Goal: Task Accomplishment & Management: Use online tool/utility

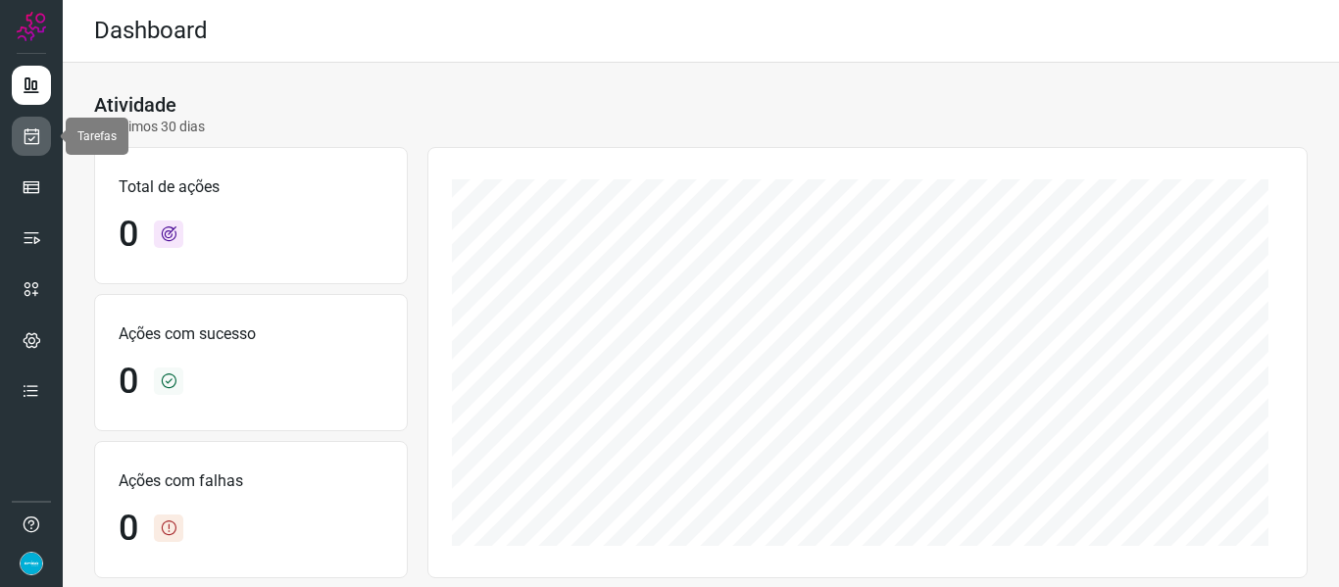
click at [33, 134] on icon at bounding box center [32, 136] width 21 height 20
click at [41, 135] on link at bounding box center [31, 136] width 39 height 39
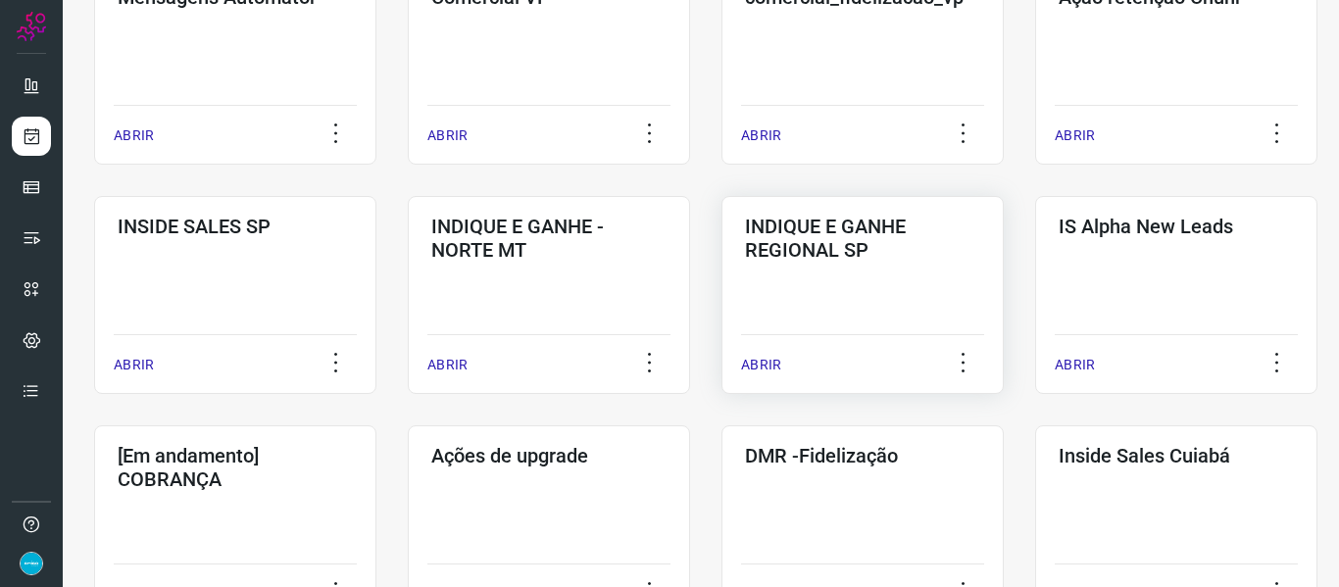
scroll to position [784, 0]
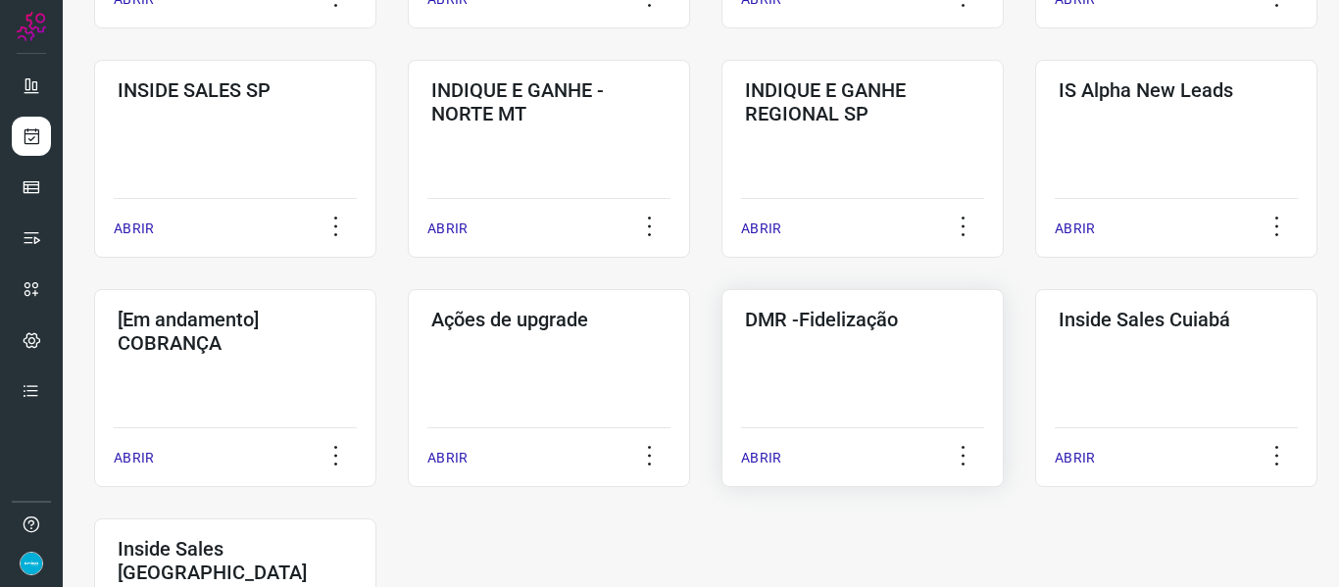
click at [772, 461] on p "ABRIR" at bounding box center [761, 458] width 40 height 21
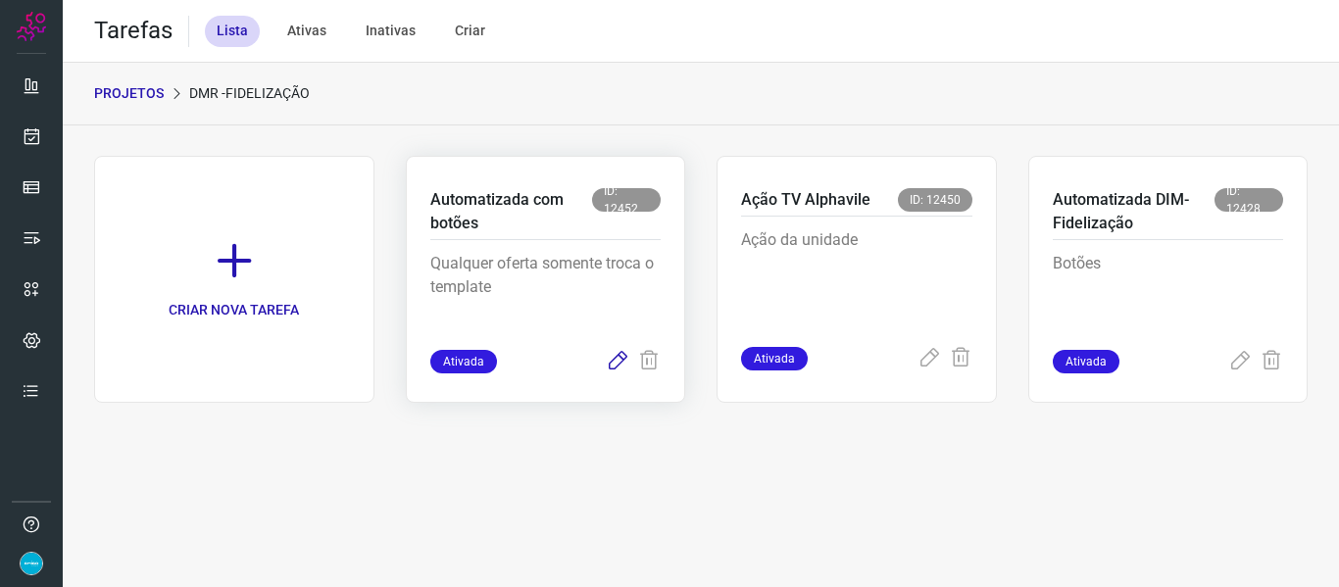
click at [617, 361] on icon at bounding box center [618, 362] width 24 height 24
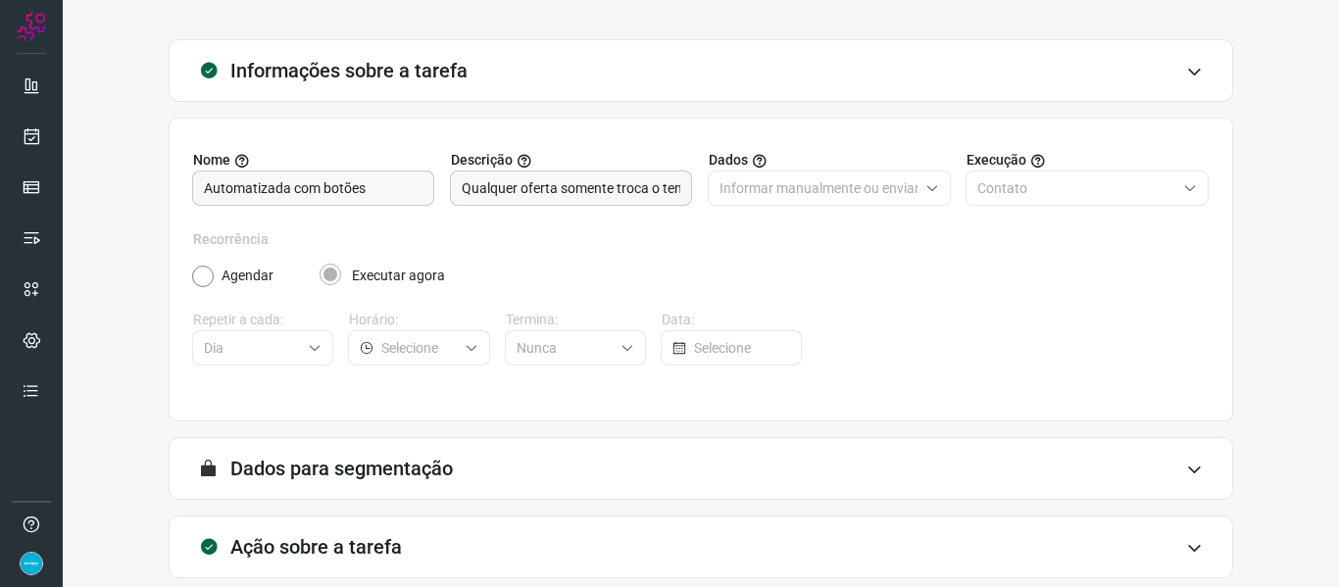
scroll to position [178, 0]
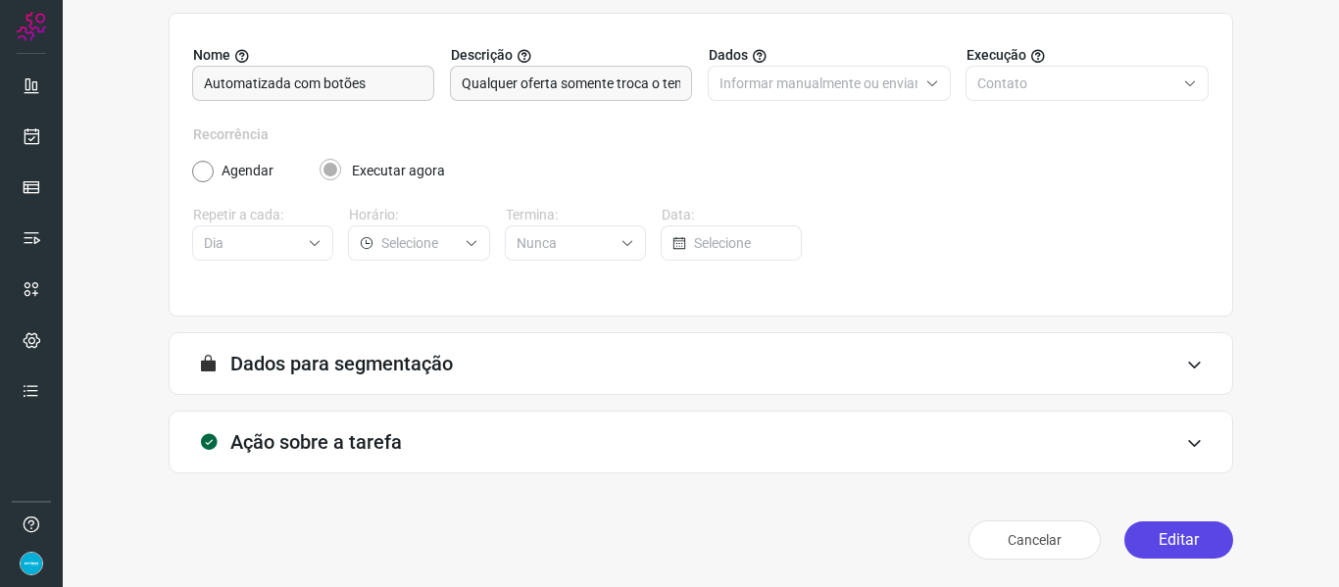
click at [1164, 550] on button "Editar" at bounding box center [1178, 539] width 109 height 37
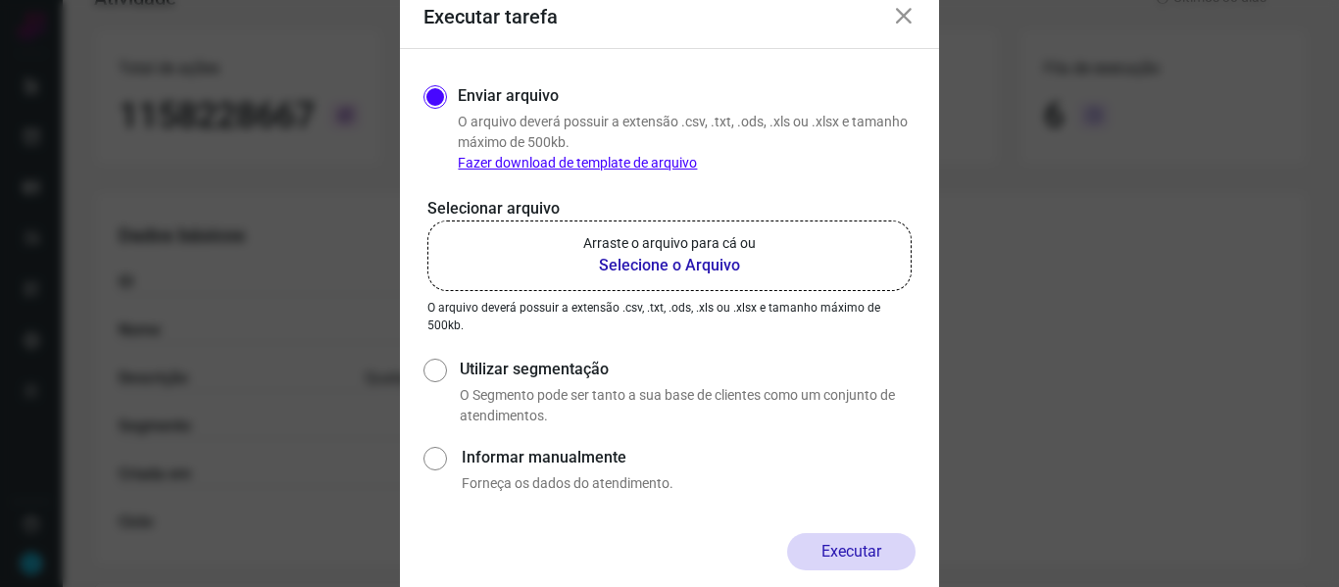
click at [690, 267] on b "Selecione o Arquivo" at bounding box center [669, 266] width 173 height 24
click at [0, 0] on input "Arraste o arquivo para cá ou Selecione o Arquivo" at bounding box center [0, 0] width 0 height 0
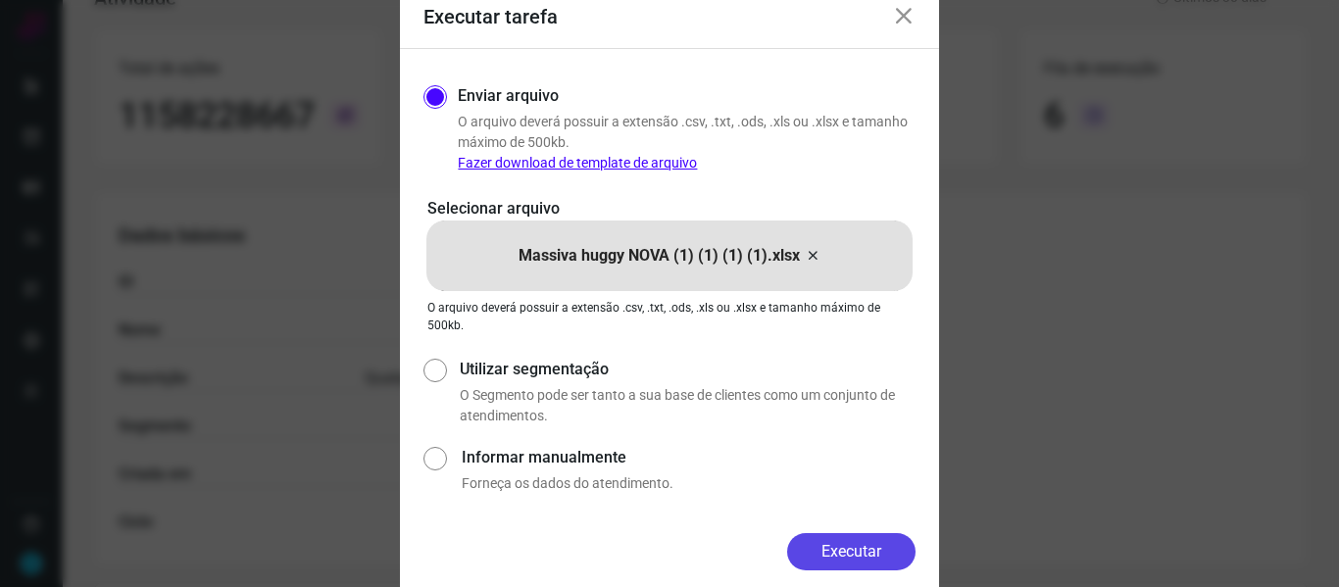
click at [842, 553] on button "Executar" at bounding box center [851, 551] width 128 height 37
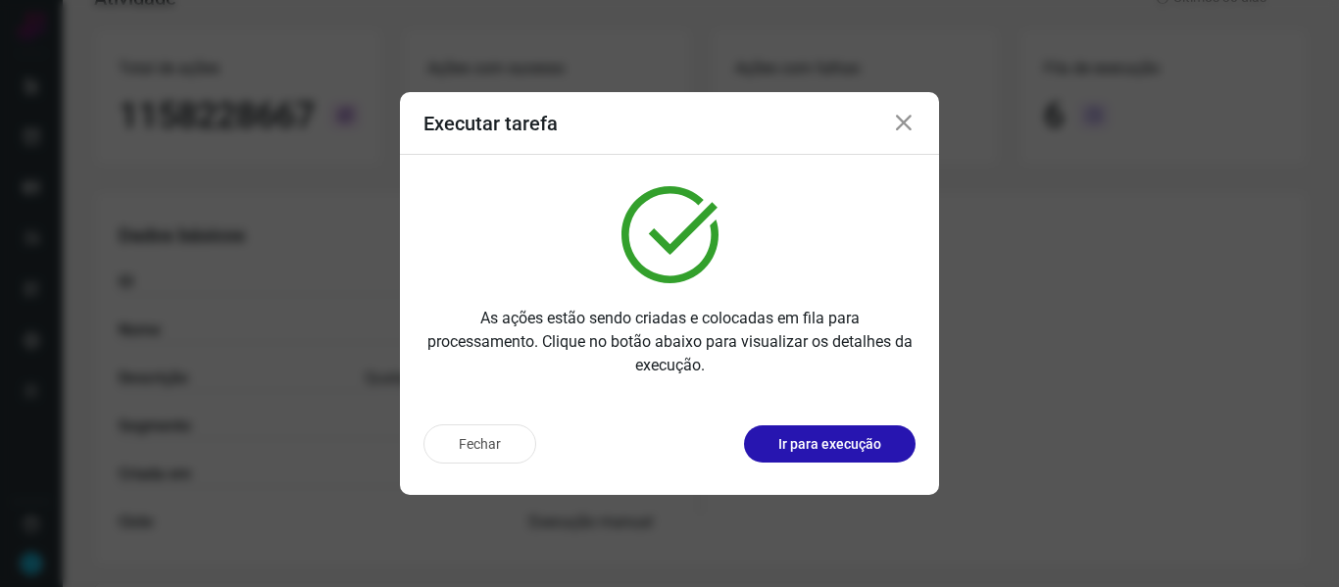
click at [904, 120] on icon at bounding box center [904, 124] width 24 height 24
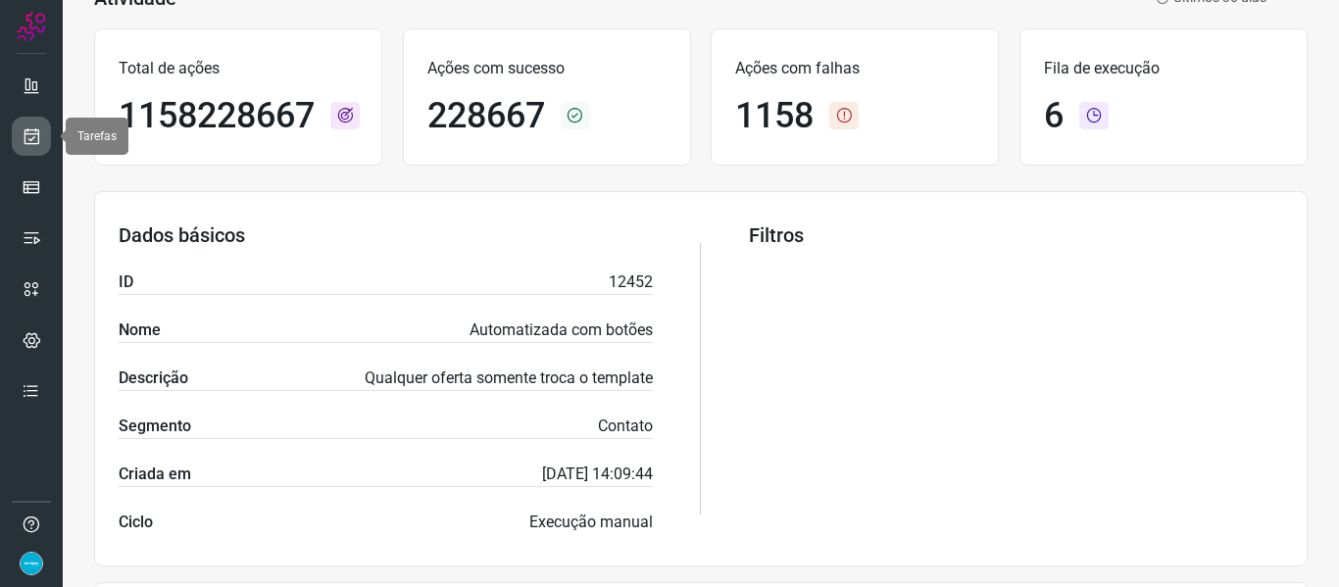
click at [39, 137] on icon at bounding box center [32, 136] width 21 height 20
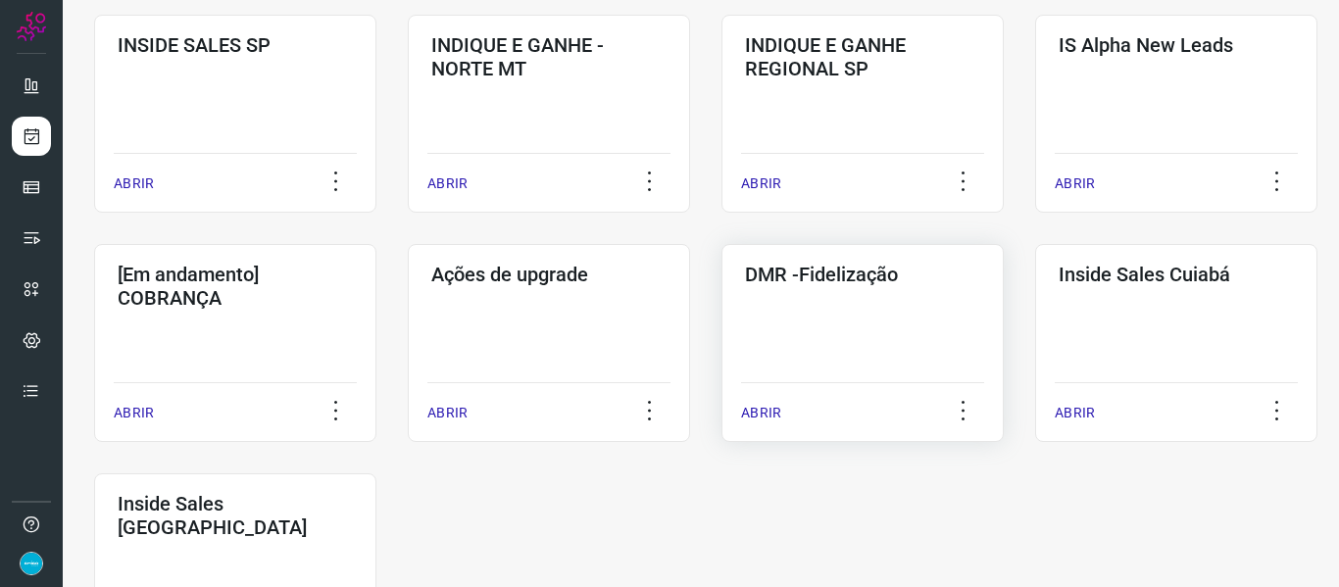
click at [766, 412] on p "ABRIR" at bounding box center [761, 413] width 40 height 21
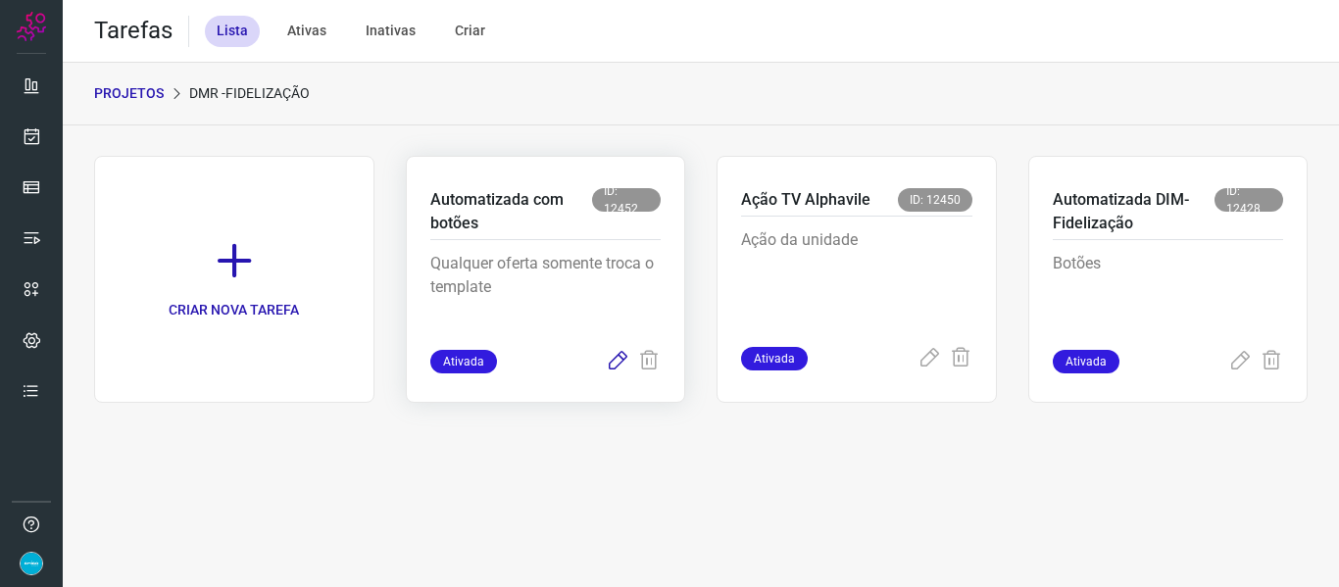
click at [611, 361] on icon at bounding box center [618, 362] width 24 height 24
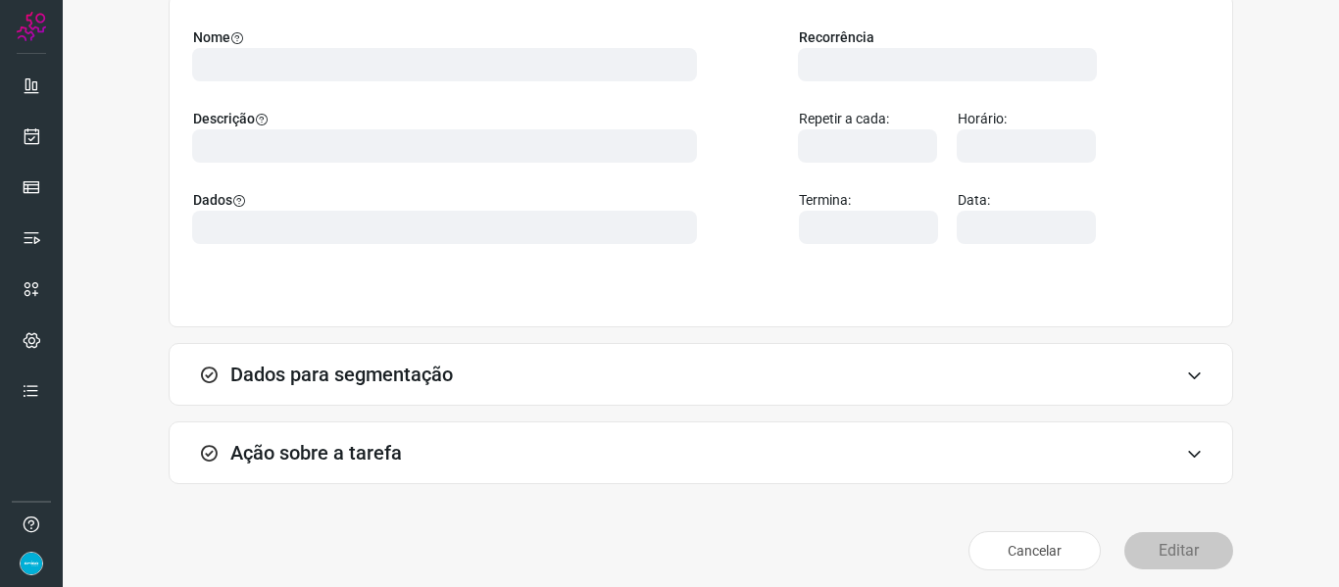
scroll to position [178, 0]
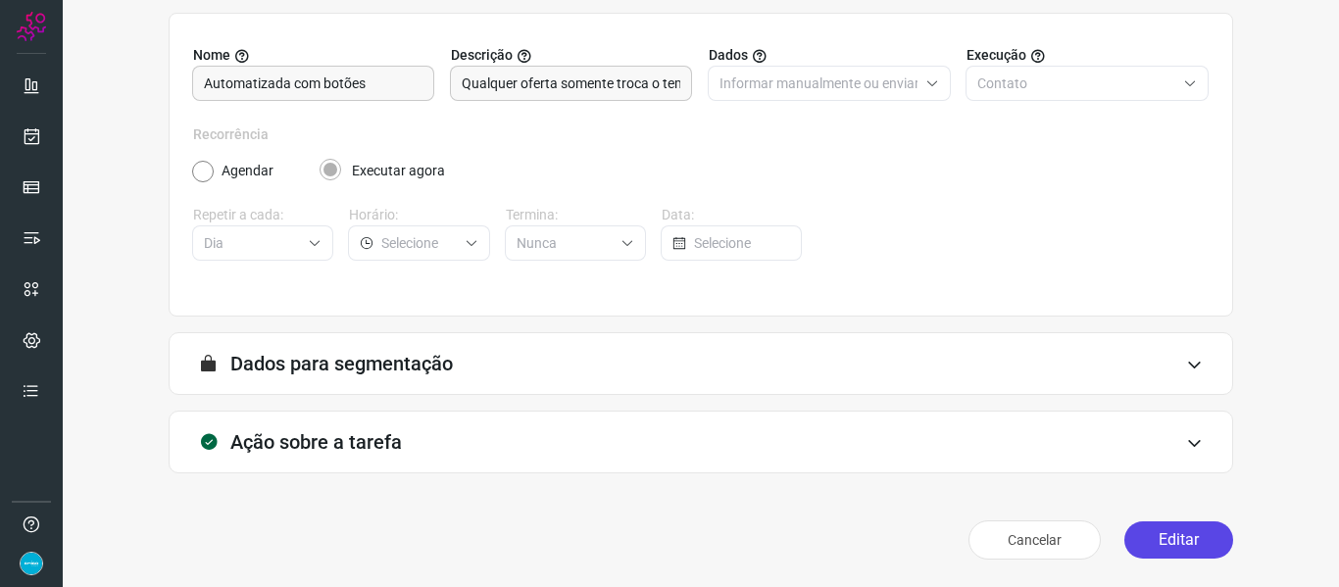
click at [1138, 528] on button "Editar" at bounding box center [1178, 539] width 109 height 37
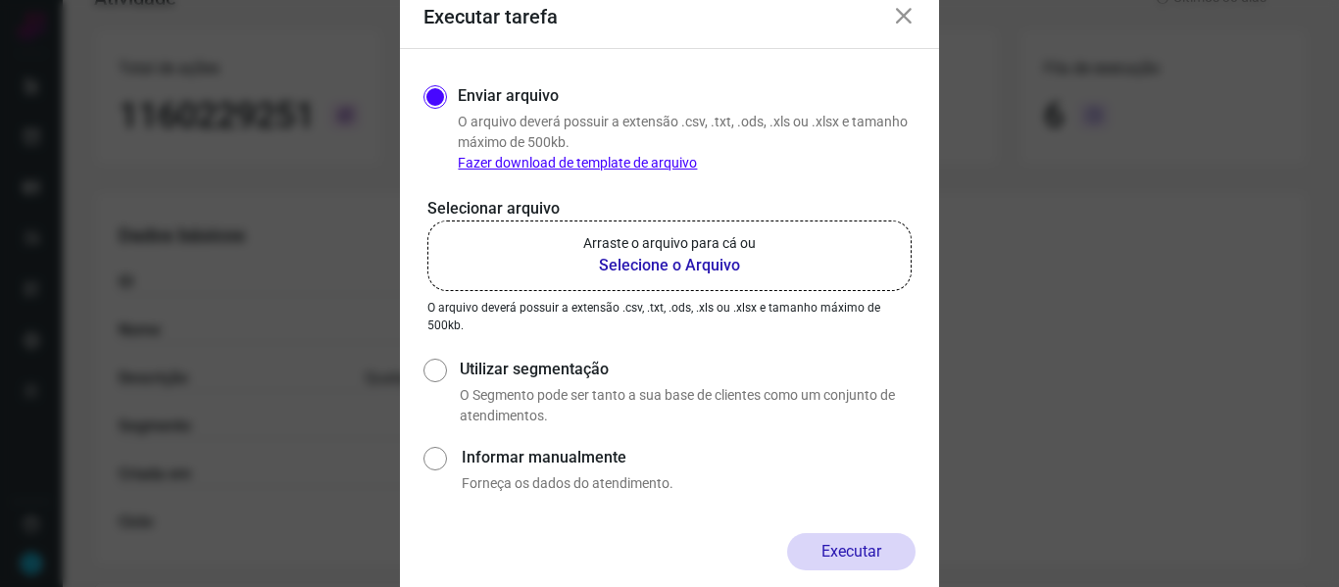
click at [667, 274] on b "Selecione o Arquivo" at bounding box center [669, 266] width 173 height 24
click at [0, 0] on input "Arraste o arquivo para cá ou Selecione o Arquivo" at bounding box center [0, 0] width 0 height 0
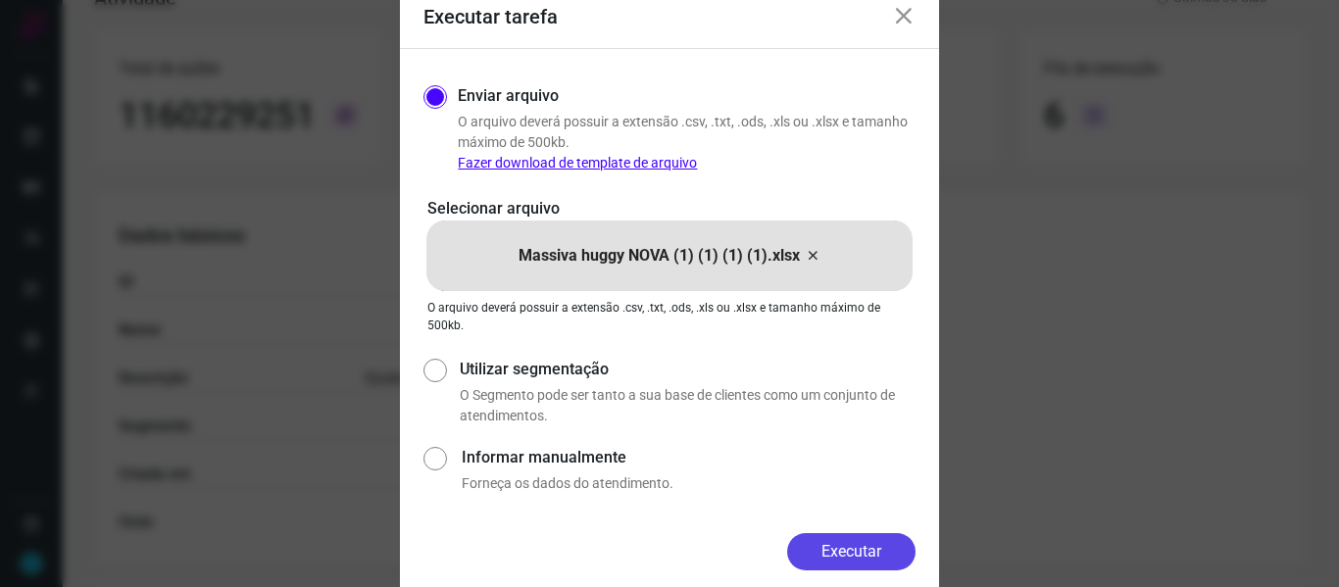
click at [871, 552] on button "Executar" at bounding box center [851, 551] width 128 height 37
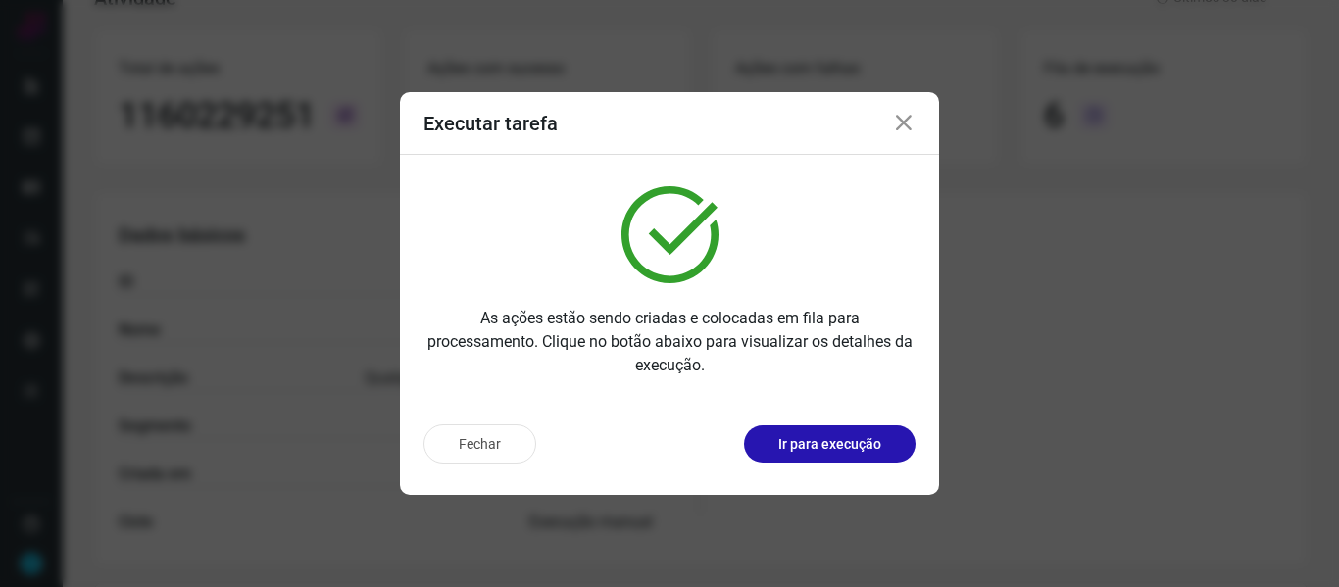
click at [907, 124] on icon at bounding box center [904, 124] width 24 height 24
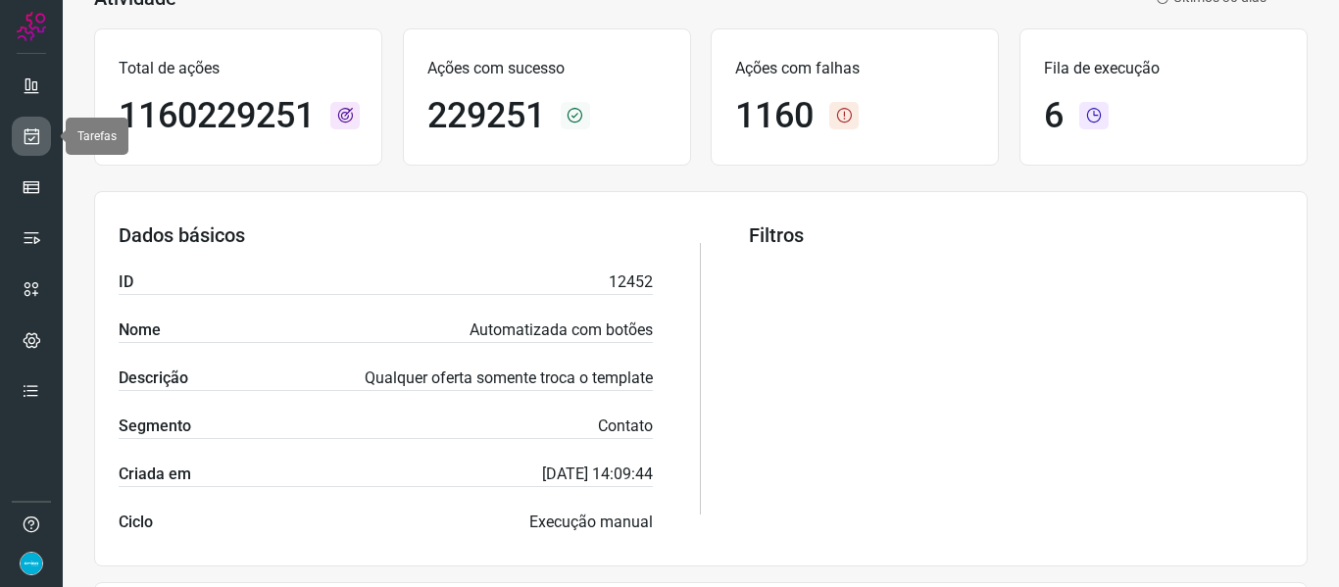
click at [24, 133] on icon at bounding box center [32, 136] width 21 height 20
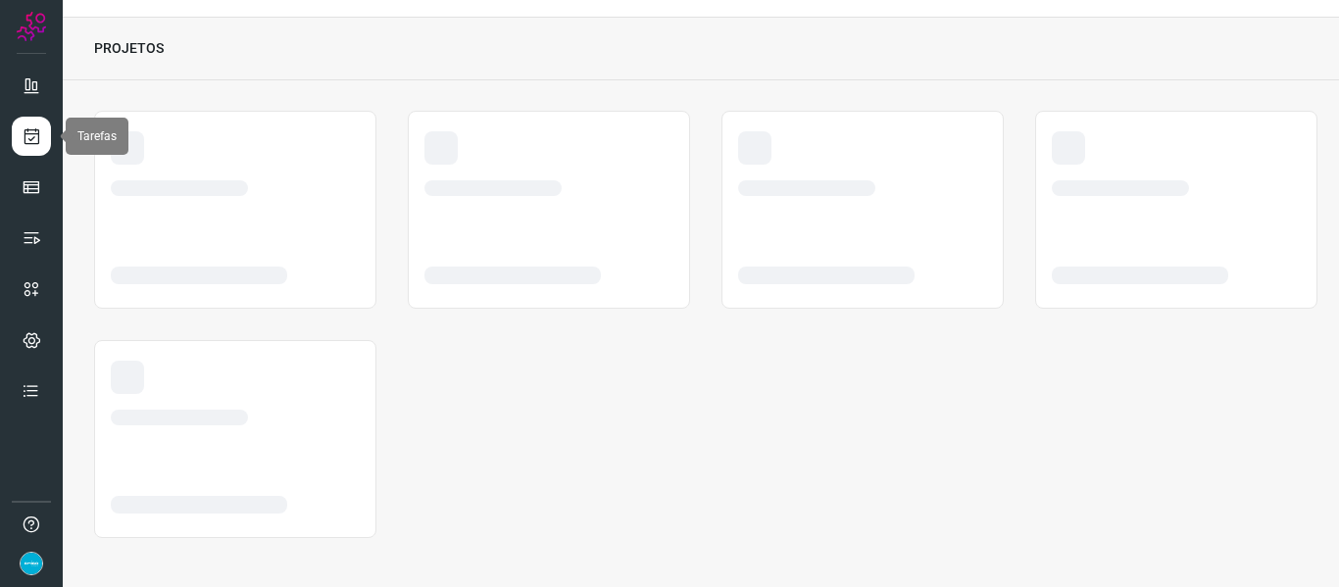
scroll to position [45, 0]
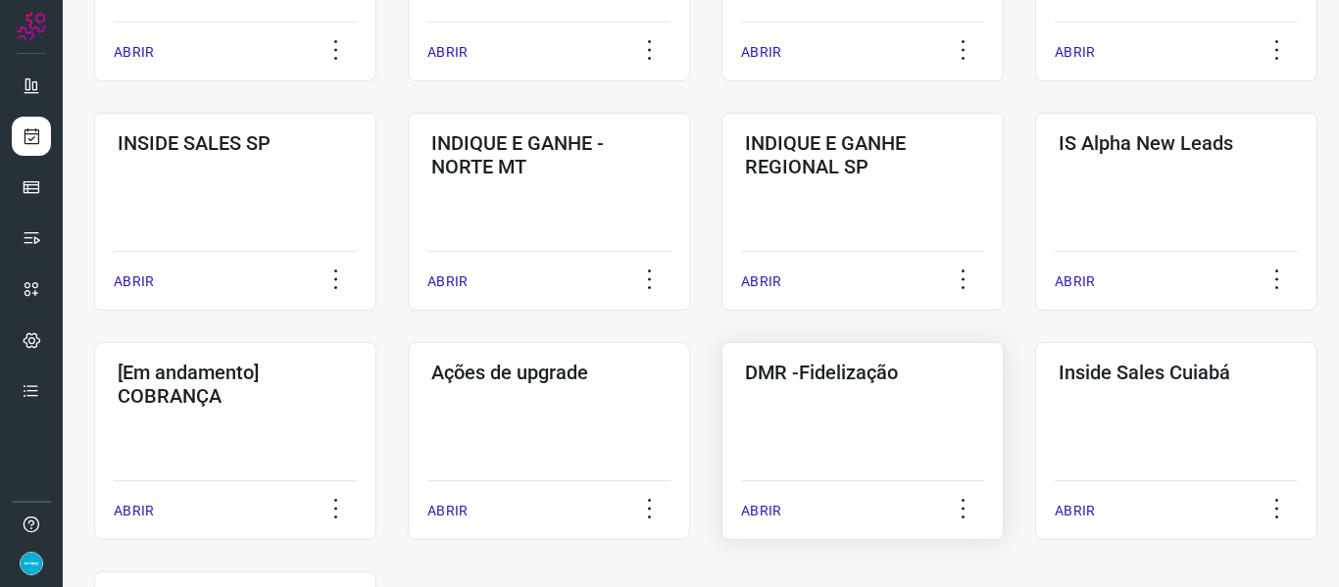
click at [760, 503] on p "ABRIR" at bounding box center [761, 511] width 40 height 21
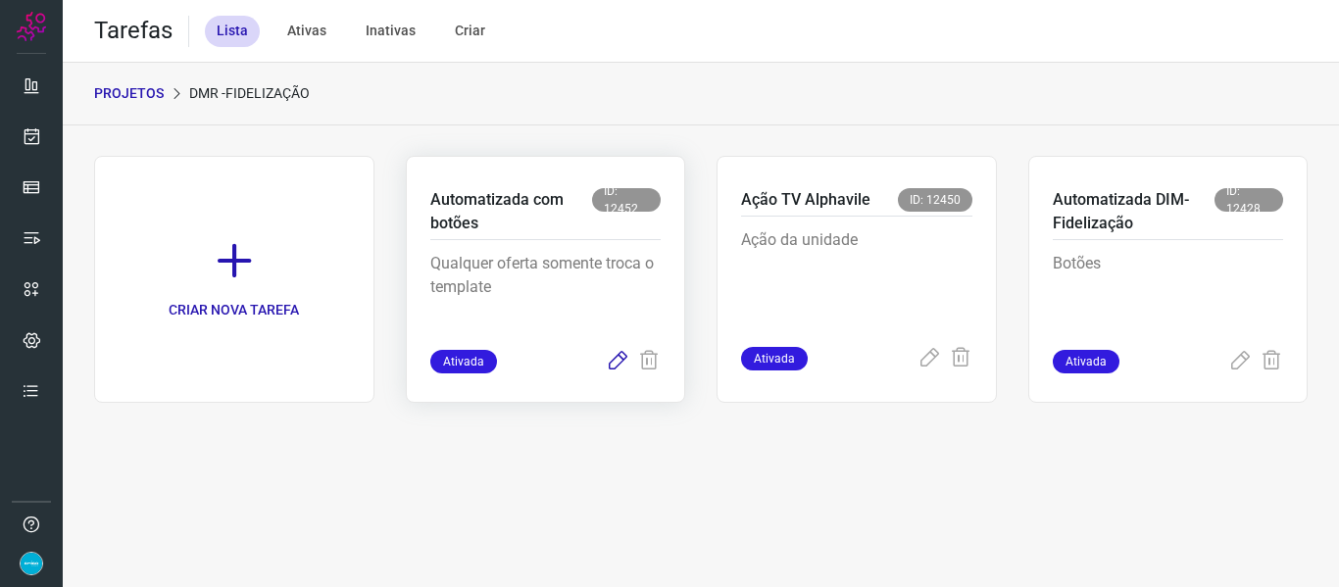
click at [623, 357] on icon at bounding box center [618, 362] width 24 height 24
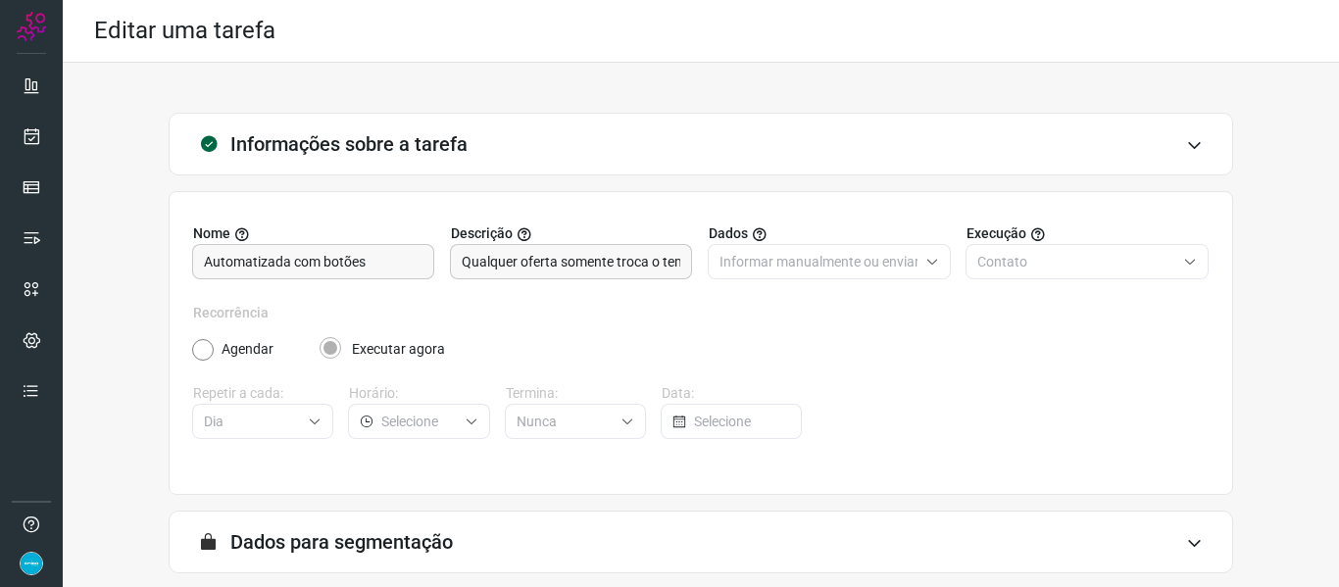
scroll to position [178, 0]
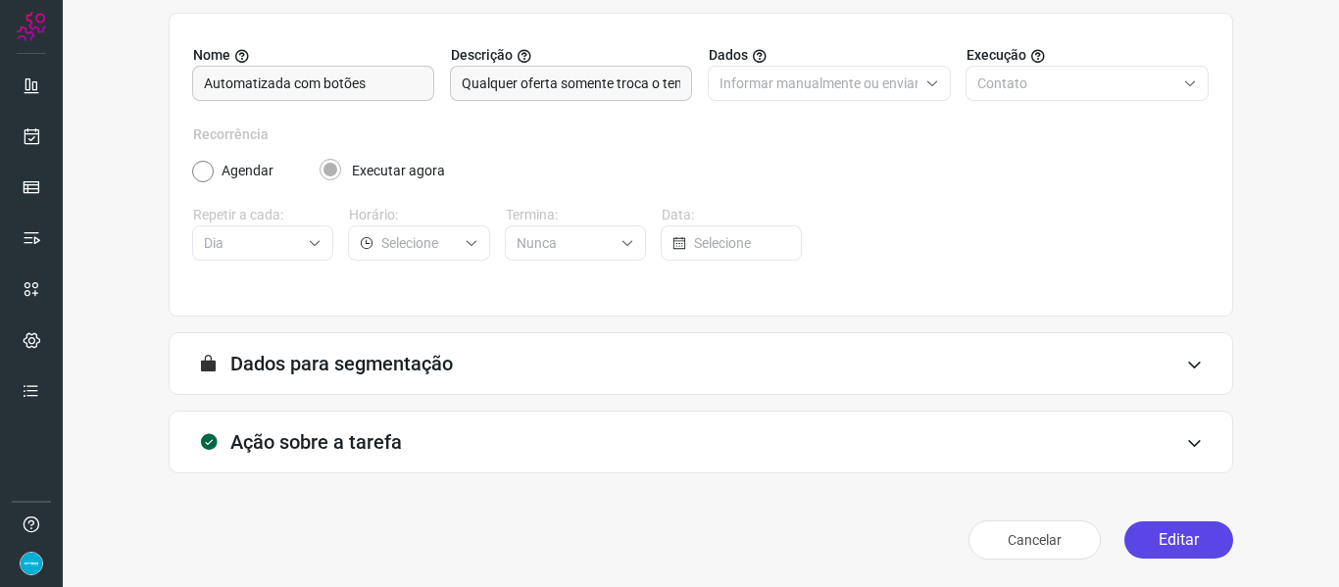
click at [1167, 546] on button "Editar" at bounding box center [1178, 539] width 109 height 37
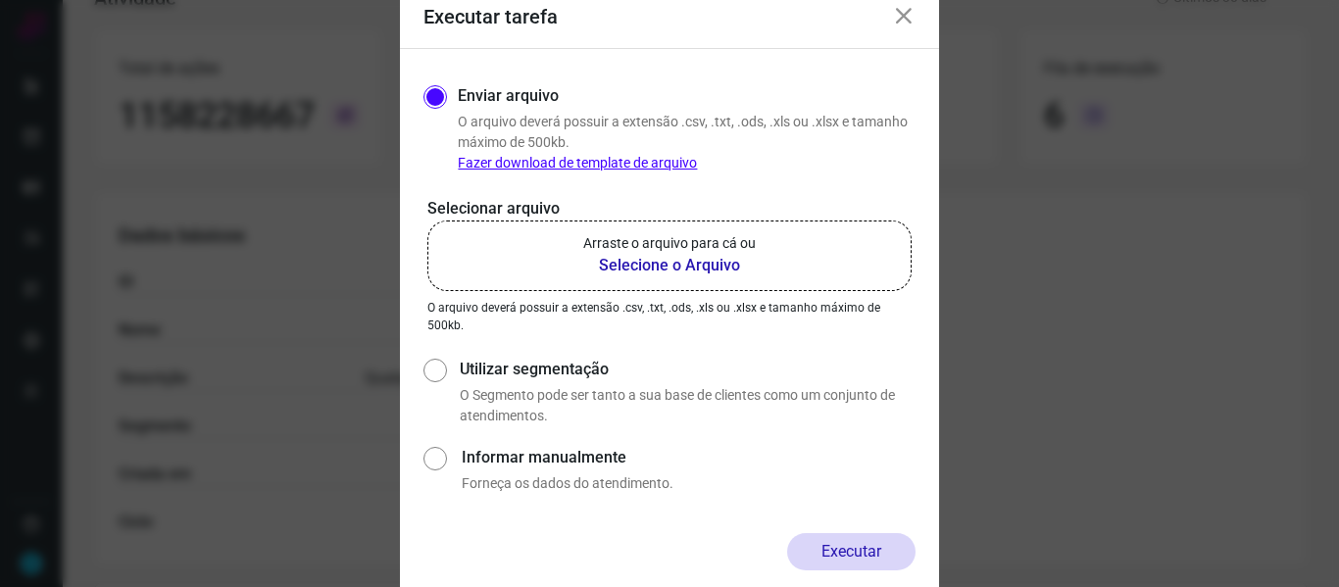
click at [640, 265] on b "Selecione o Arquivo" at bounding box center [669, 266] width 173 height 24
click at [0, 0] on input "Arraste o arquivo para cá ou Selecione o Arquivo" at bounding box center [0, 0] width 0 height 0
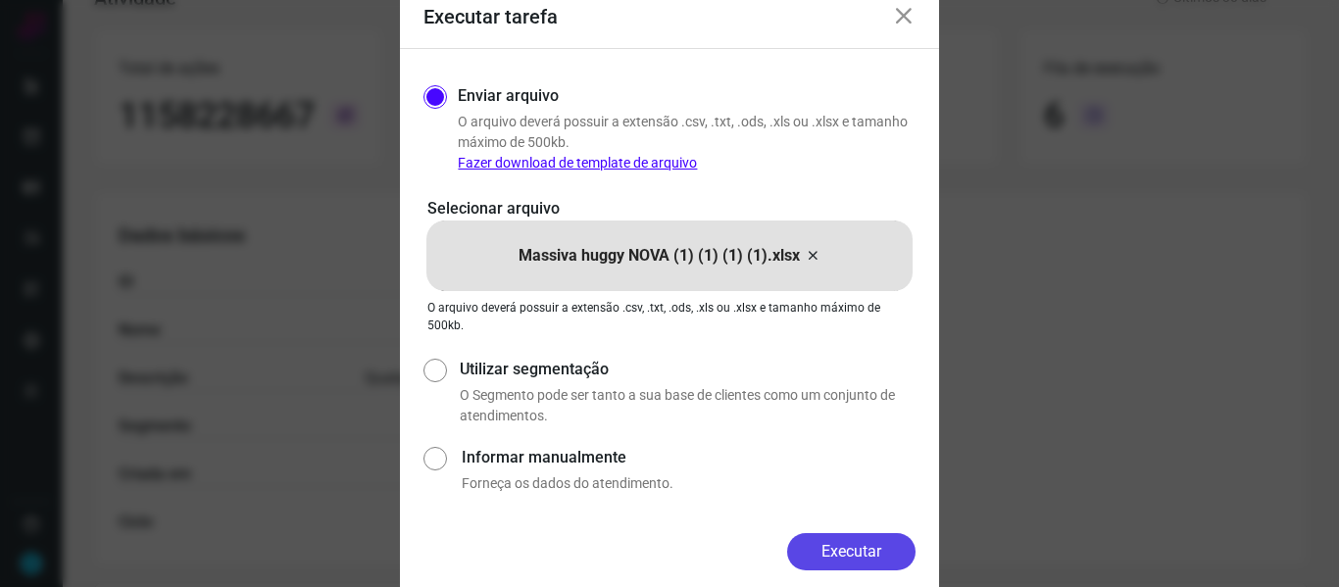
click at [867, 555] on button "Executar" at bounding box center [851, 551] width 128 height 37
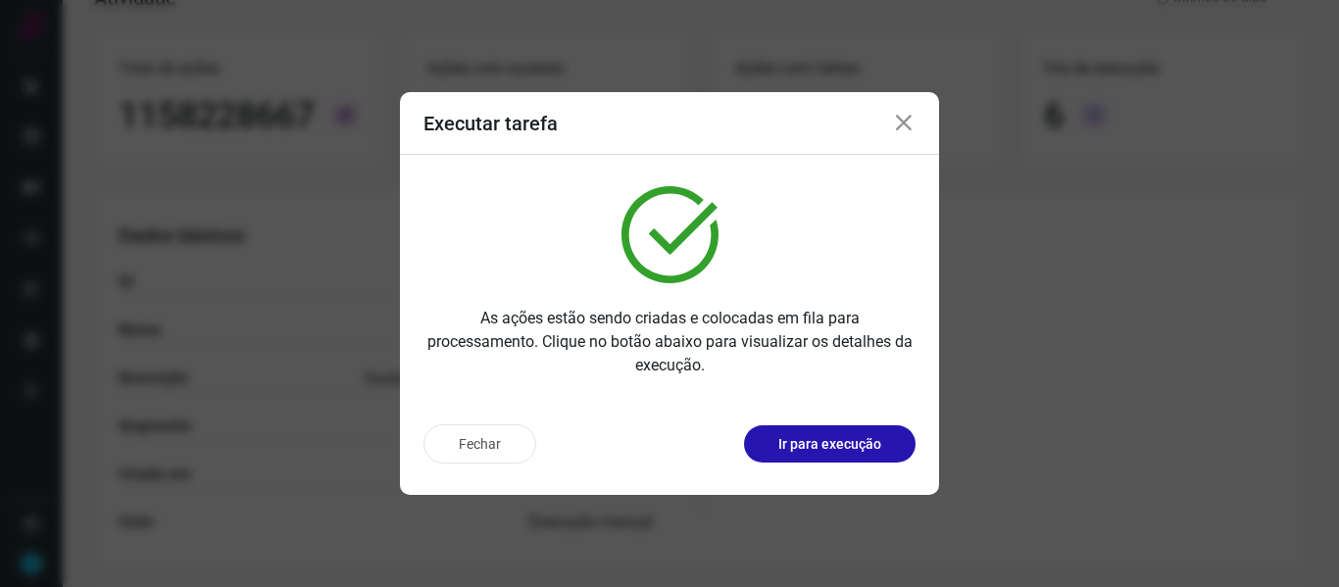
click at [911, 123] on icon at bounding box center [904, 124] width 24 height 24
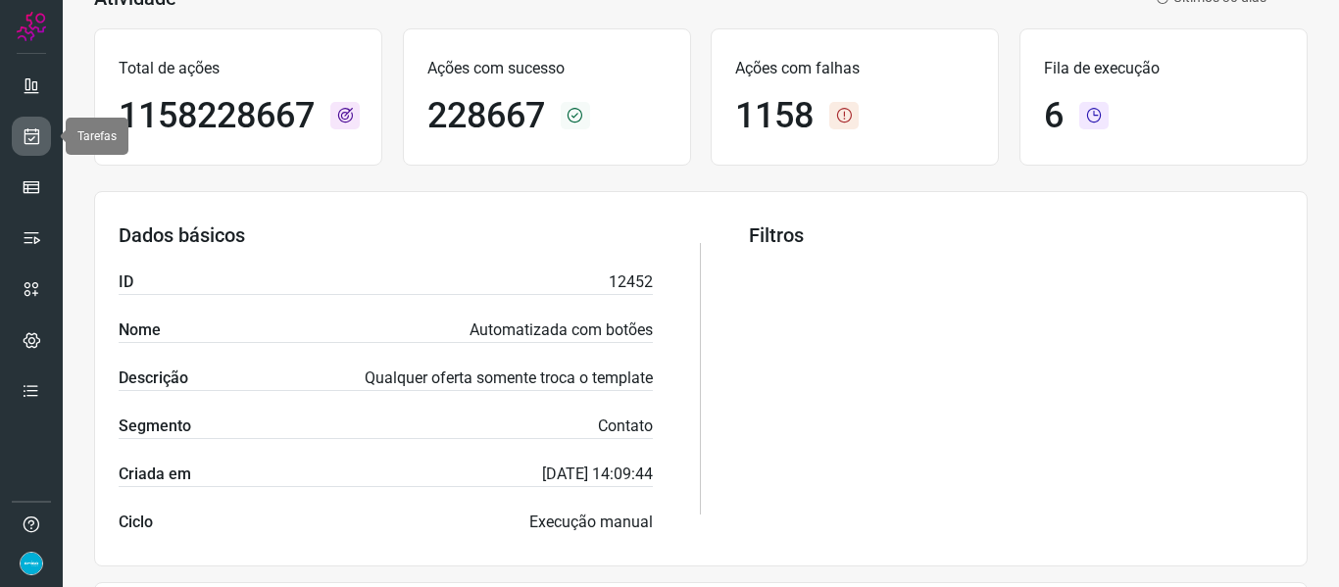
click at [27, 139] on icon at bounding box center [32, 136] width 21 height 20
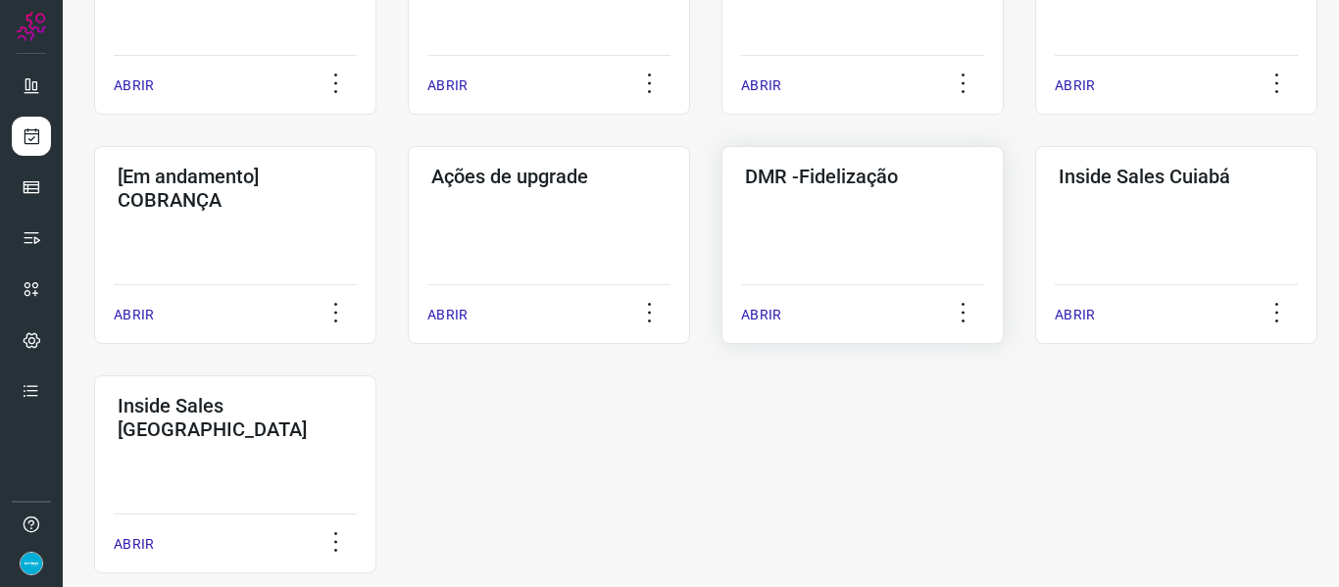
click at [752, 316] on p "ABRIR" at bounding box center [761, 315] width 40 height 21
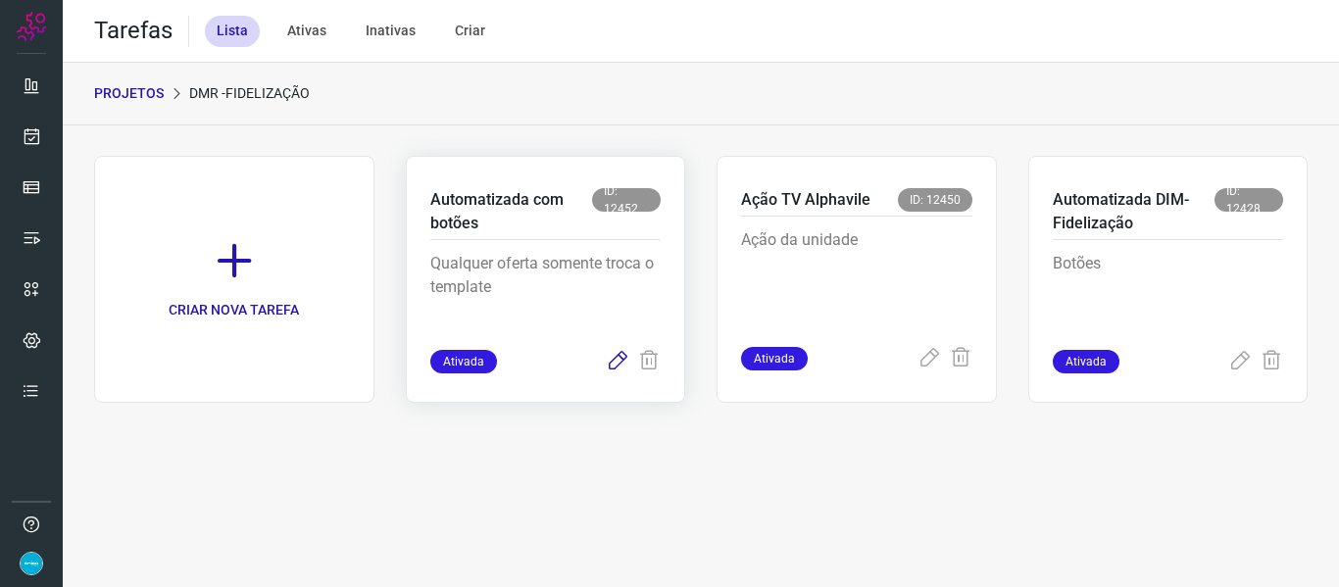
click at [614, 362] on icon at bounding box center [618, 362] width 24 height 24
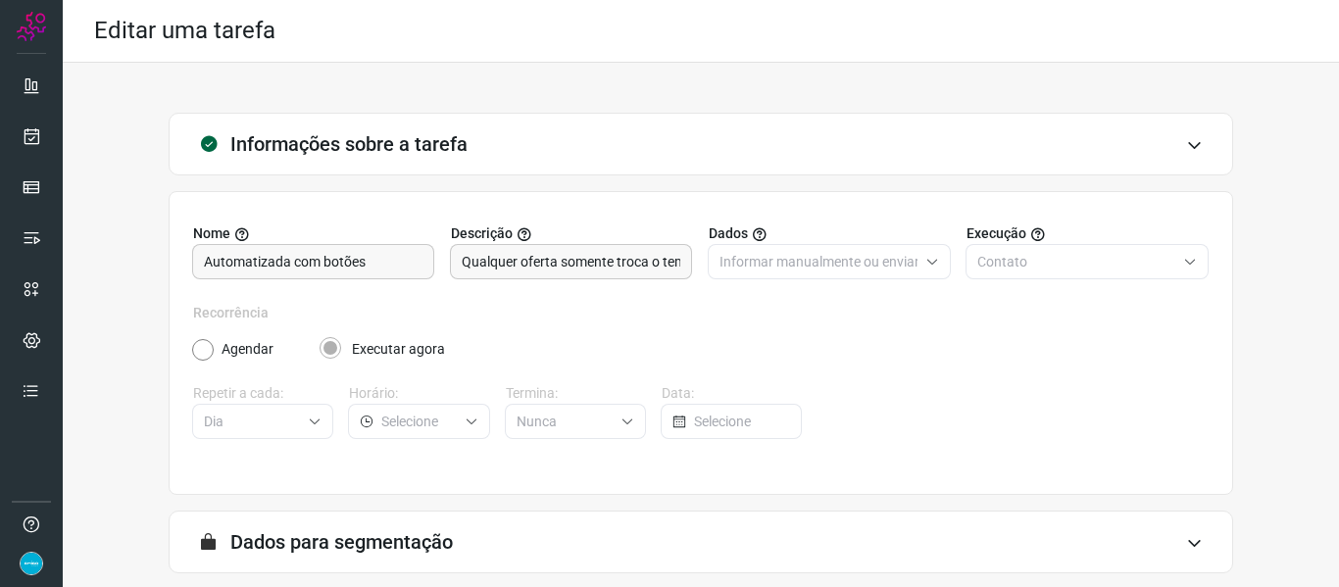
scroll to position [178, 0]
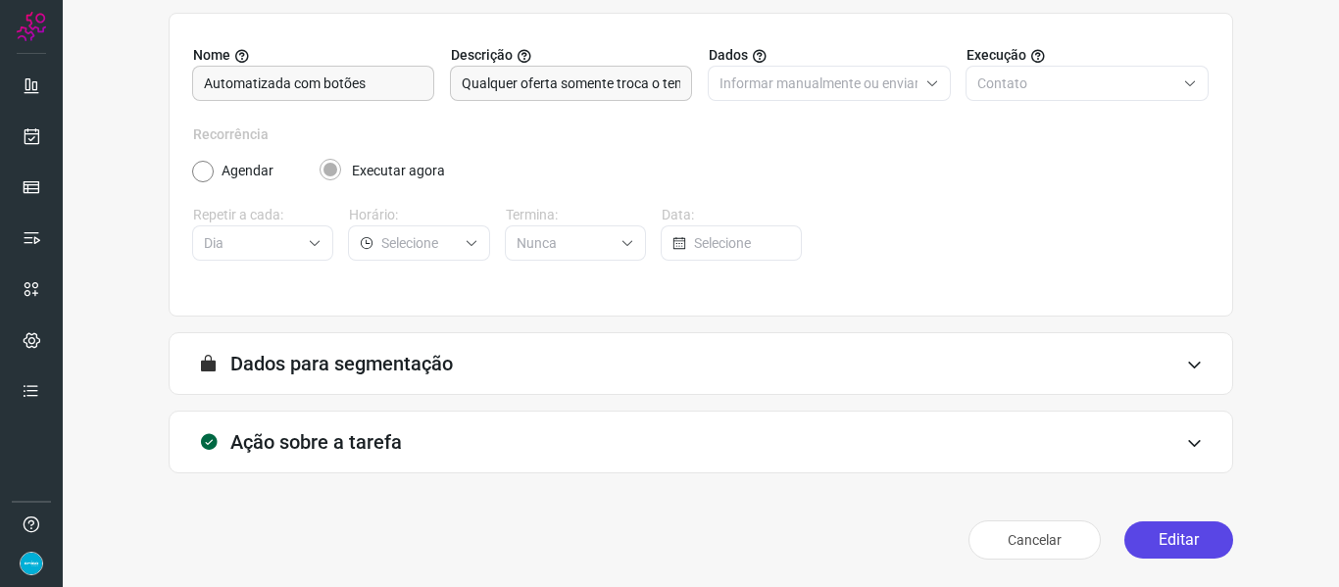
click at [1175, 552] on button "Editar" at bounding box center [1178, 539] width 109 height 37
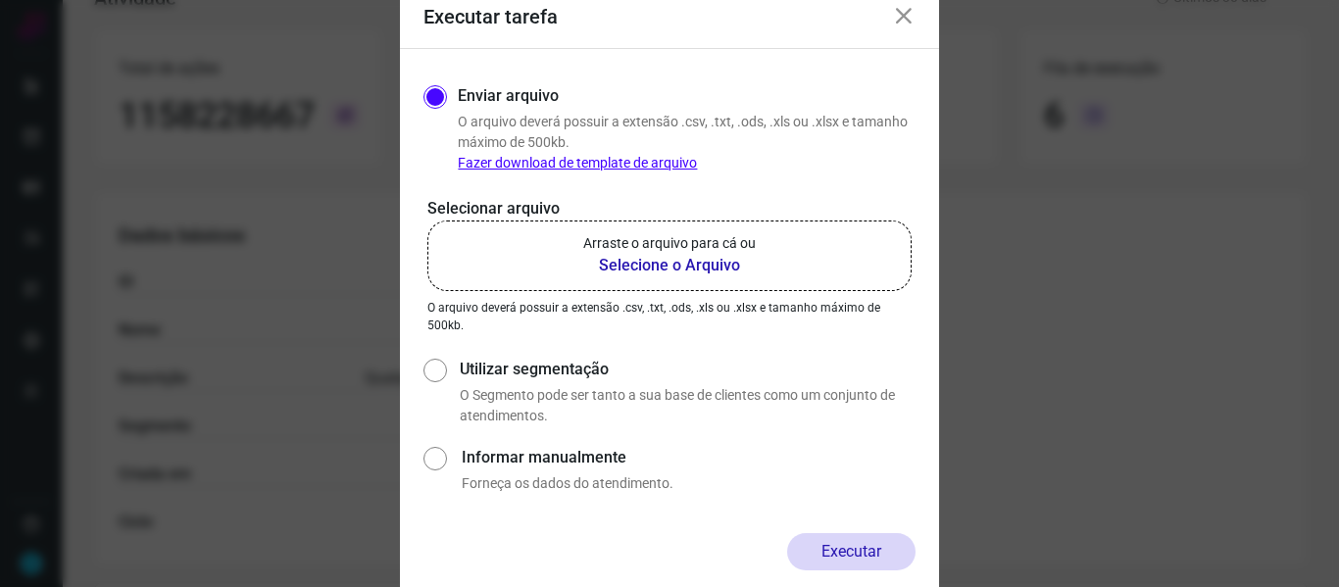
click at [643, 268] on b "Selecione o Arquivo" at bounding box center [669, 266] width 173 height 24
click at [0, 0] on input "Arraste o arquivo para cá ou Selecione o Arquivo" at bounding box center [0, 0] width 0 height 0
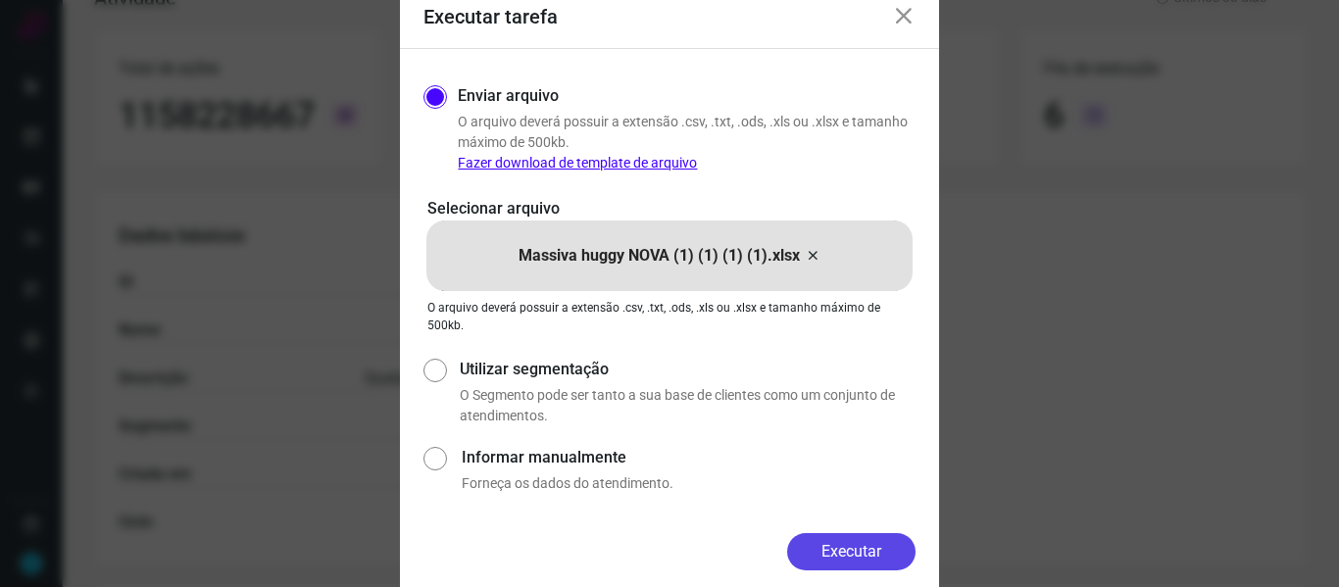
click at [858, 552] on button "Executar" at bounding box center [851, 551] width 128 height 37
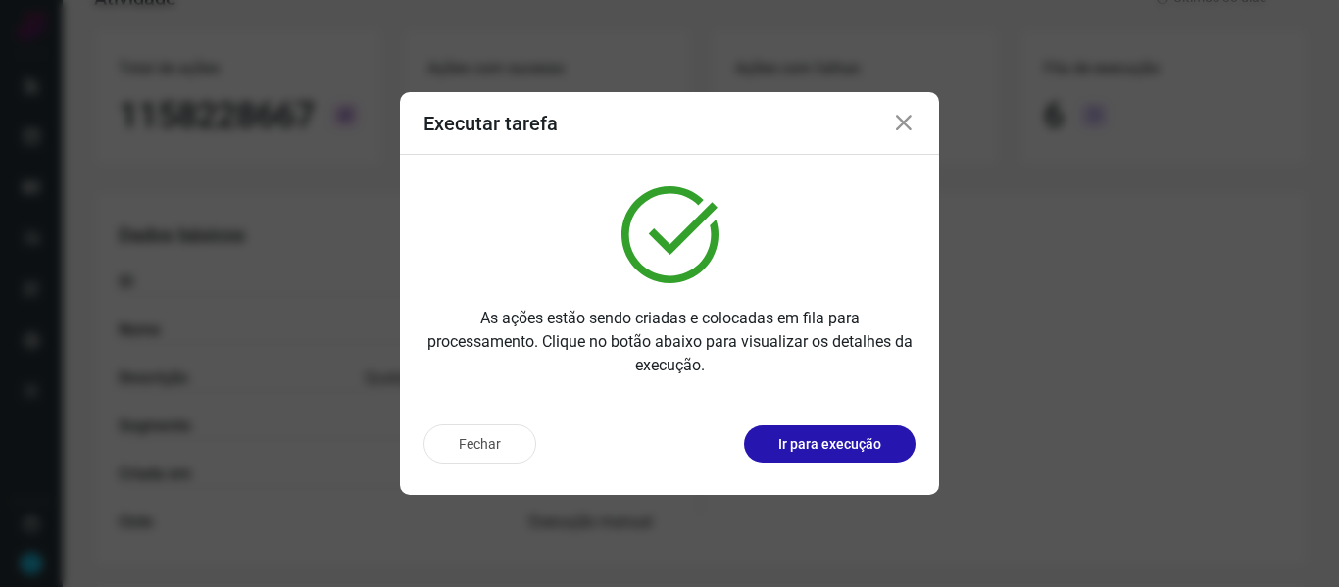
drag, startPoint x: 900, startPoint y: 125, endPoint x: 264, endPoint y: 112, distance: 636.3
click at [900, 125] on icon at bounding box center [904, 124] width 24 height 24
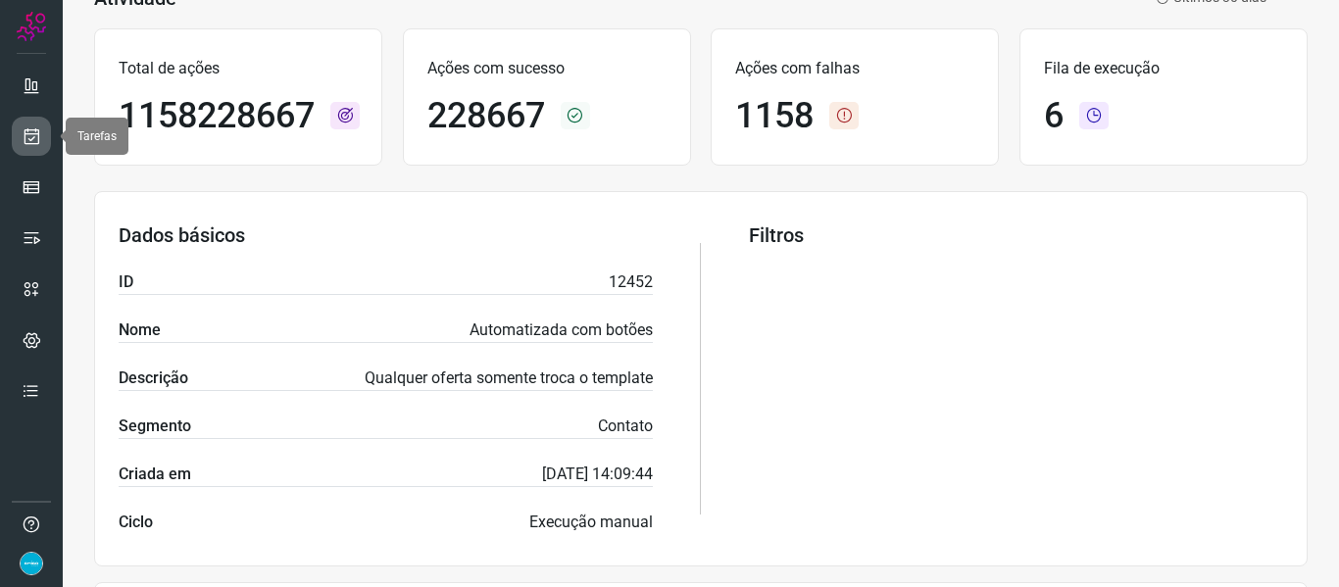
click at [25, 141] on icon at bounding box center [32, 136] width 21 height 20
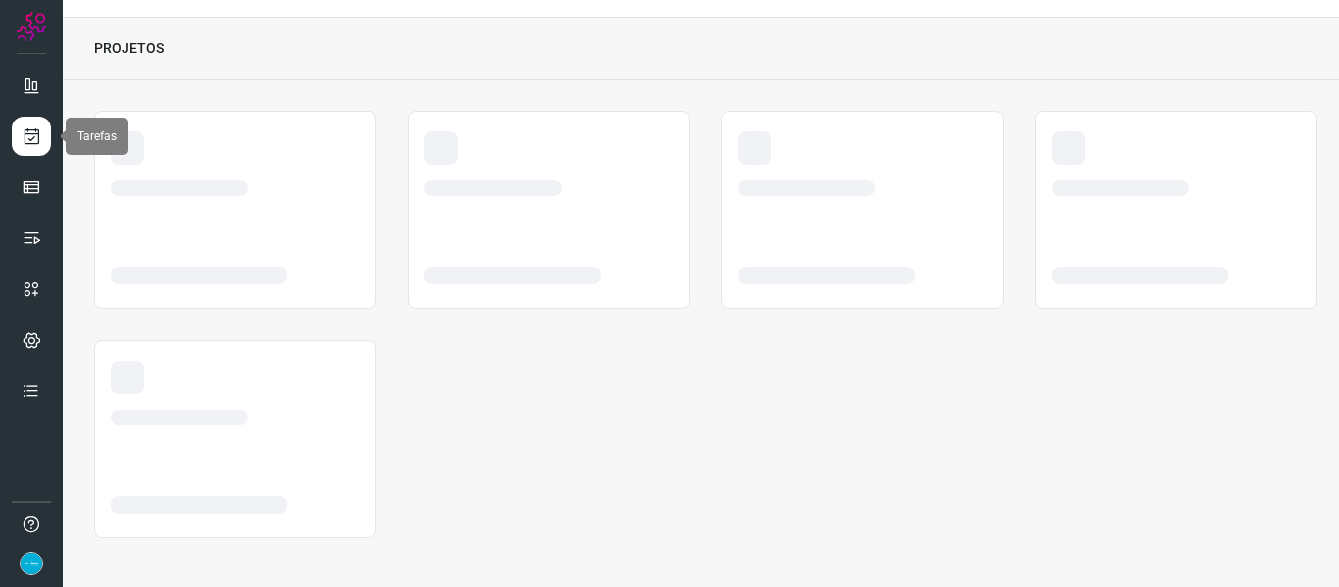
scroll to position [45, 0]
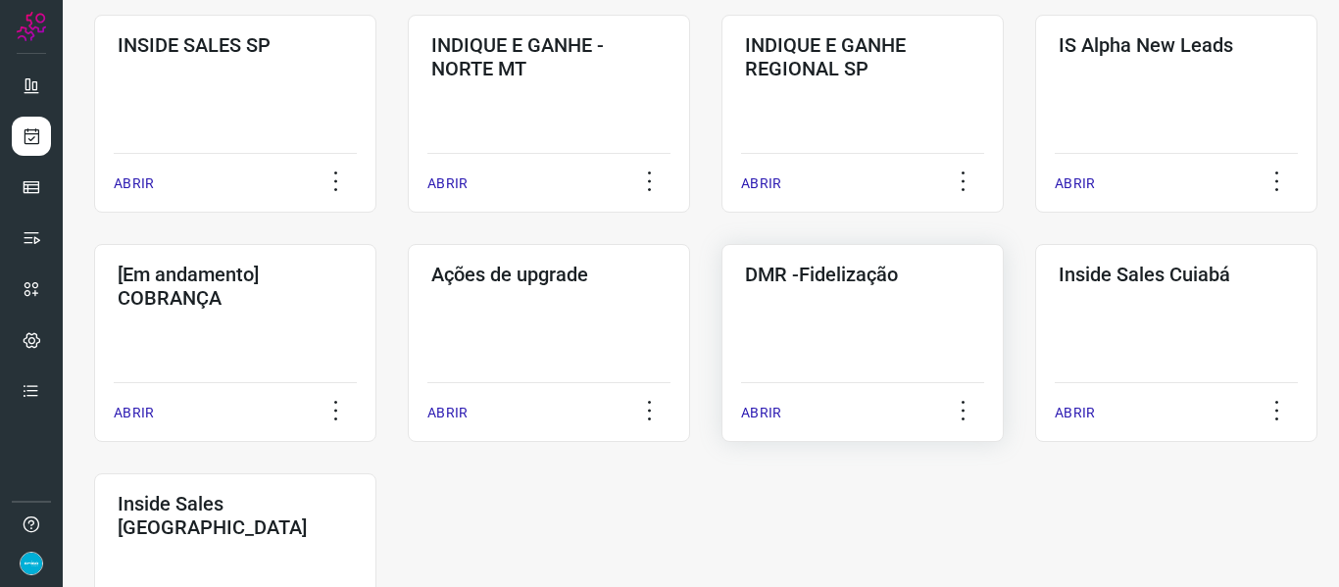
click at [761, 410] on p "ABRIR" at bounding box center [761, 413] width 40 height 21
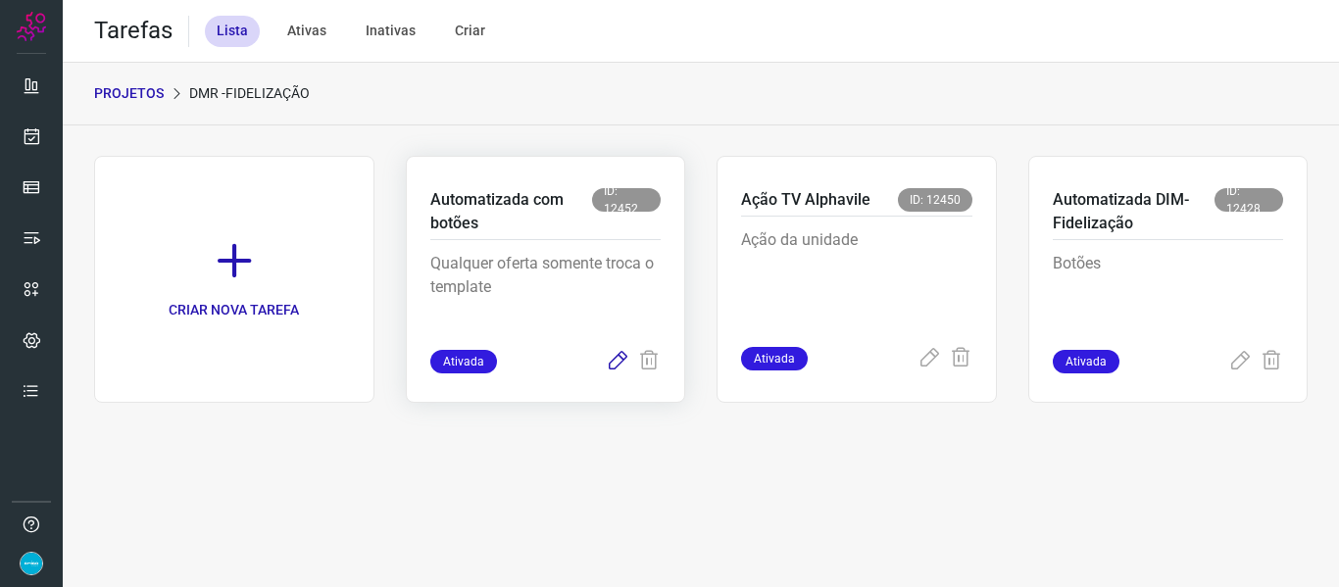
click at [618, 368] on icon at bounding box center [618, 362] width 24 height 24
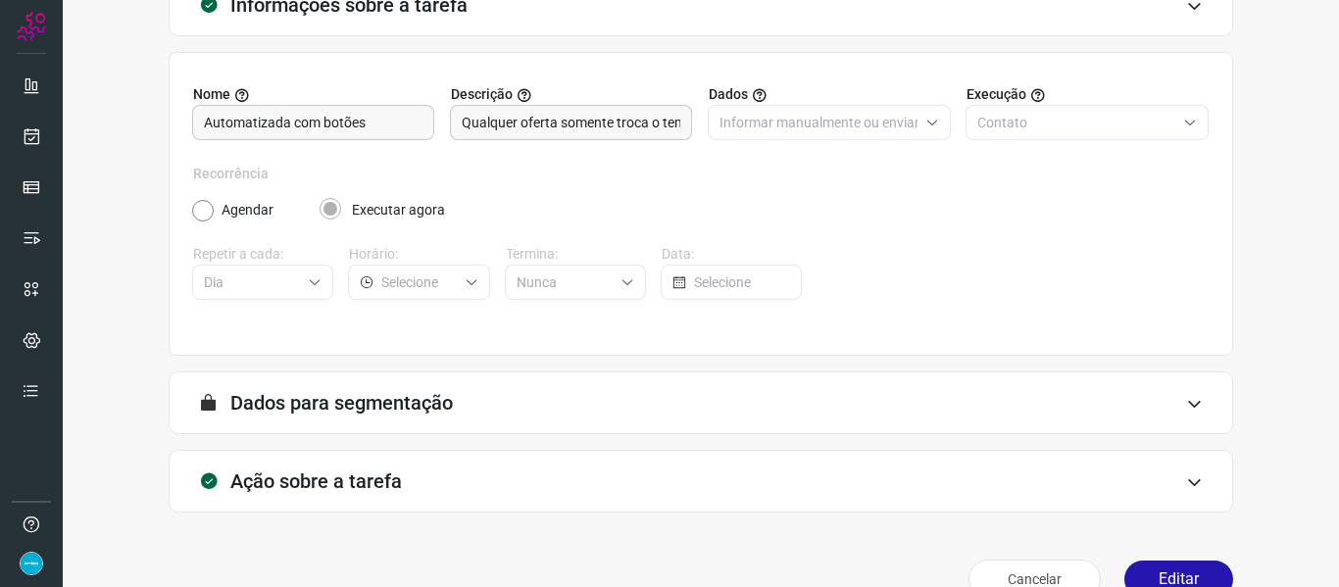
scroll to position [178, 0]
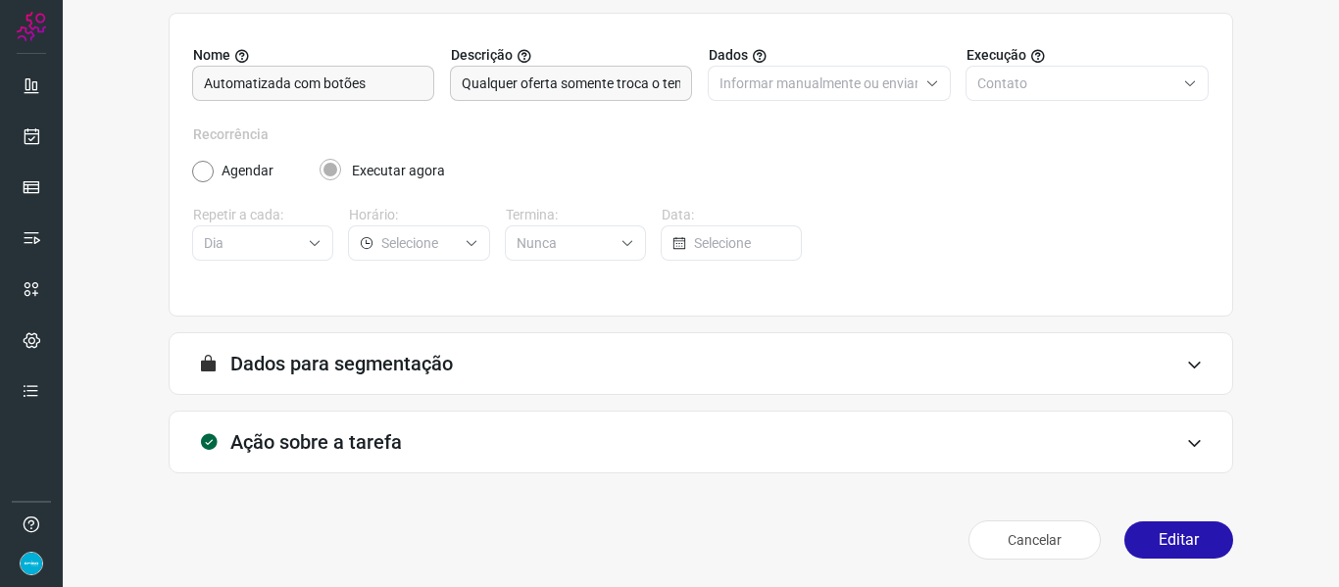
drag, startPoint x: 1191, startPoint y: 535, endPoint x: 1187, endPoint y: 516, distance: 20.0
click at [1192, 535] on button "Editar" at bounding box center [1178, 539] width 109 height 37
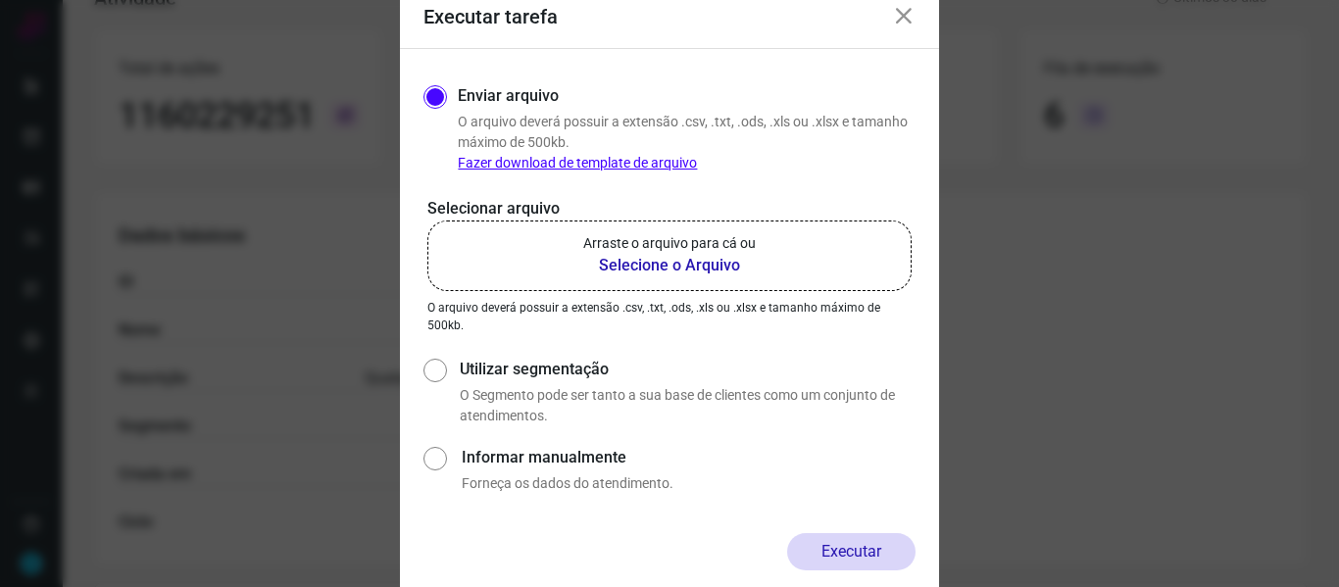
click at [713, 264] on b "Selecione o Arquivo" at bounding box center [669, 266] width 173 height 24
click at [0, 0] on input "Arraste o arquivo para cá ou Selecione o Arquivo" at bounding box center [0, 0] width 0 height 0
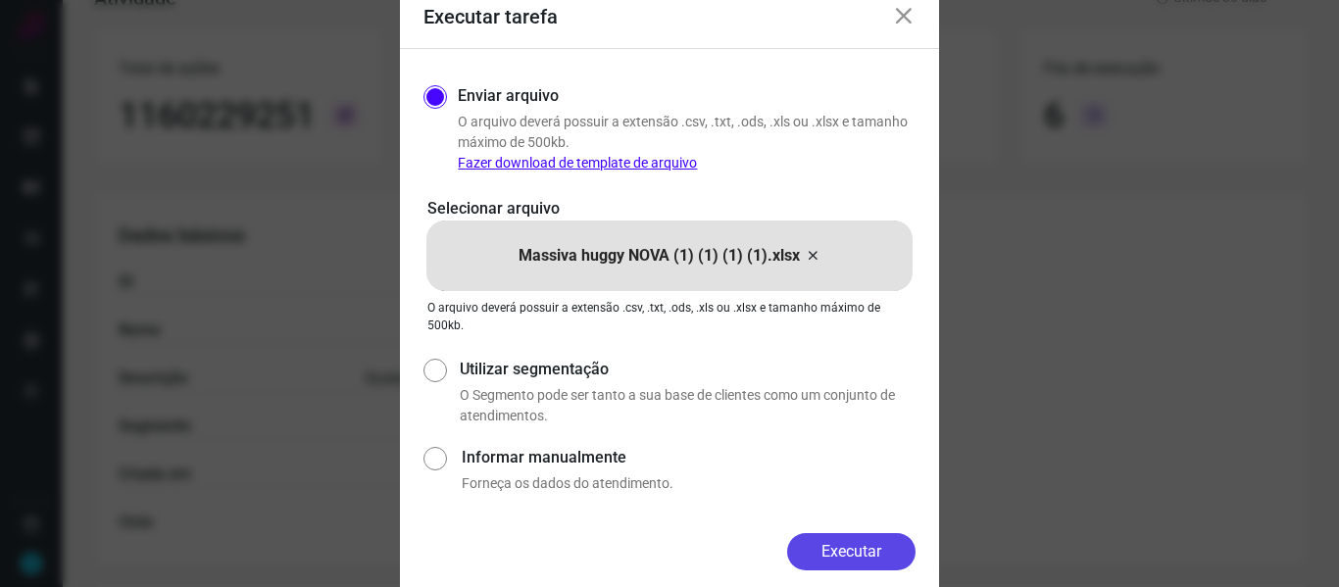
click at [888, 559] on button "Executar" at bounding box center [851, 551] width 128 height 37
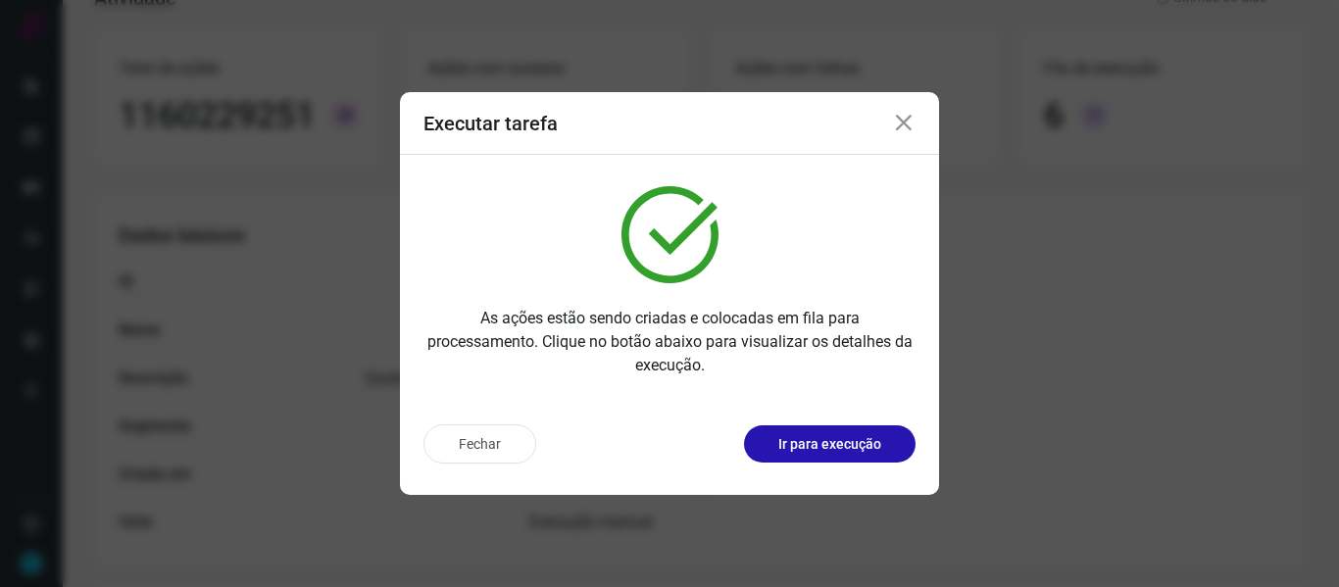
click at [907, 130] on icon at bounding box center [904, 124] width 24 height 24
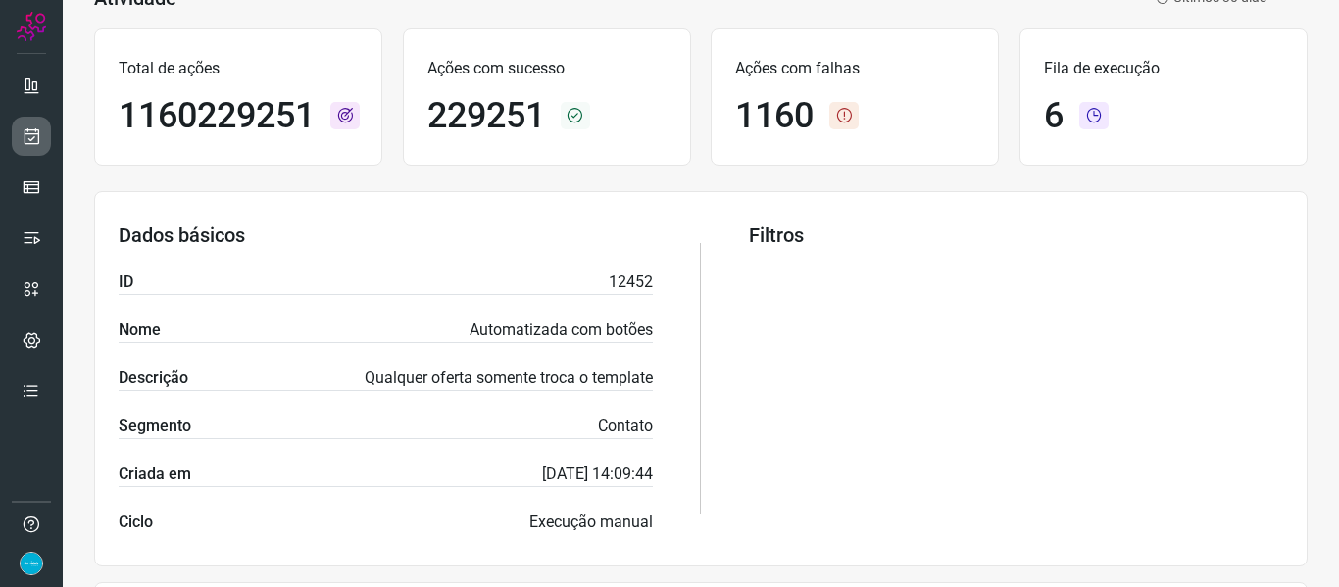
click at [33, 137] on icon at bounding box center [32, 136] width 21 height 20
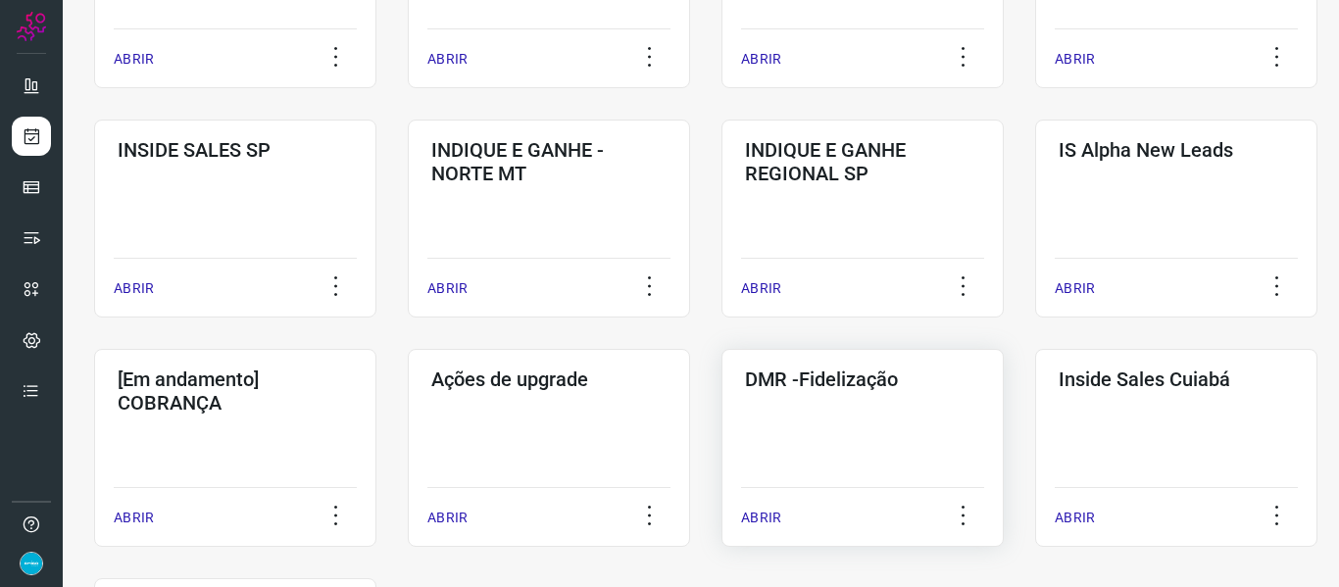
scroll to position [912, 0]
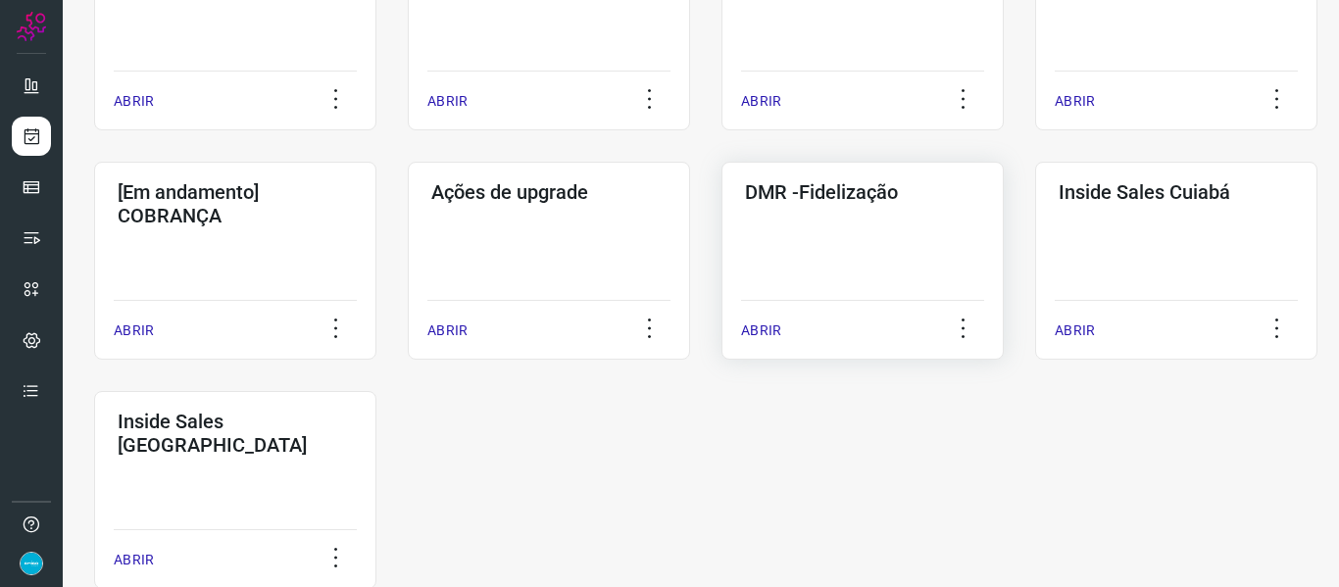
click at [766, 330] on p "ABRIR" at bounding box center [761, 331] width 40 height 21
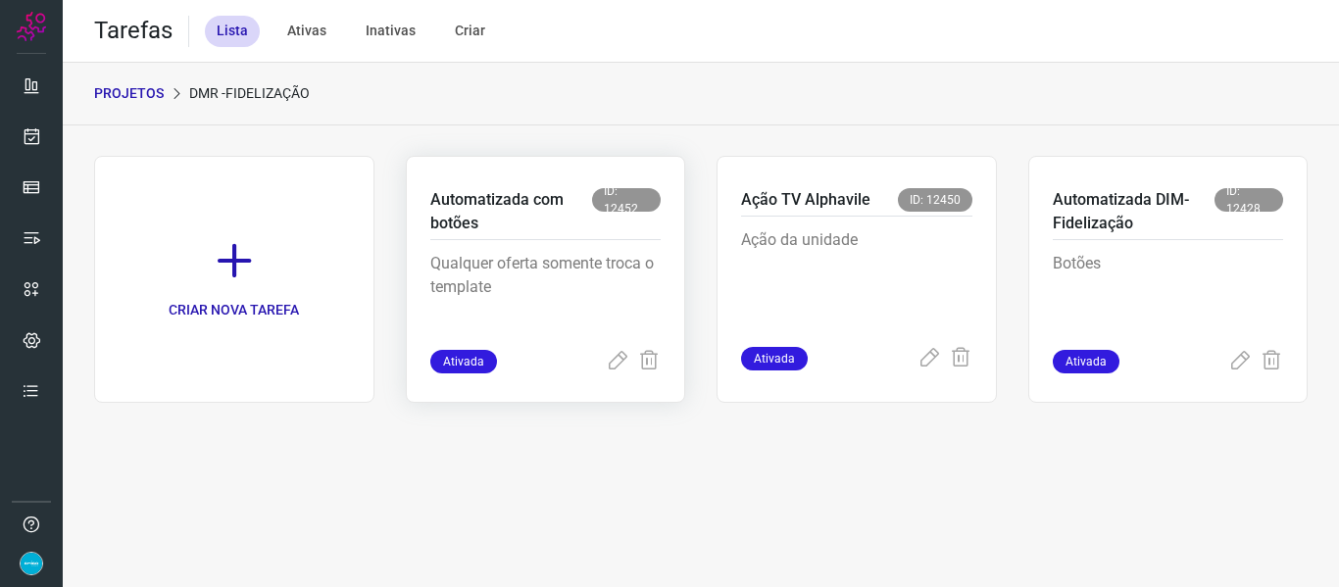
click at [629, 360] on div at bounding box center [633, 362] width 55 height 24
click at [619, 361] on icon at bounding box center [618, 362] width 24 height 24
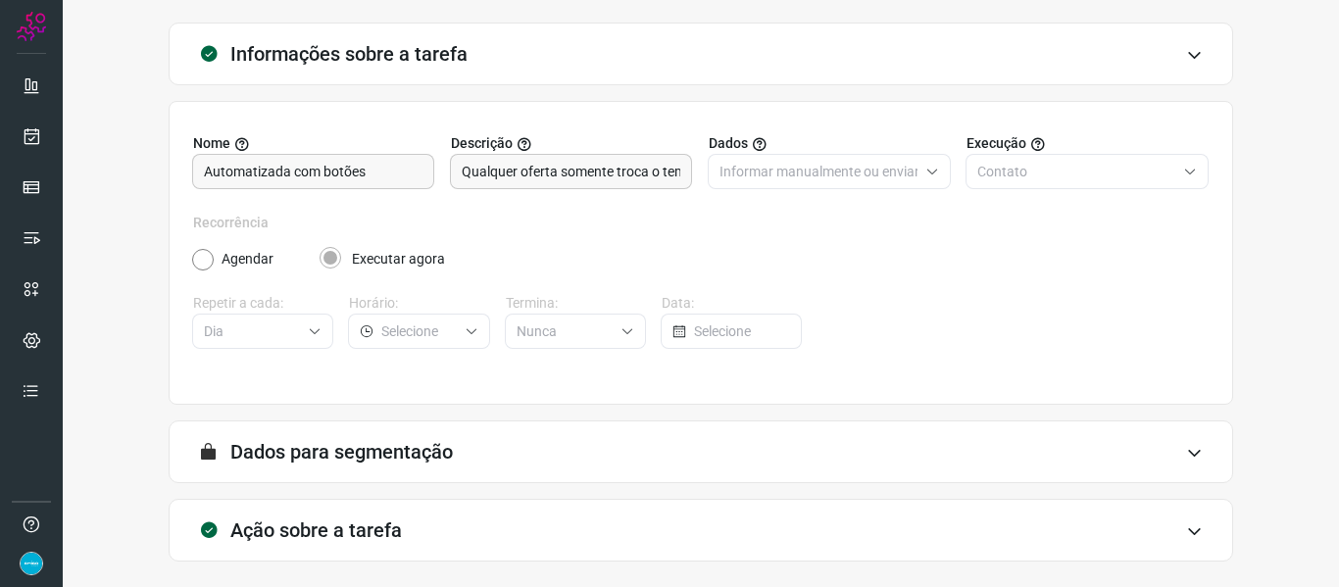
scroll to position [178, 0]
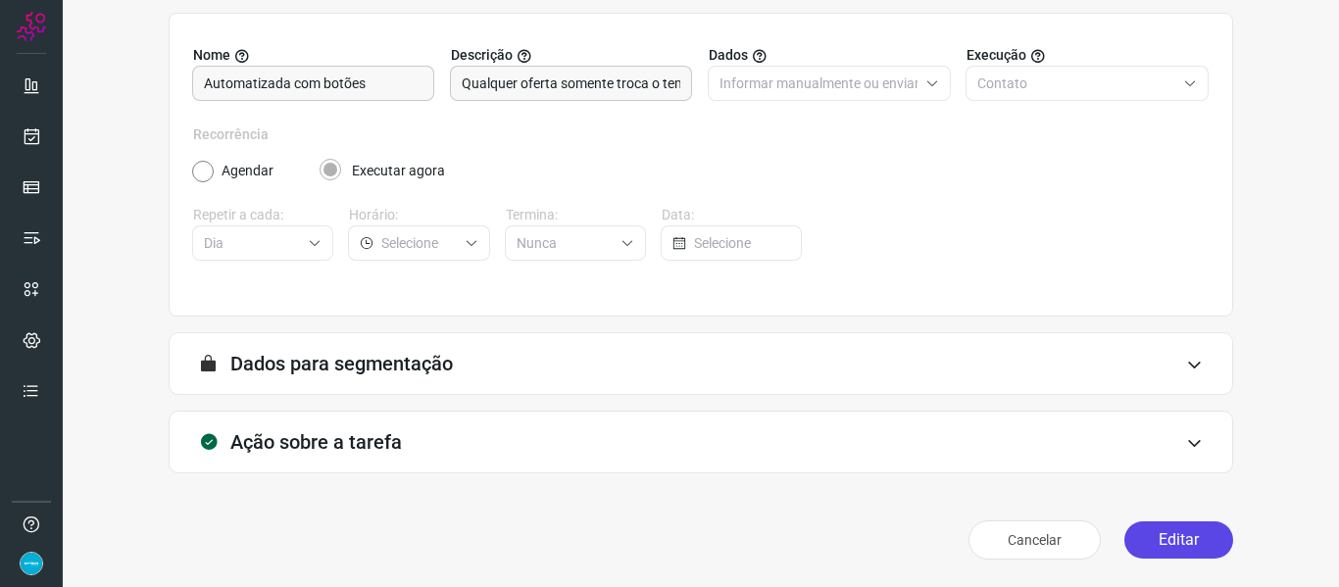
click at [1204, 543] on button "Editar" at bounding box center [1178, 539] width 109 height 37
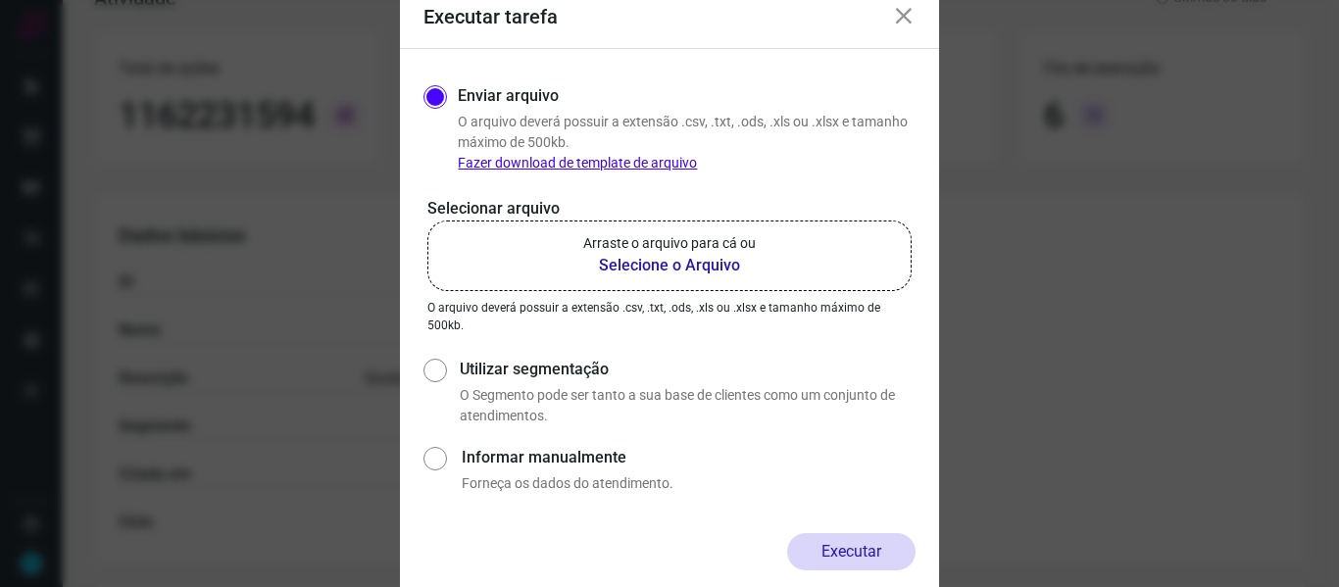
click at [693, 270] on b "Selecione o Arquivo" at bounding box center [669, 266] width 173 height 24
click at [0, 0] on input "Arraste o arquivo para cá ou Selecione o Arquivo" at bounding box center [0, 0] width 0 height 0
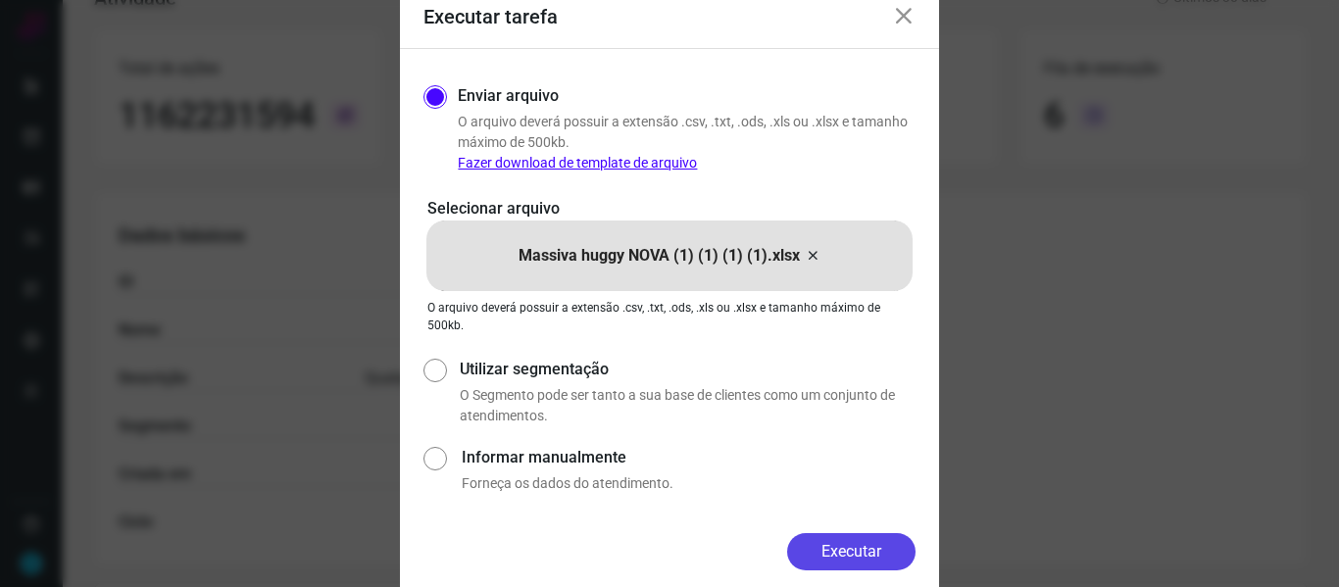
click at [865, 550] on button "Executar" at bounding box center [851, 551] width 128 height 37
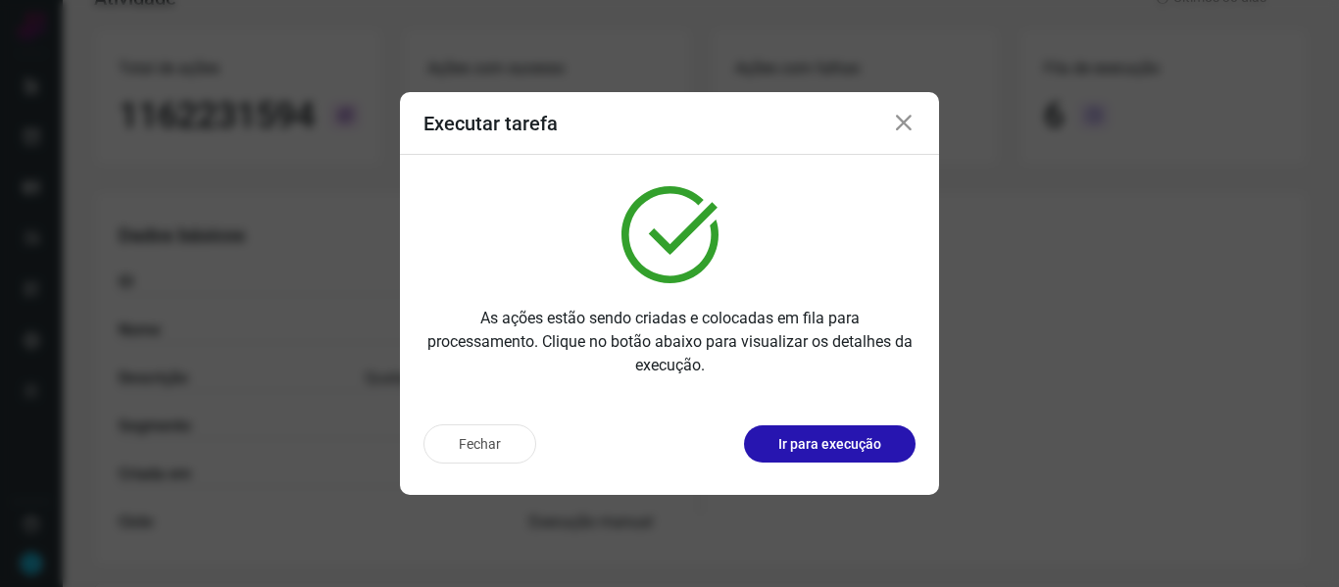
click at [906, 122] on icon at bounding box center [904, 124] width 24 height 24
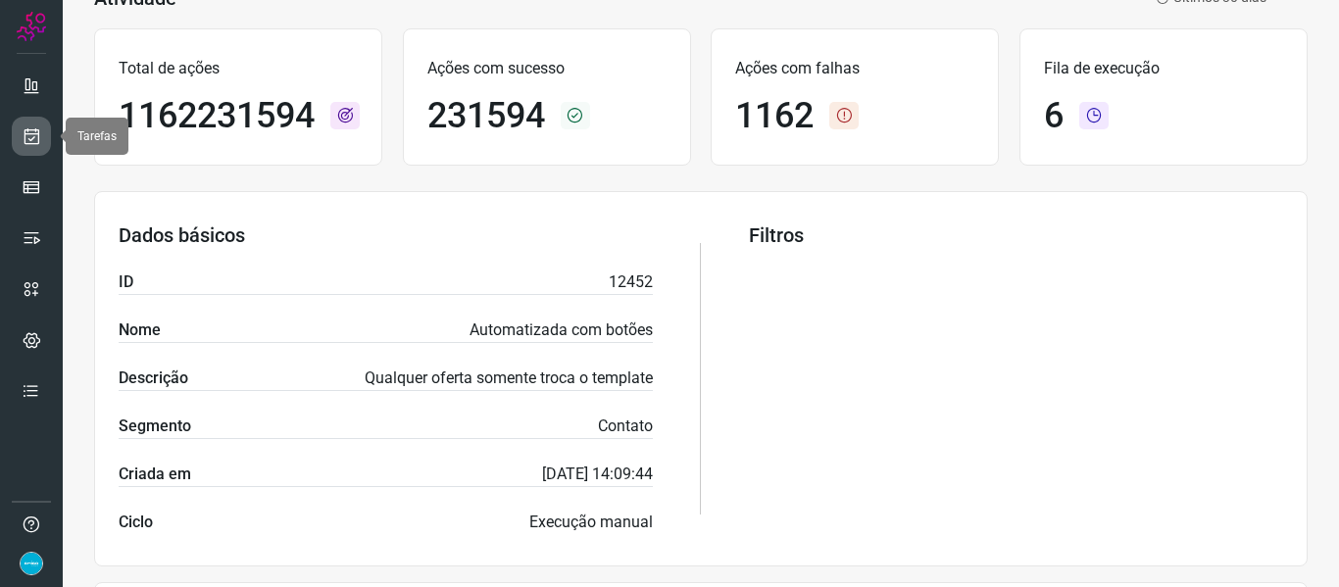
click at [38, 140] on icon at bounding box center [32, 136] width 21 height 20
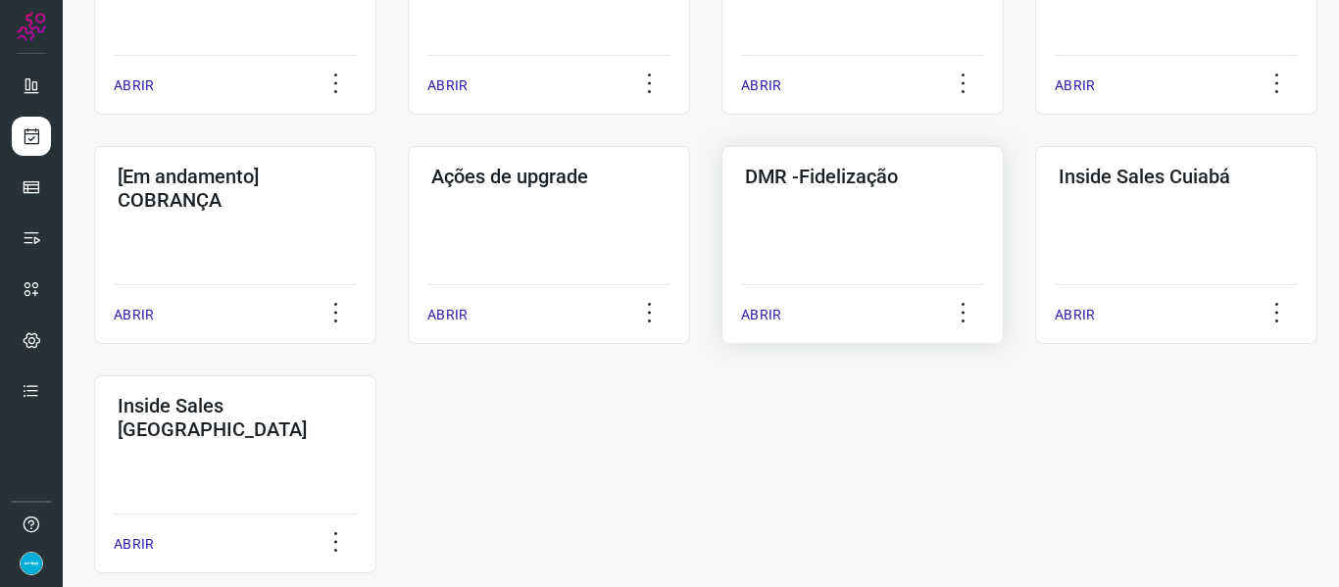
click at [767, 307] on p "ABRIR" at bounding box center [761, 315] width 40 height 21
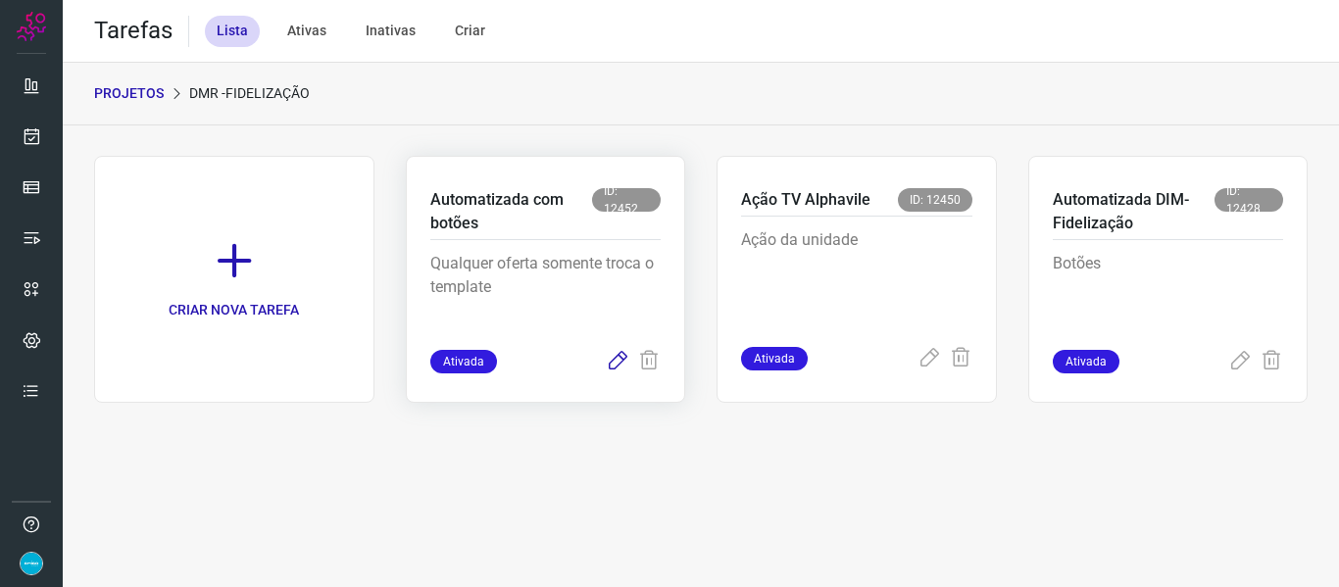
click at [620, 356] on icon at bounding box center [618, 362] width 24 height 24
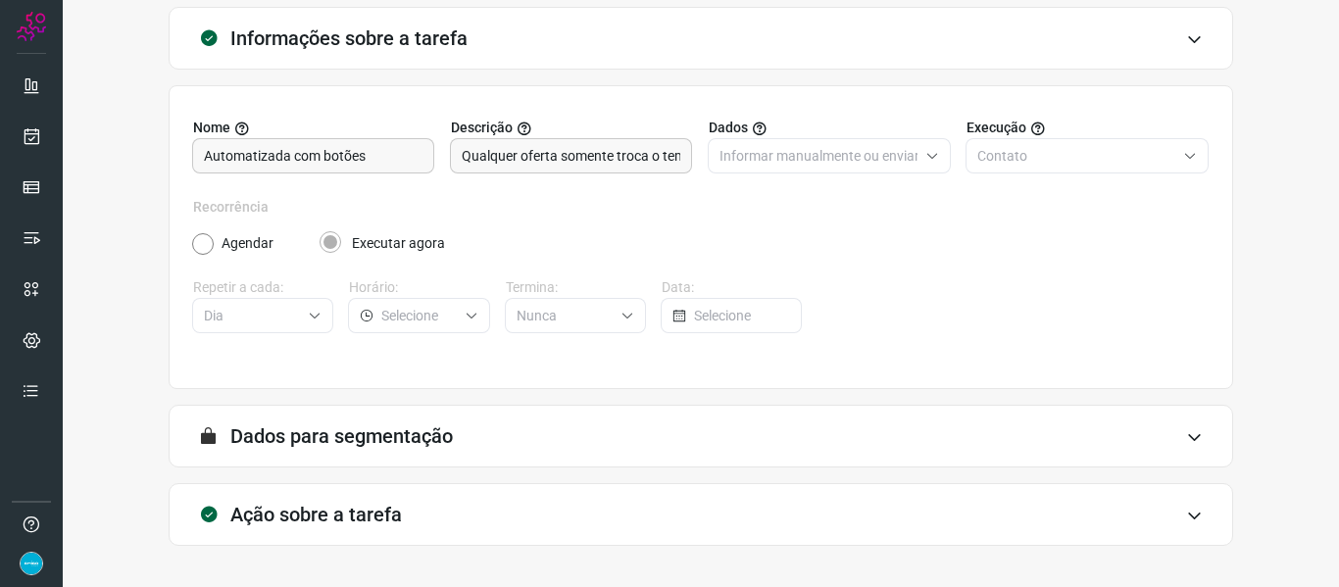
scroll to position [178, 0]
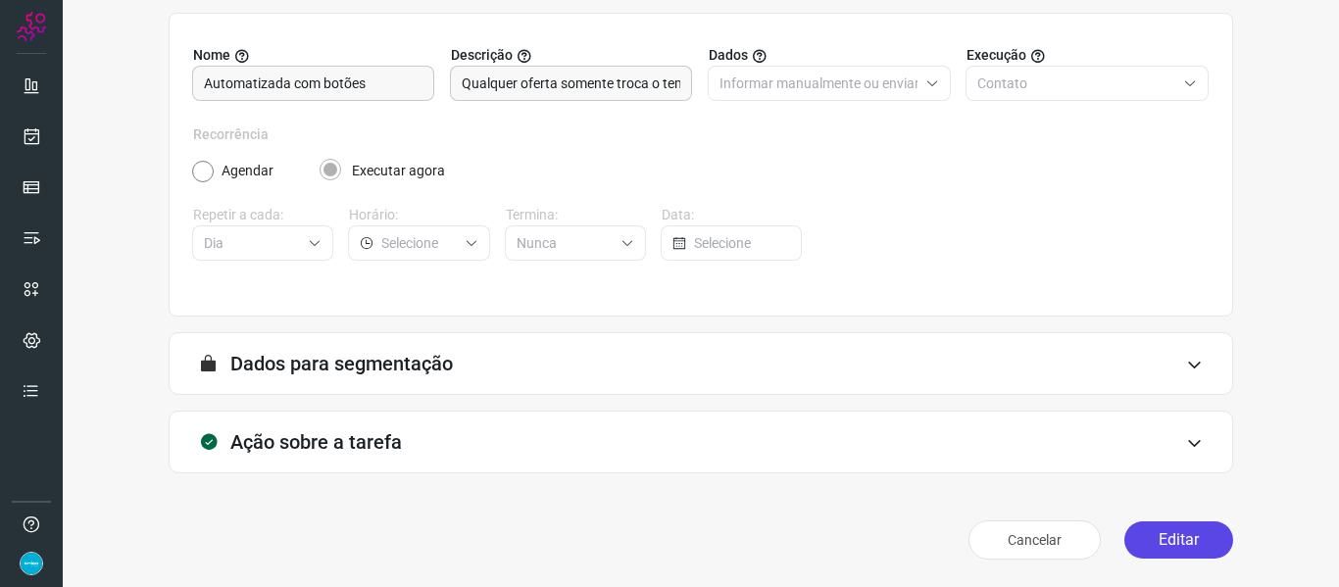
drag, startPoint x: 1201, startPoint y: 534, endPoint x: 1213, endPoint y: 526, distance: 15.0
click at [1202, 534] on button "Editar" at bounding box center [1178, 539] width 109 height 37
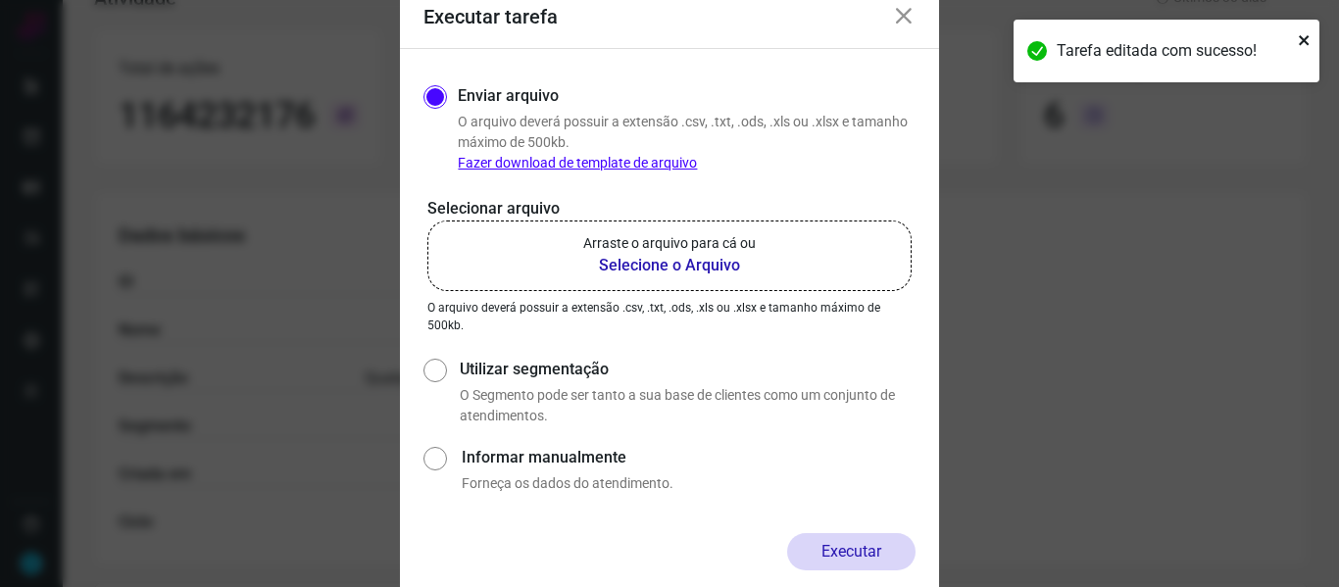
click at [1306, 39] on icon "close" at bounding box center [1304, 40] width 10 height 10
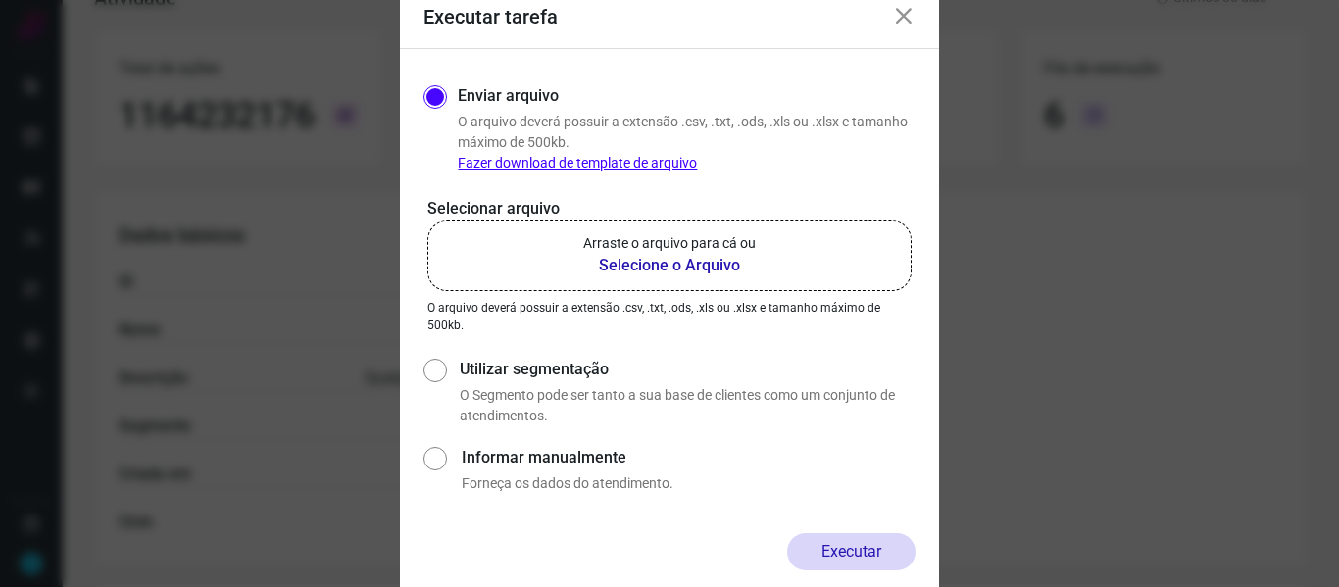
click at [670, 261] on b "Selecione o Arquivo" at bounding box center [669, 266] width 173 height 24
click at [0, 0] on input "Arraste o arquivo para cá ou Selecione o Arquivo" at bounding box center [0, 0] width 0 height 0
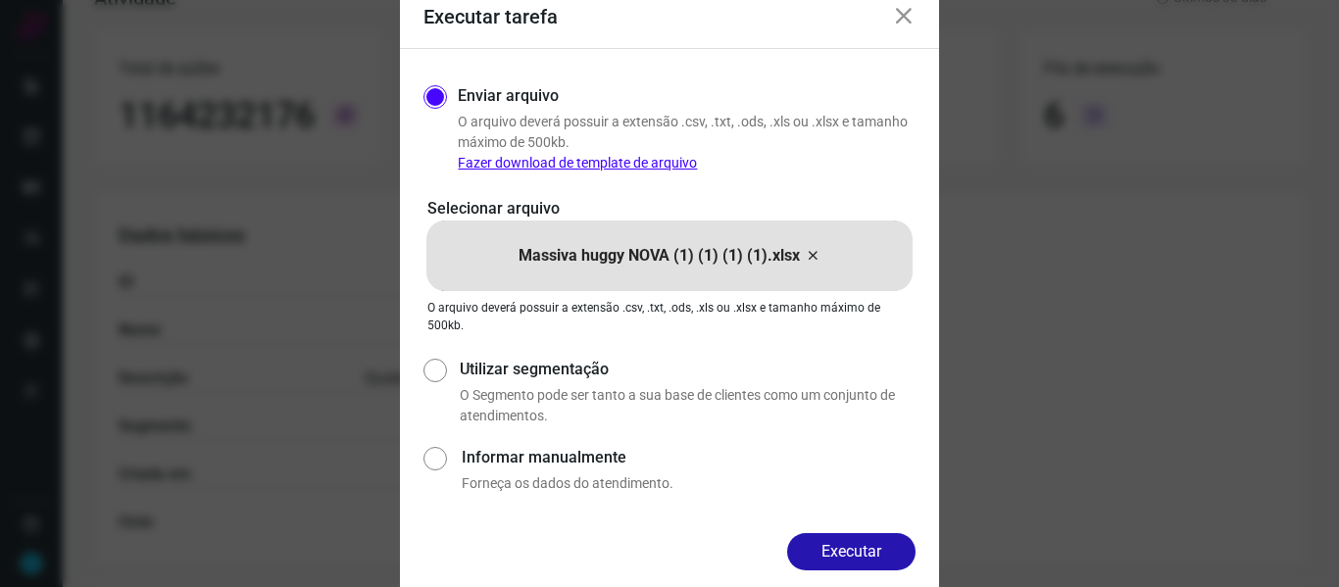
click at [857, 552] on button "Executar" at bounding box center [851, 551] width 128 height 37
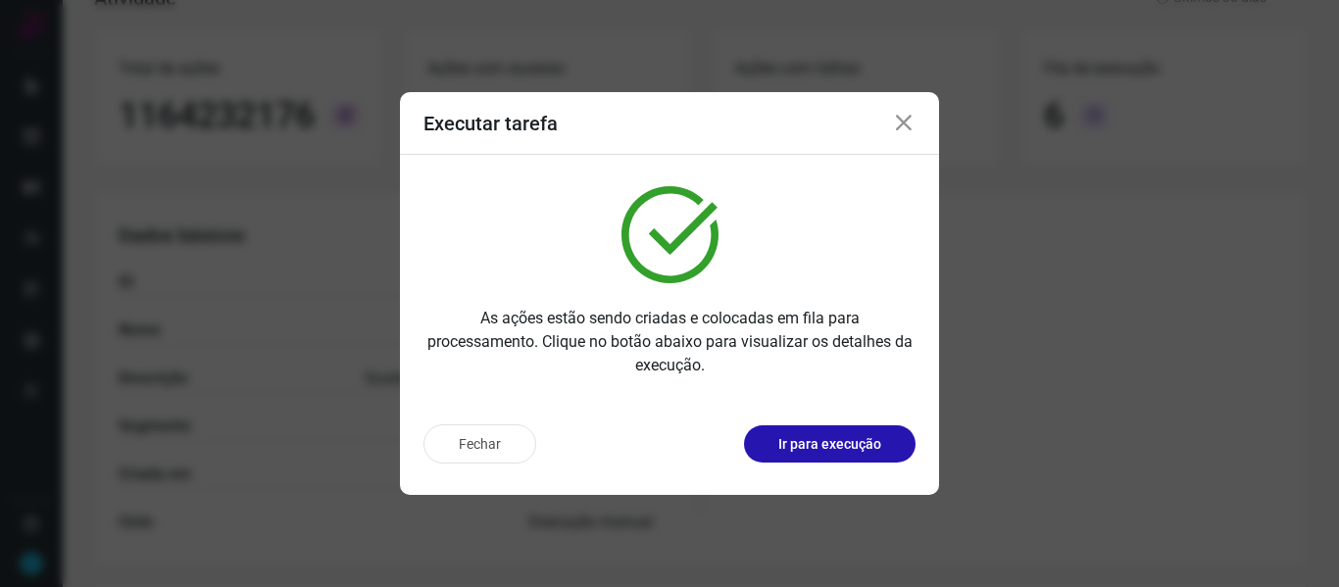
click at [897, 119] on icon at bounding box center [904, 124] width 24 height 24
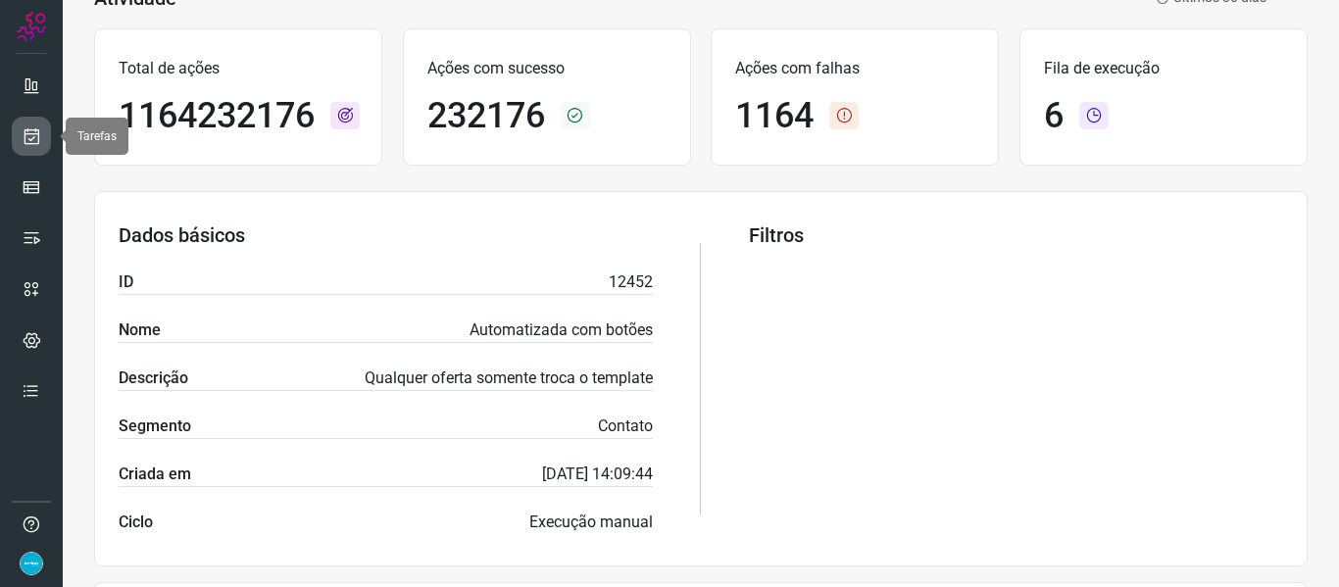
click at [30, 132] on icon at bounding box center [32, 136] width 21 height 20
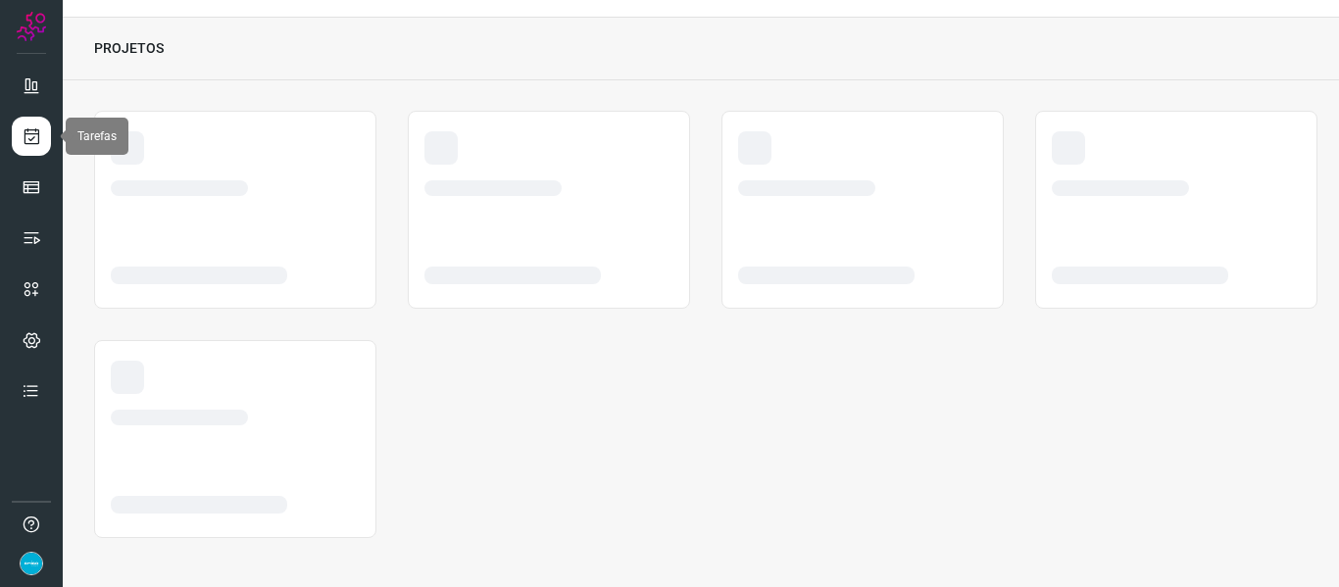
scroll to position [45, 0]
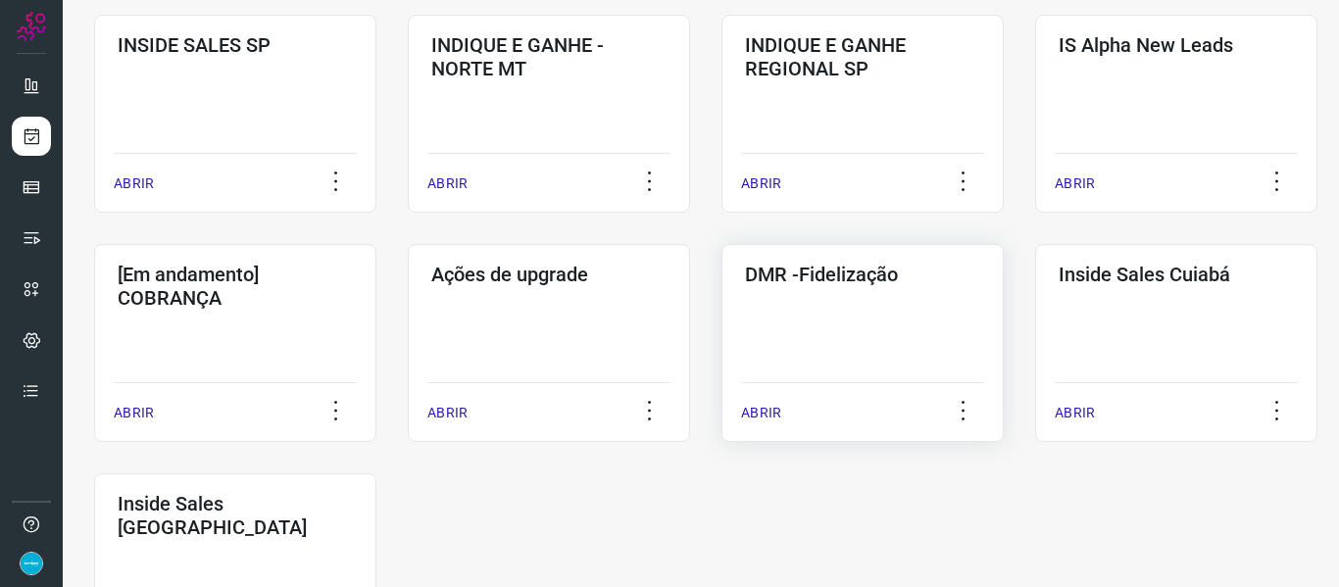
click at [771, 416] on p "ABRIR" at bounding box center [761, 413] width 40 height 21
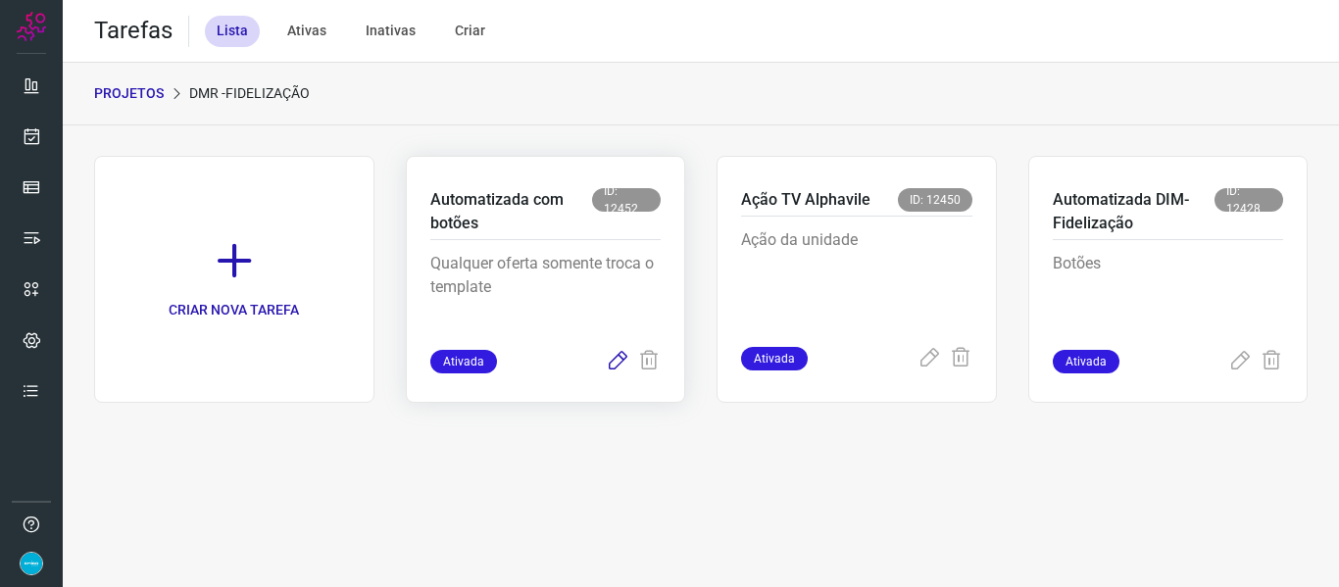
click at [618, 362] on icon at bounding box center [618, 362] width 24 height 24
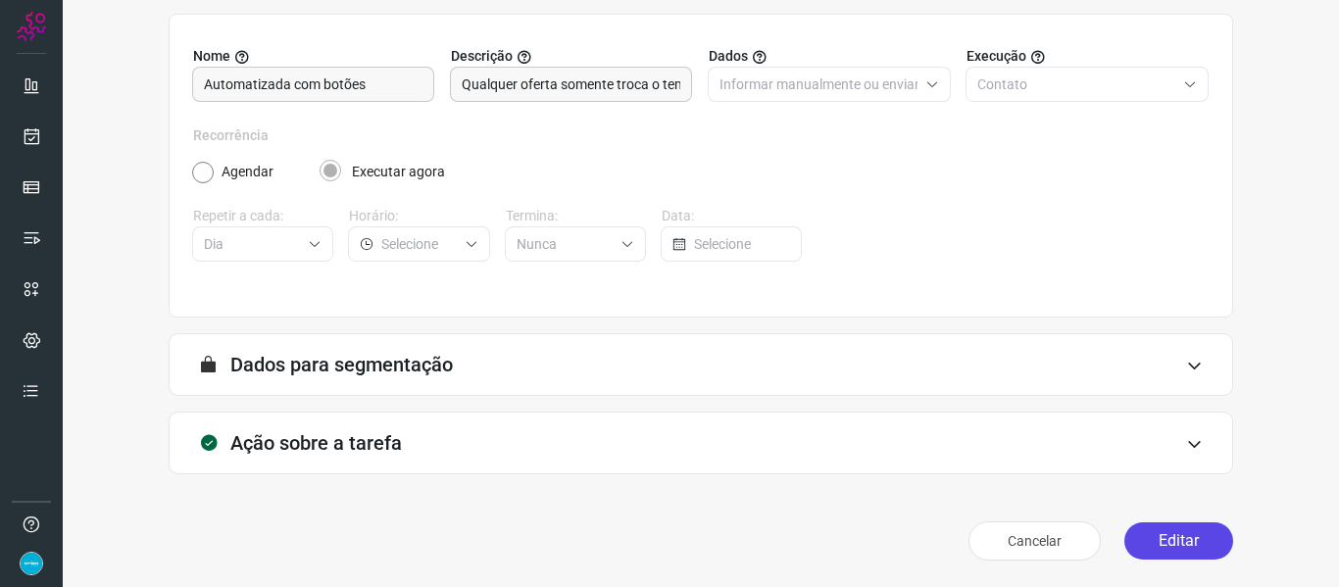
scroll to position [178, 0]
click at [1175, 537] on button "Editar" at bounding box center [1178, 539] width 109 height 37
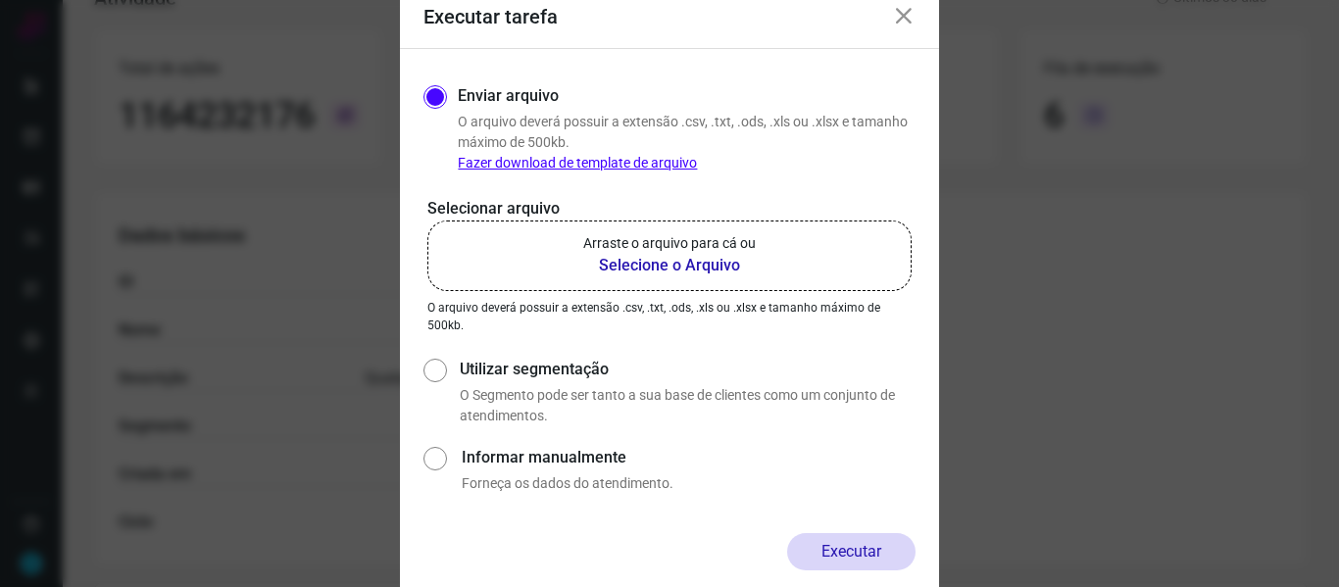
click at [679, 267] on b "Selecione o Arquivo" at bounding box center [669, 266] width 173 height 24
click at [0, 0] on input "Arraste o arquivo para cá ou Selecione o Arquivo" at bounding box center [0, 0] width 0 height 0
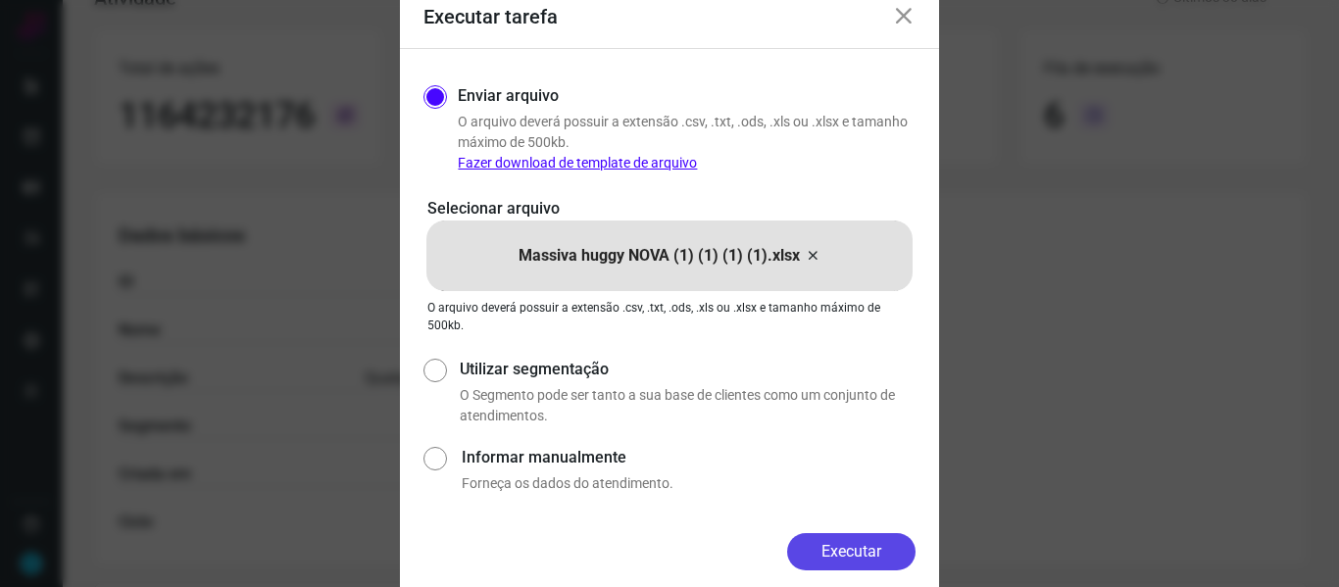
click at [865, 552] on button "Executar" at bounding box center [851, 551] width 128 height 37
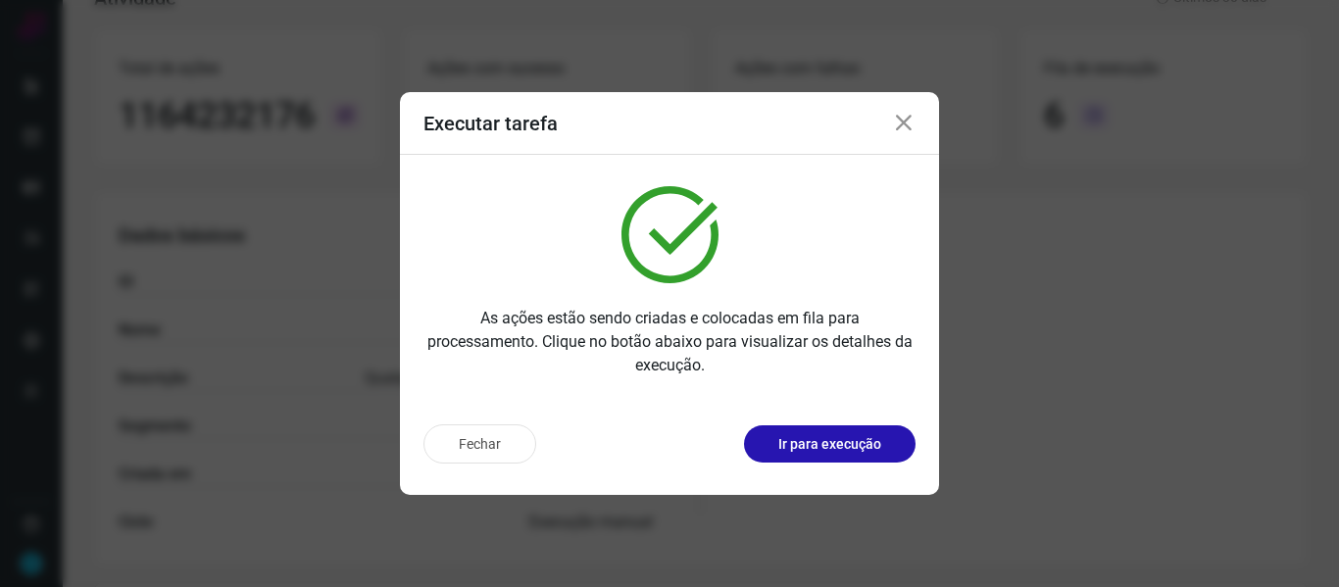
click at [902, 126] on icon at bounding box center [904, 124] width 24 height 24
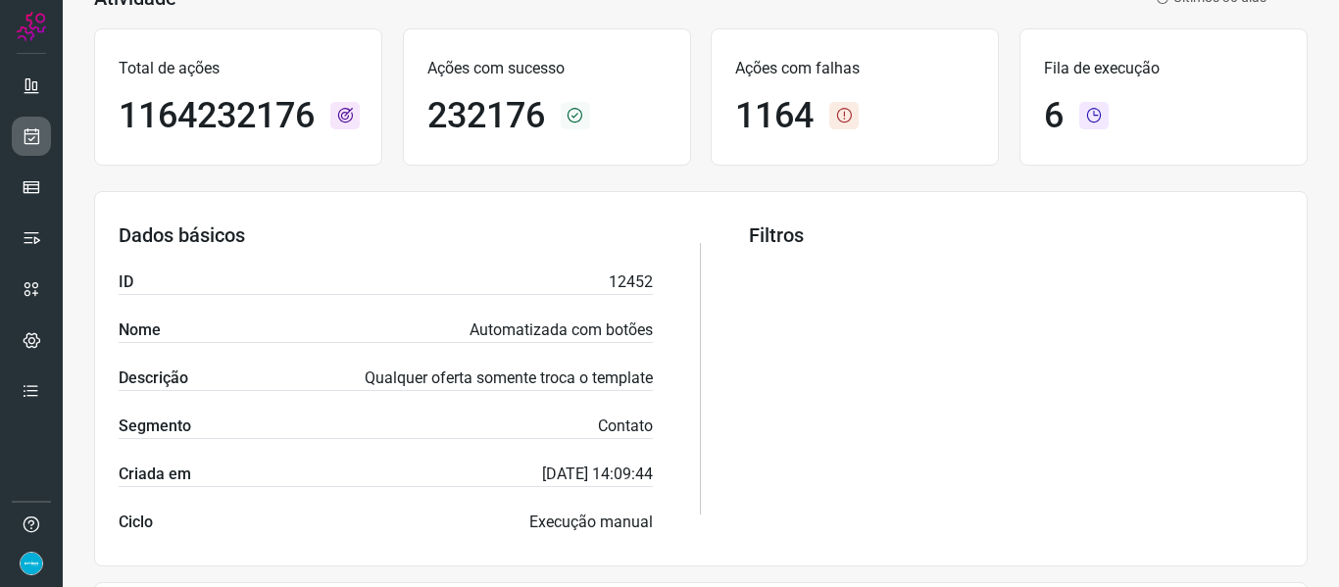
click at [27, 131] on icon at bounding box center [32, 136] width 21 height 20
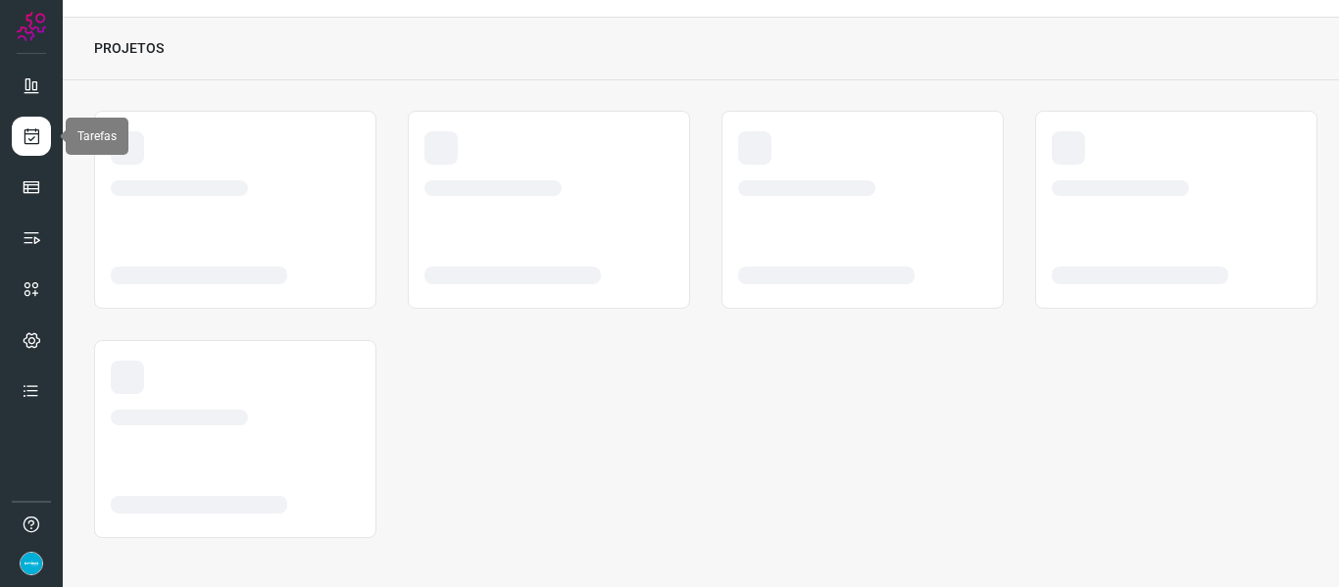
scroll to position [45, 0]
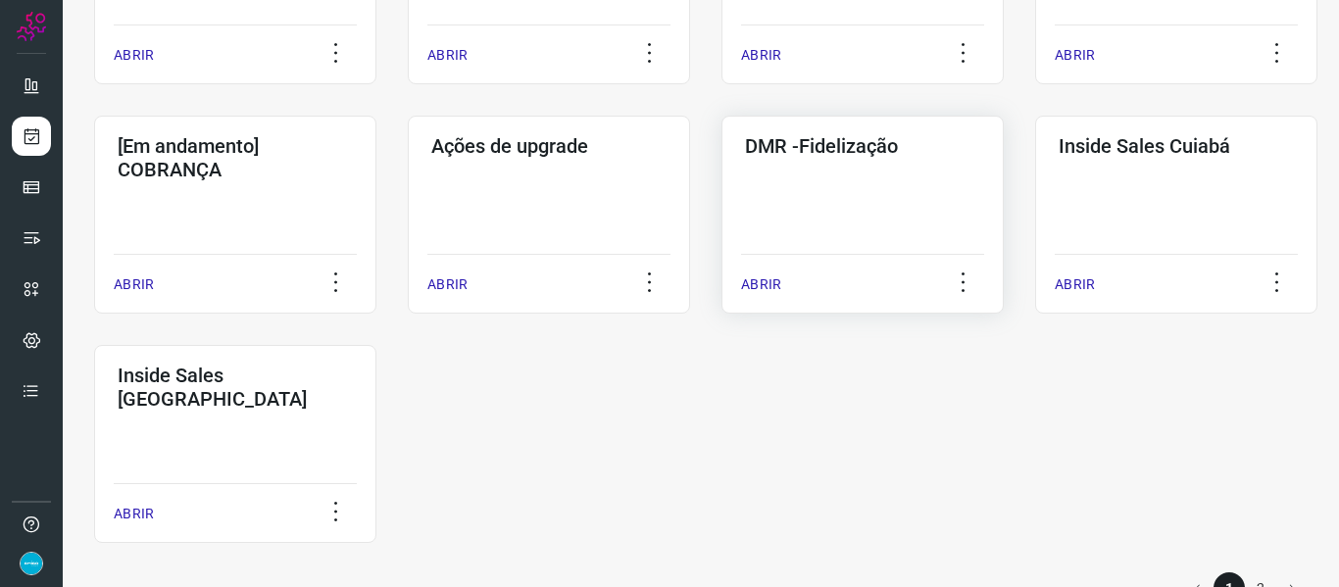
click at [773, 289] on p "ABRIR" at bounding box center [761, 284] width 40 height 21
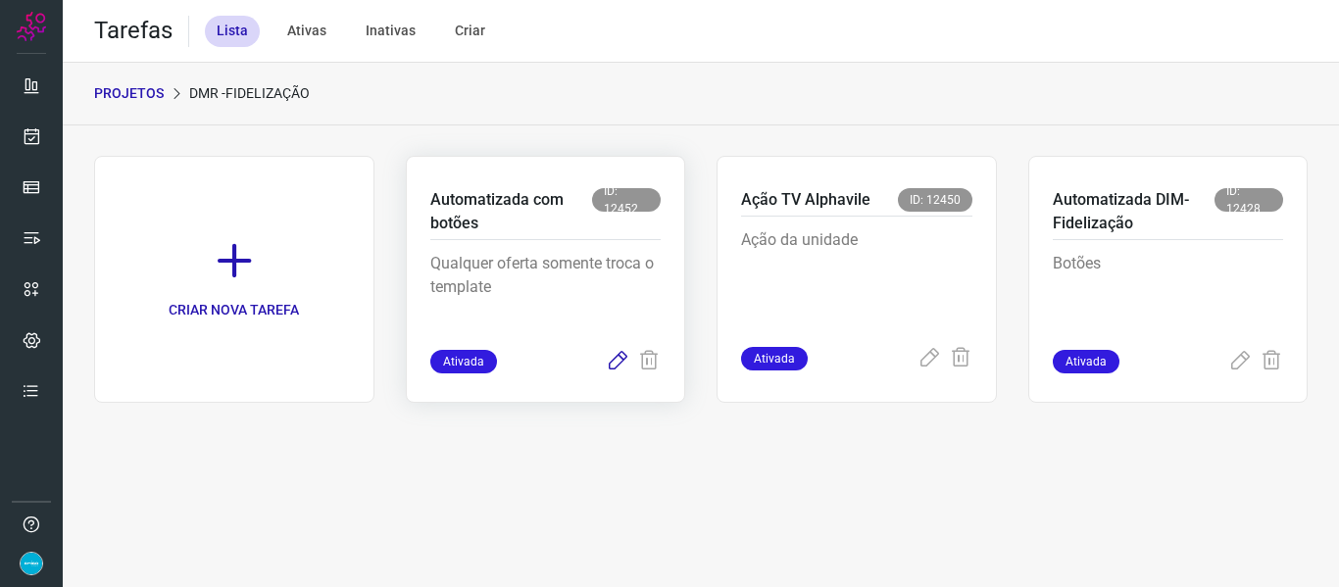
drag, startPoint x: 618, startPoint y: 364, endPoint x: 620, endPoint y: 353, distance: 11.2
click at [618, 359] on icon at bounding box center [618, 362] width 24 height 24
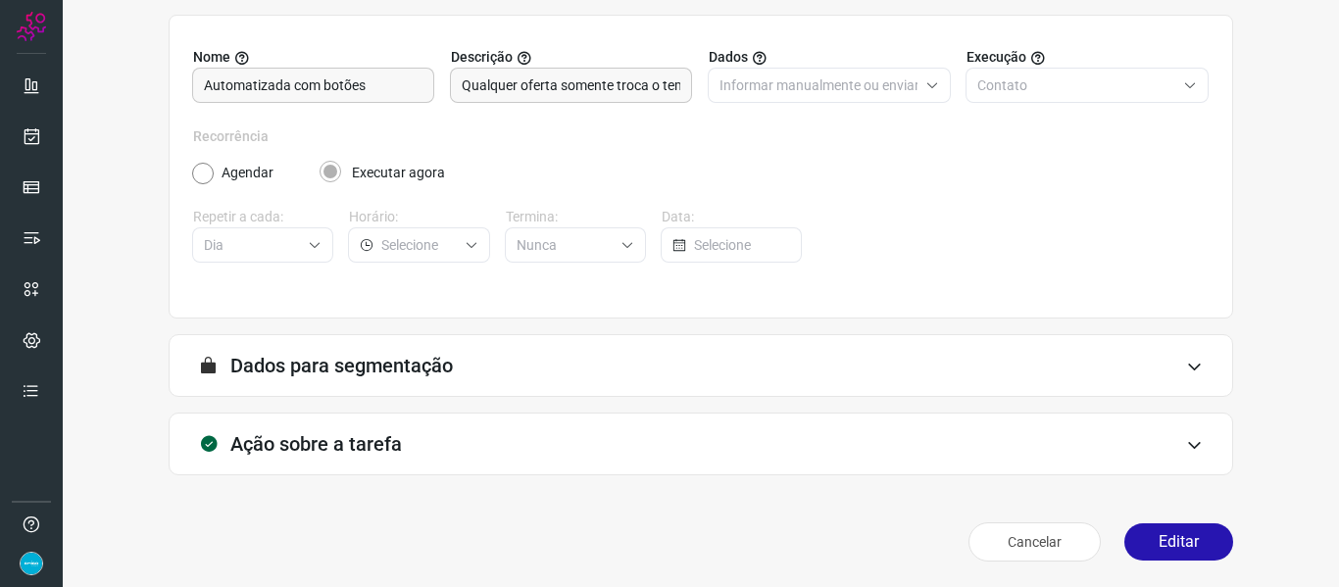
scroll to position [178, 0]
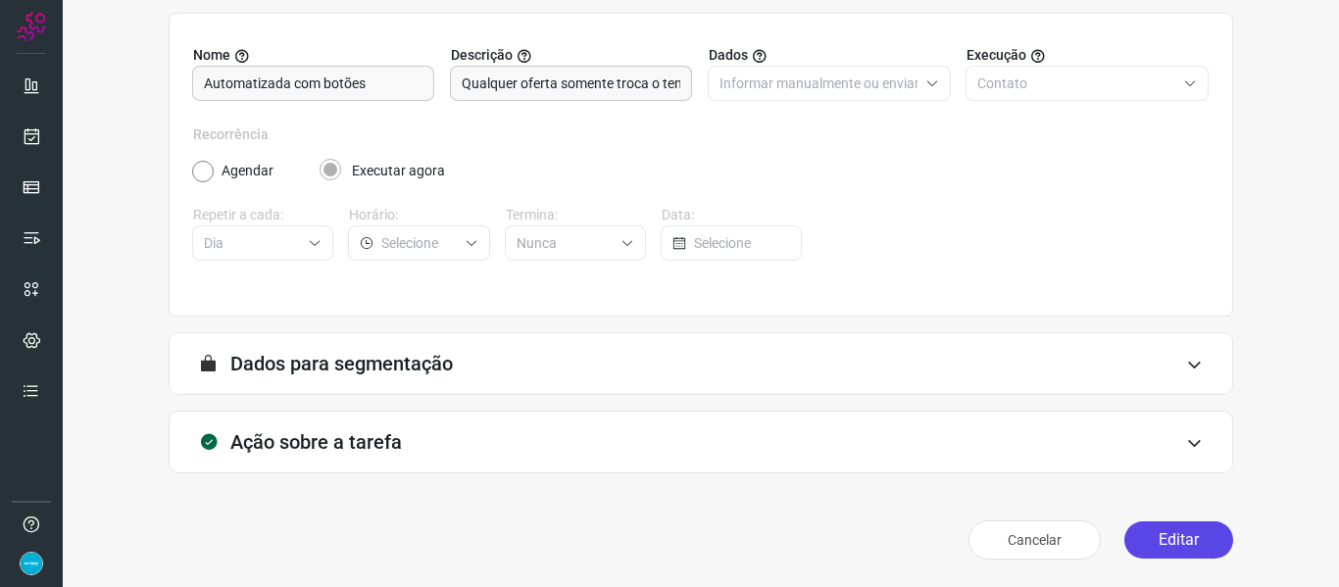
click at [1180, 542] on button "Editar" at bounding box center [1178, 539] width 109 height 37
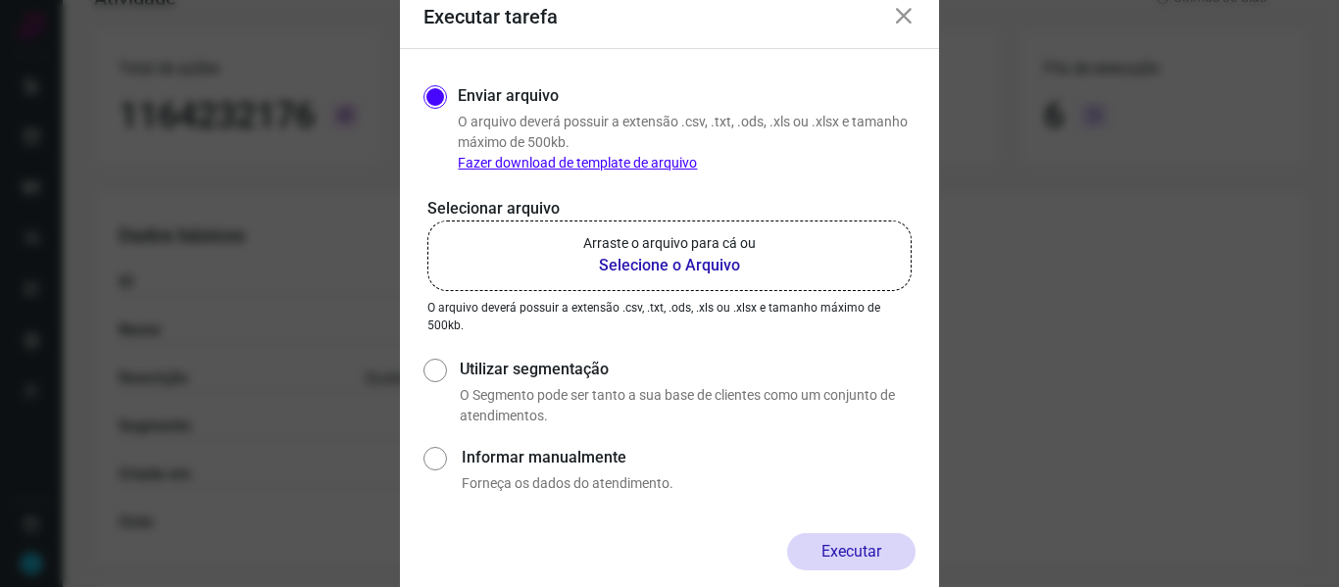
click at [685, 259] on b "Selecione o Arquivo" at bounding box center [669, 266] width 173 height 24
click at [0, 0] on input "Arraste o arquivo para cá ou Selecione o Arquivo" at bounding box center [0, 0] width 0 height 0
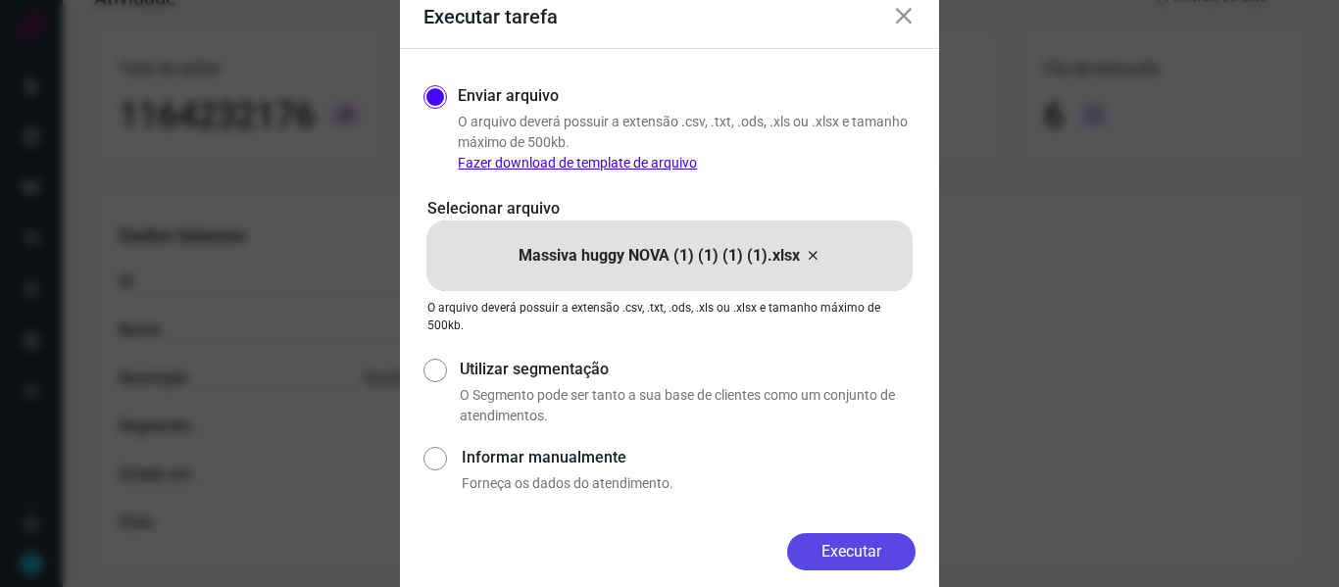
click at [865, 553] on button "Executar" at bounding box center [851, 551] width 128 height 37
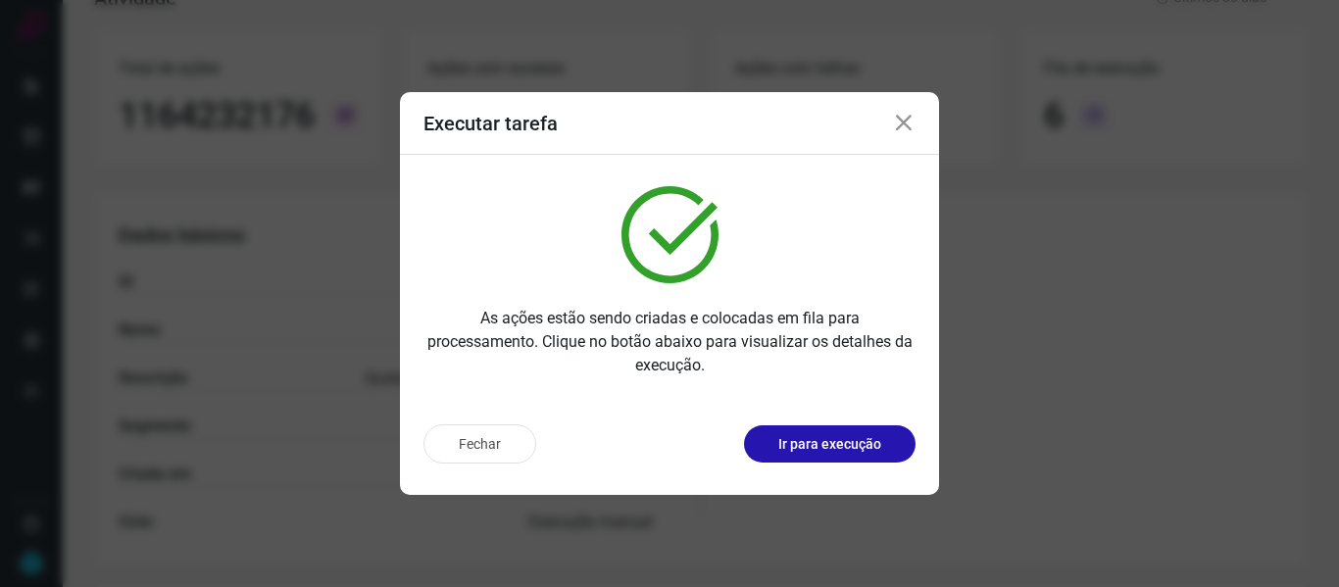
click at [906, 125] on icon at bounding box center [904, 124] width 24 height 24
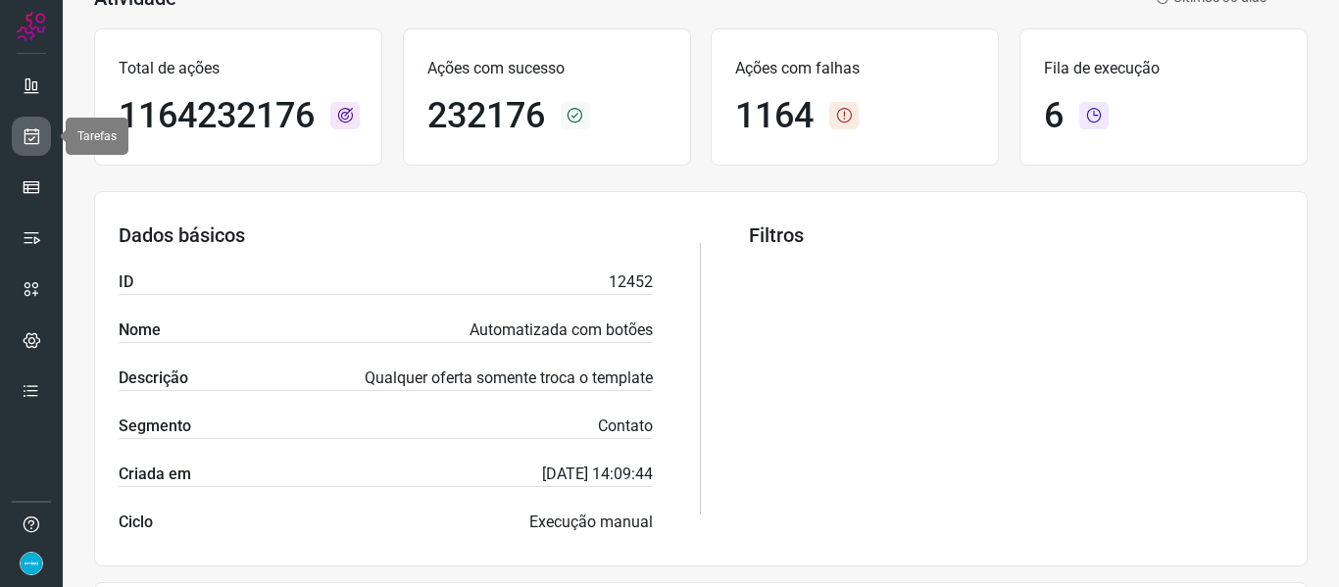
click at [44, 130] on link at bounding box center [31, 136] width 39 height 39
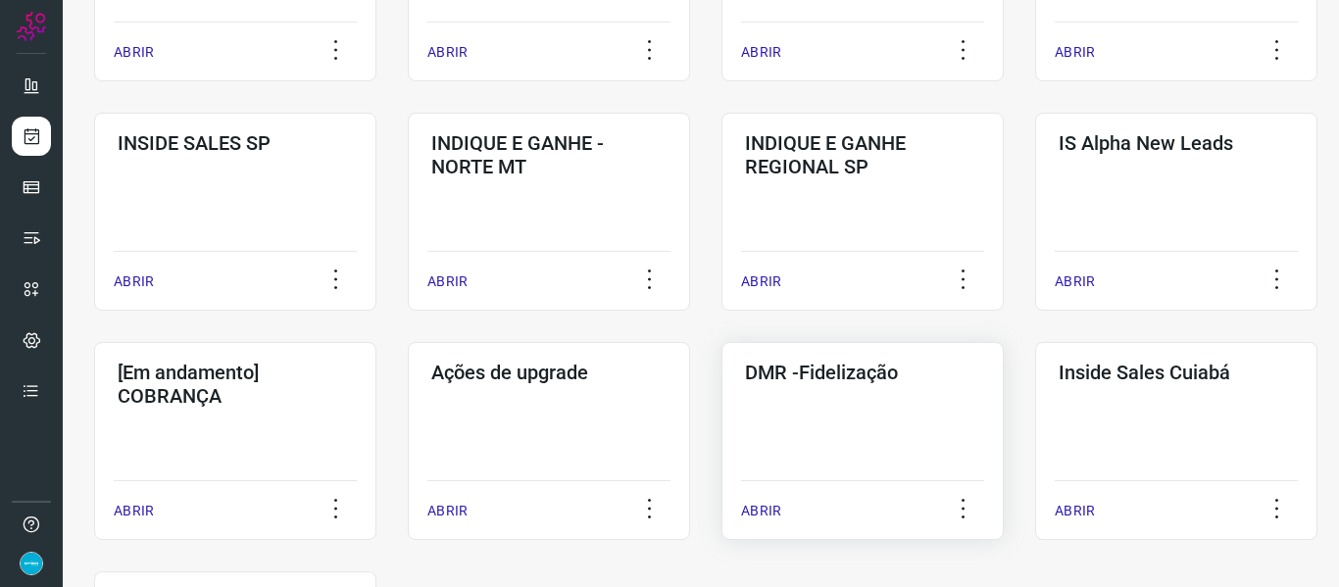
click at [754, 508] on p "ABRIR" at bounding box center [761, 511] width 40 height 21
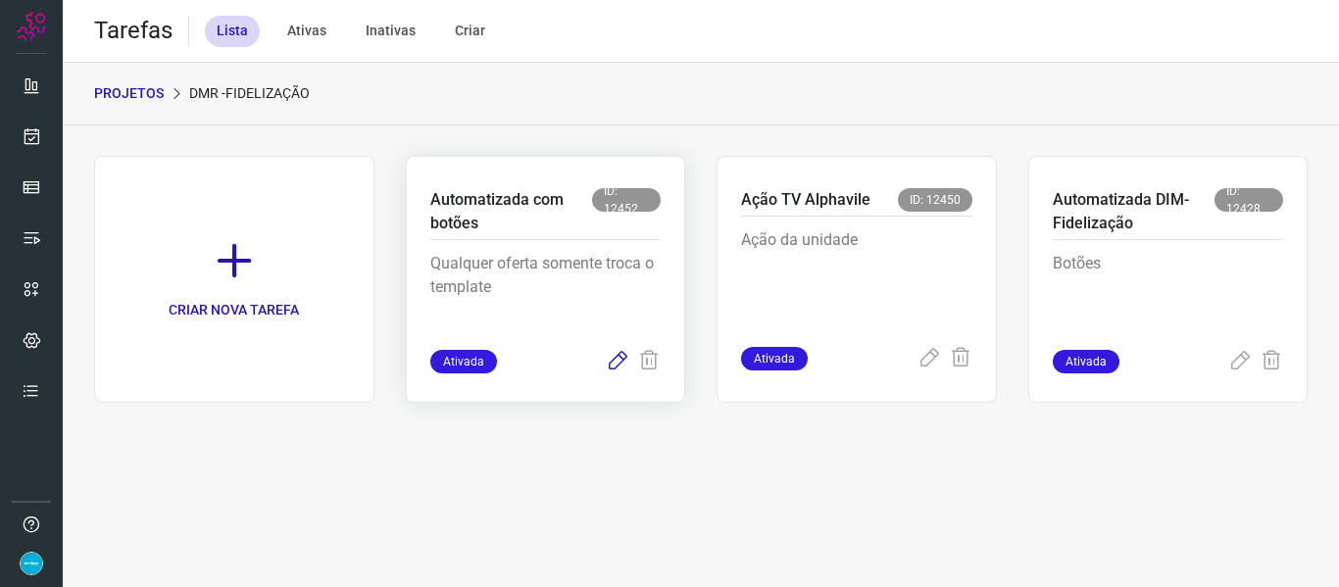
click at [615, 359] on icon at bounding box center [618, 362] width 24 height 24
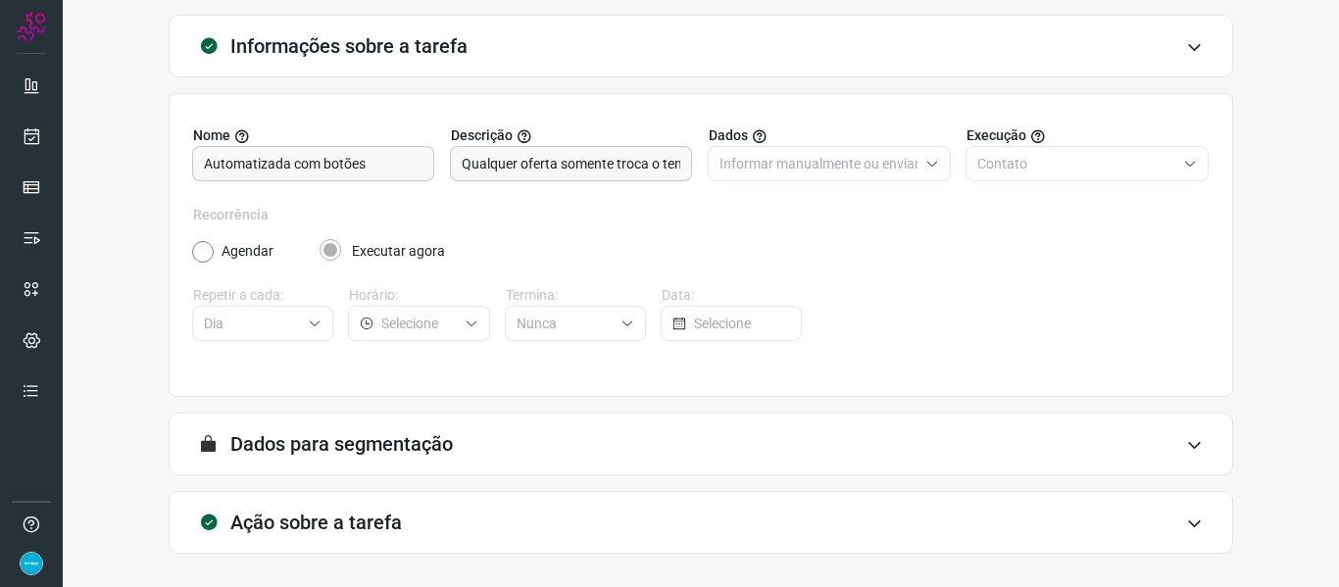
scroll to position [178, 0]
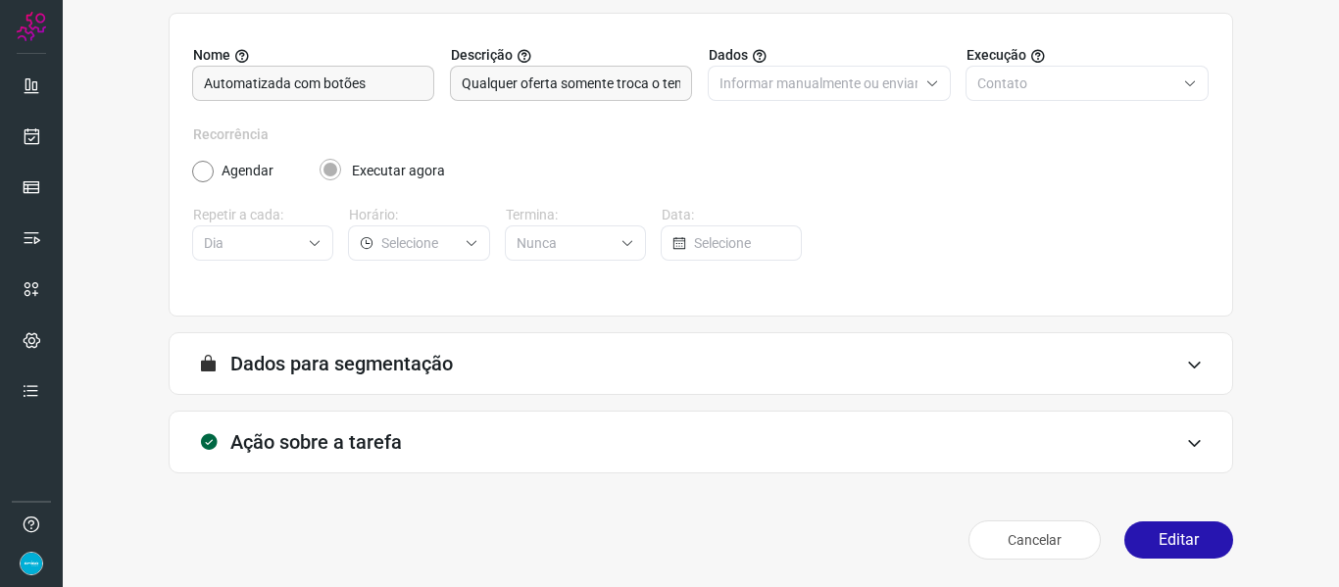
click at [1218, 538] on div "Informações sobre a tarefa Nome Automatizada com botões Descrição Qualquer ofer…" at bounding box center [700, 250] width 1213 height 633
click at [1205, 539] on button "Editar" at bounding box center [1178, 539] width 109 height 37
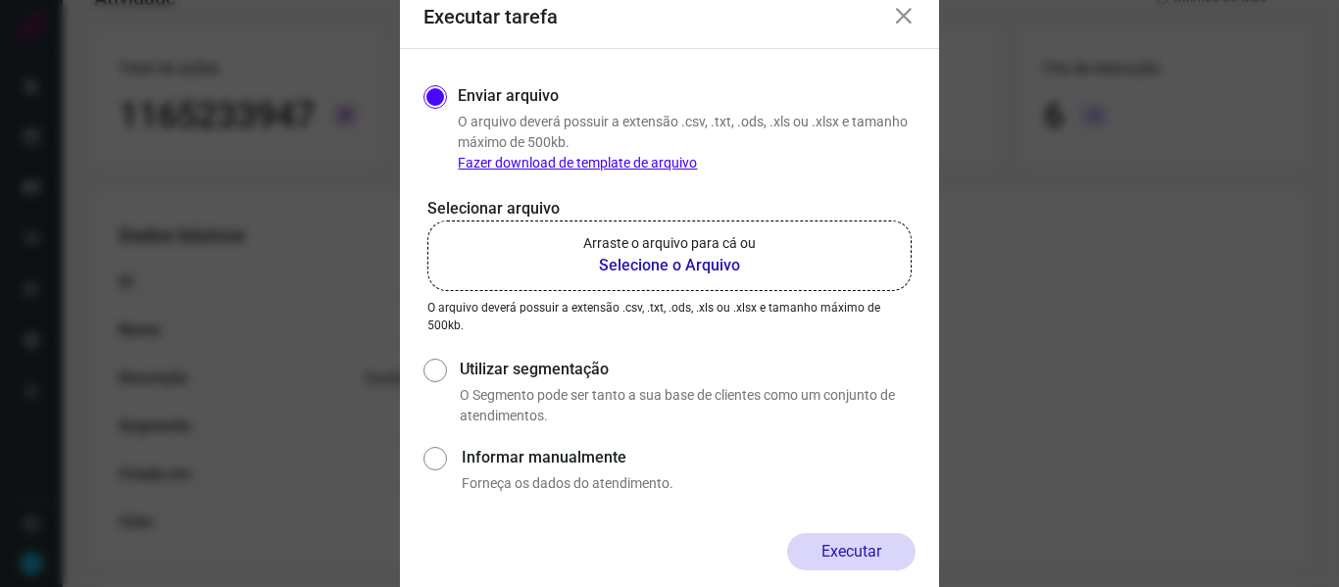
click at [712, 263] on b "Selecione o Arquivo" at bounding box center [669, 266] width 173 height 24
click at [0, 0] on input "Arraste o arquivo para cá ou Selecione o Arquivo" at bounding box center [0, 0] width 0 height 0
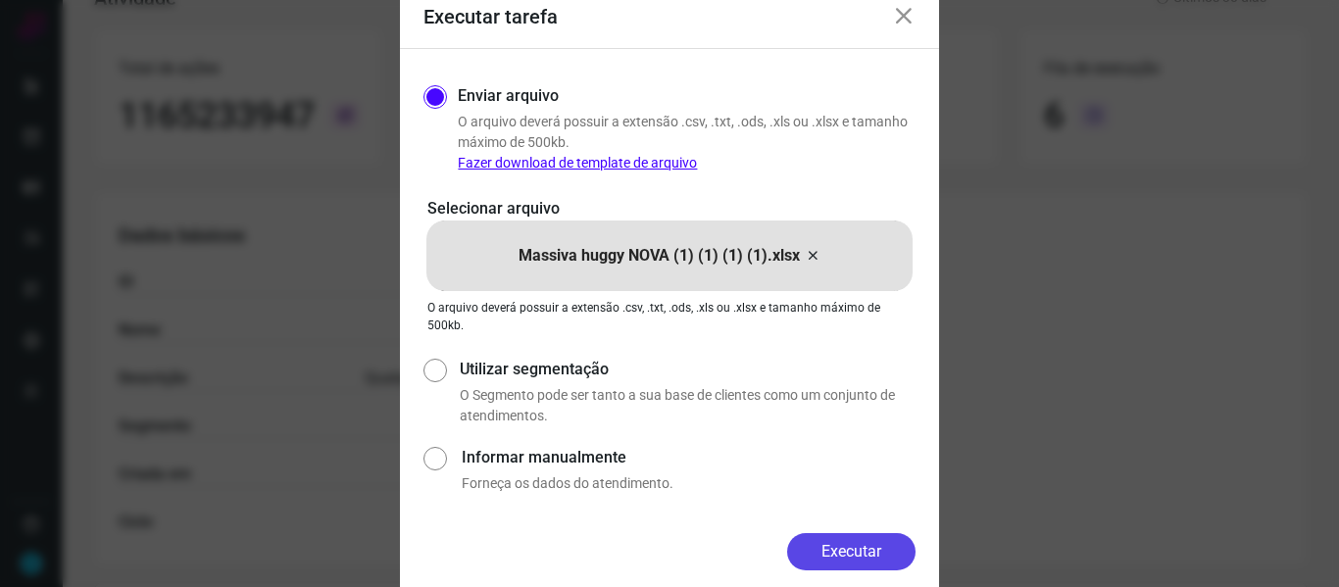
click at [859, 556] on button "Executar" at bounding box center [851, 551] width 128 height 37
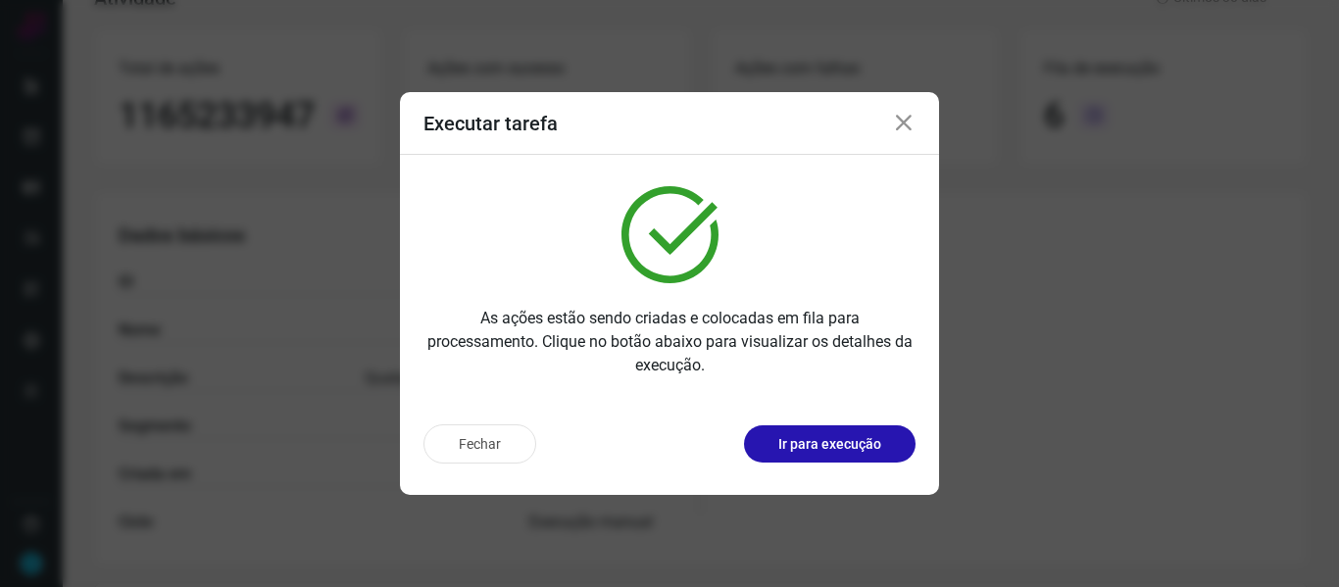
click at [814, 212] on div "As ações estão sendo criadas e colocadas em fila para processamento. Clique no …" at bounding box center [669, 282] width 539 height 254
click at [905, 124] on icon at bounding box center [904, 124] width 24 height 24
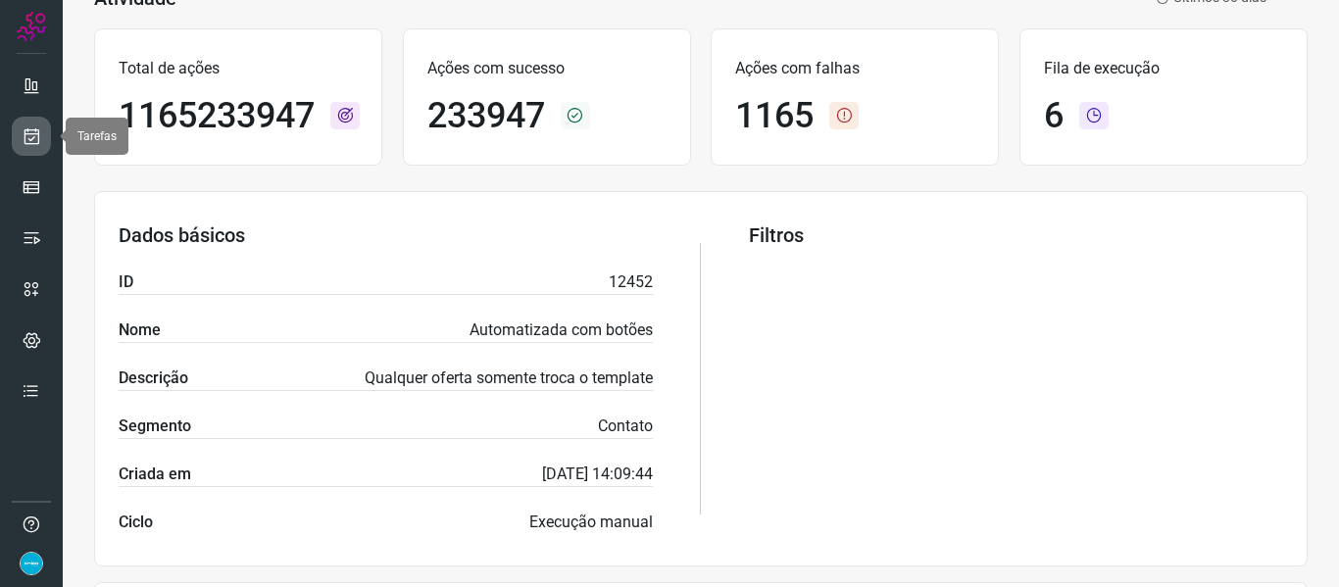
click at [28, 142] on icon at bounding box center [32, 136] width 21 height 20
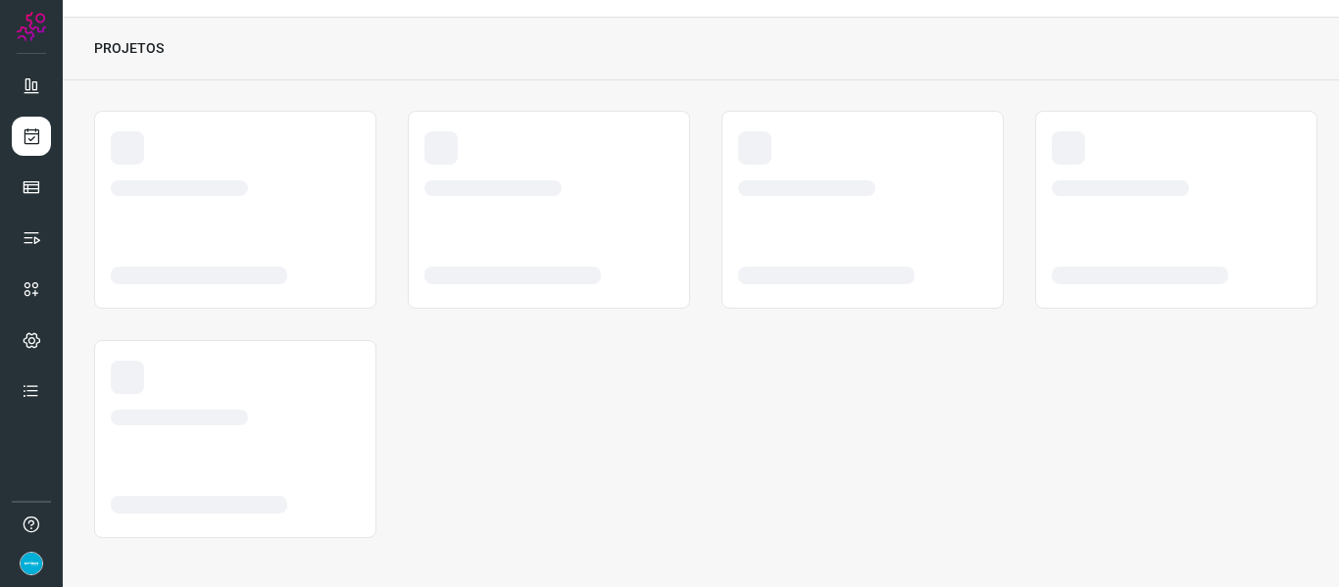
scroll to position [45, 0]
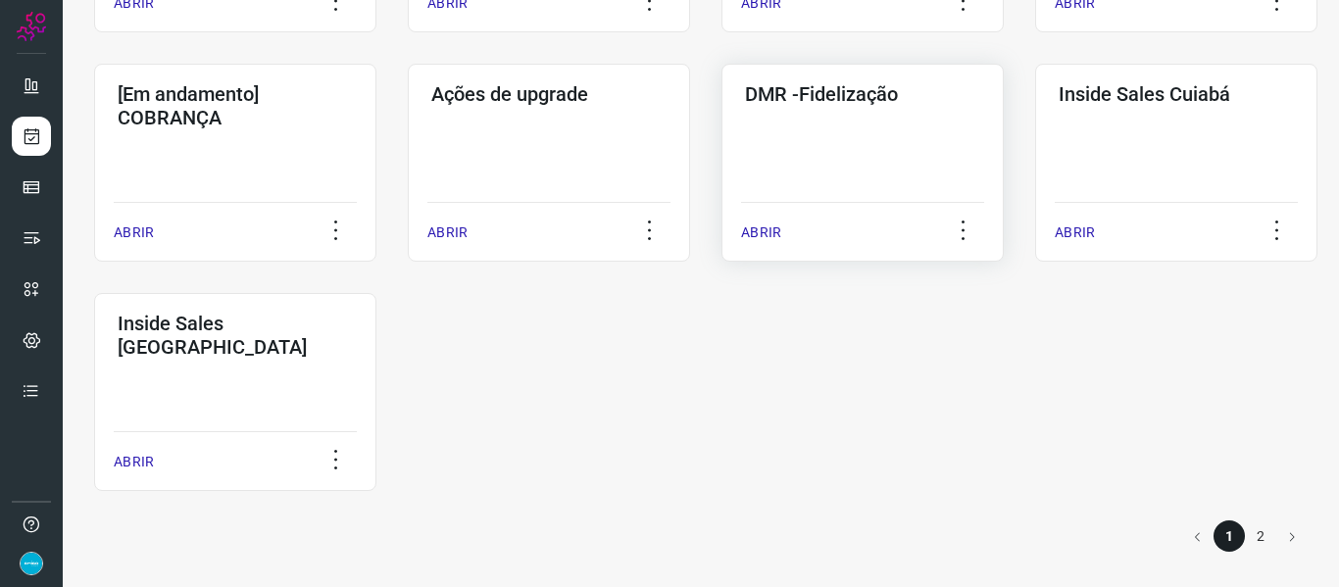
click at [768, 238] on p "ABRIR" at bounding box center [761, 232] width 40 height 21
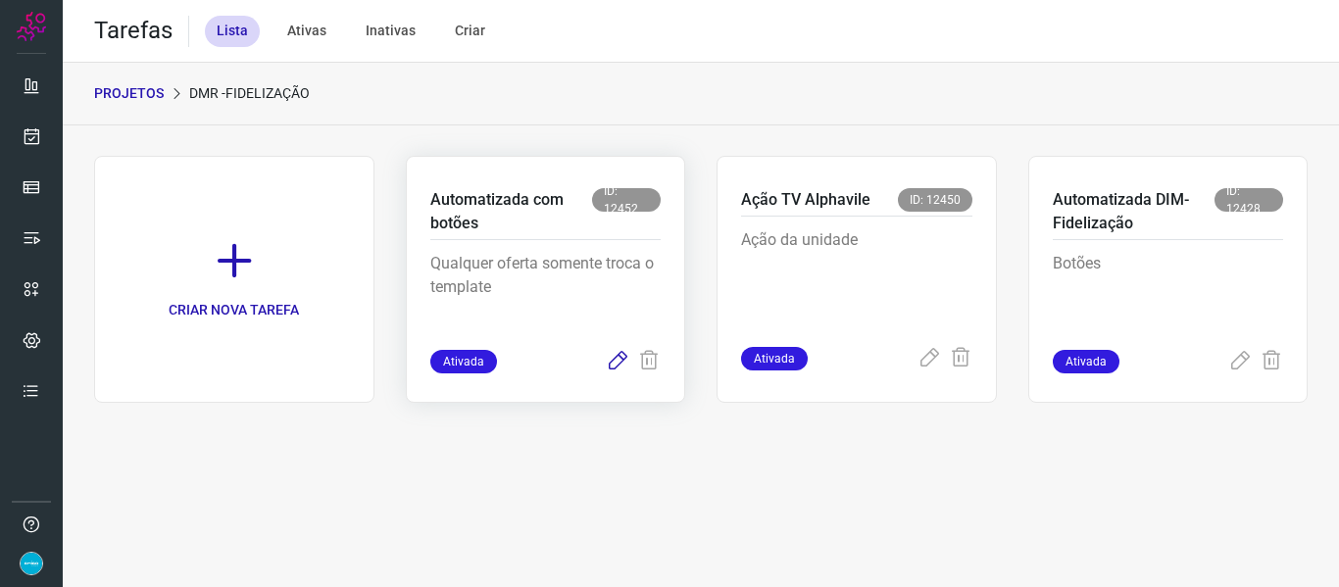
click at [620, 364] on icon at bounding box center [618, 362] width 24 height 24
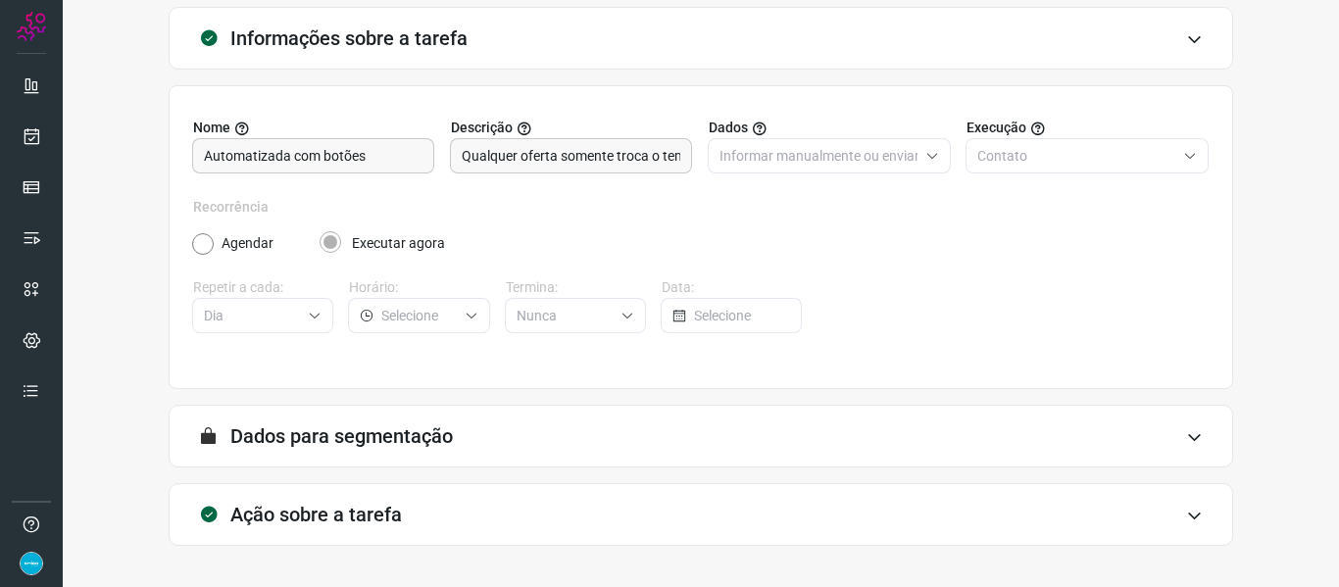
scroll to position [178, 0]
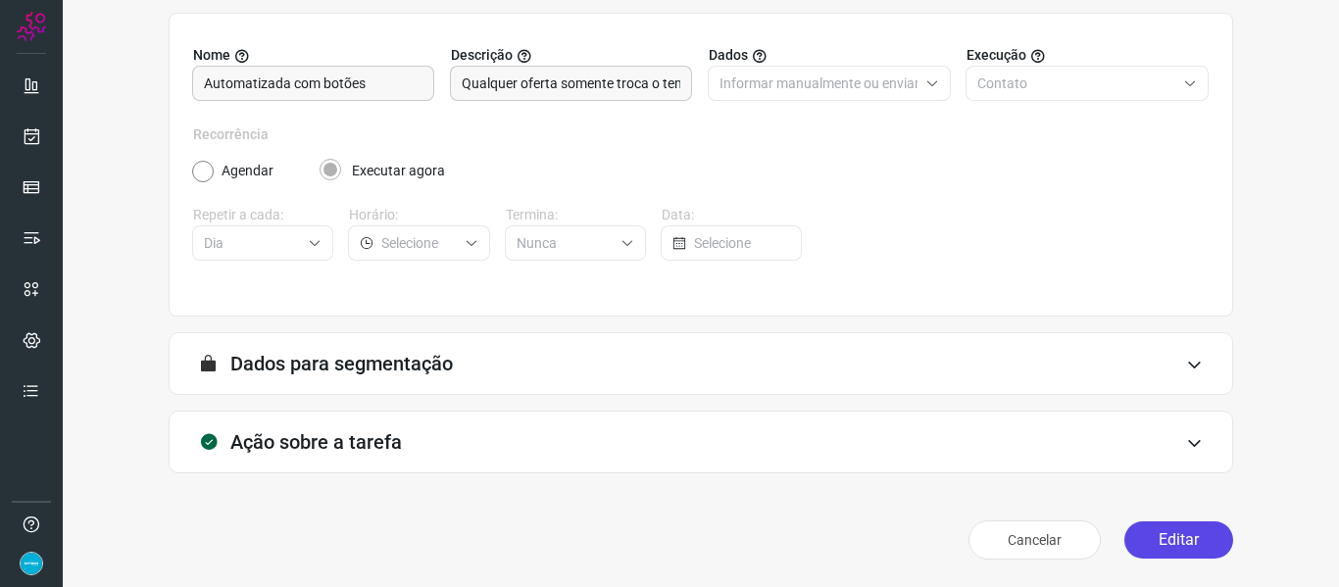
click at [1192, 525] on button "Editar" at bounding box center [1178, 539] width 109 height 37
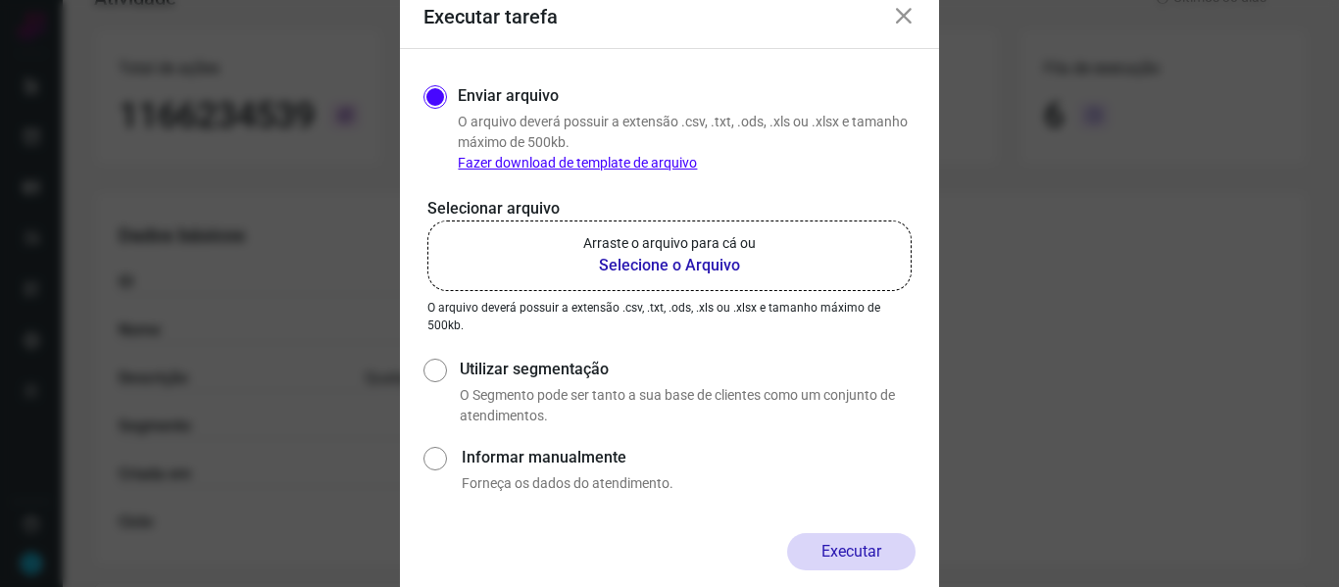
click at [696, 268] on b "Selecione o Arquivo" at bounding box center [669, 266] width 173 height 24
click at [0, 0] on input "Arraste o arquivo para cá ou Selecione o Arquivo" at bounding box center [0, 0] width 0 height 0
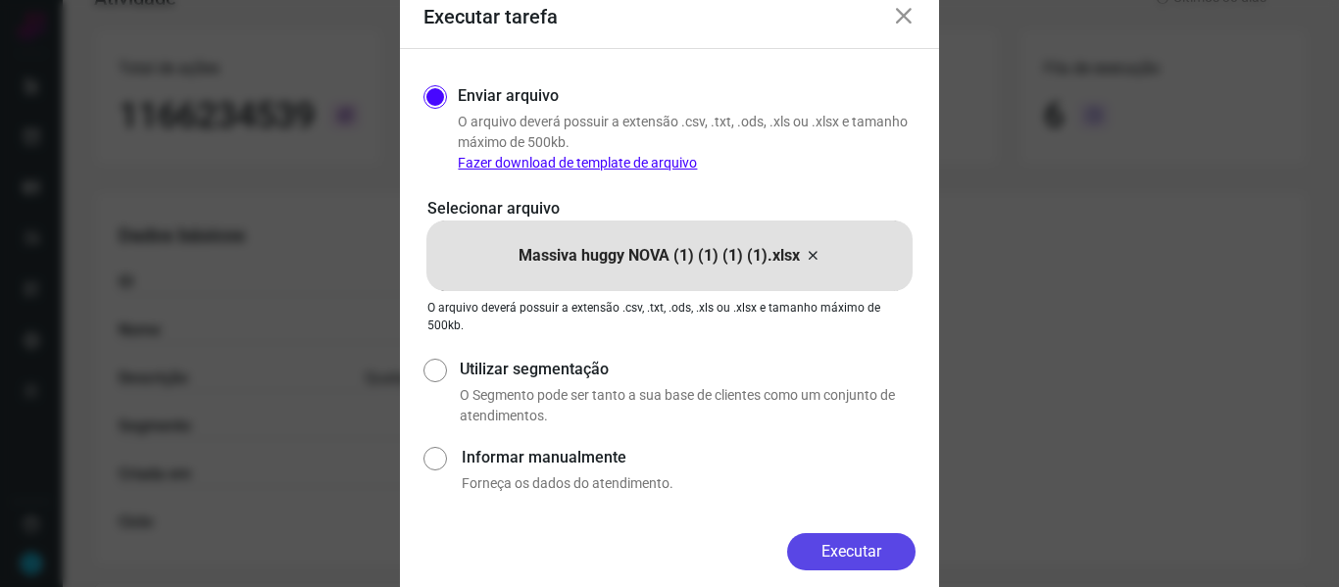
click at [850, 551] on button "Executar" at bounding box center [851, 551] width 128 height 37
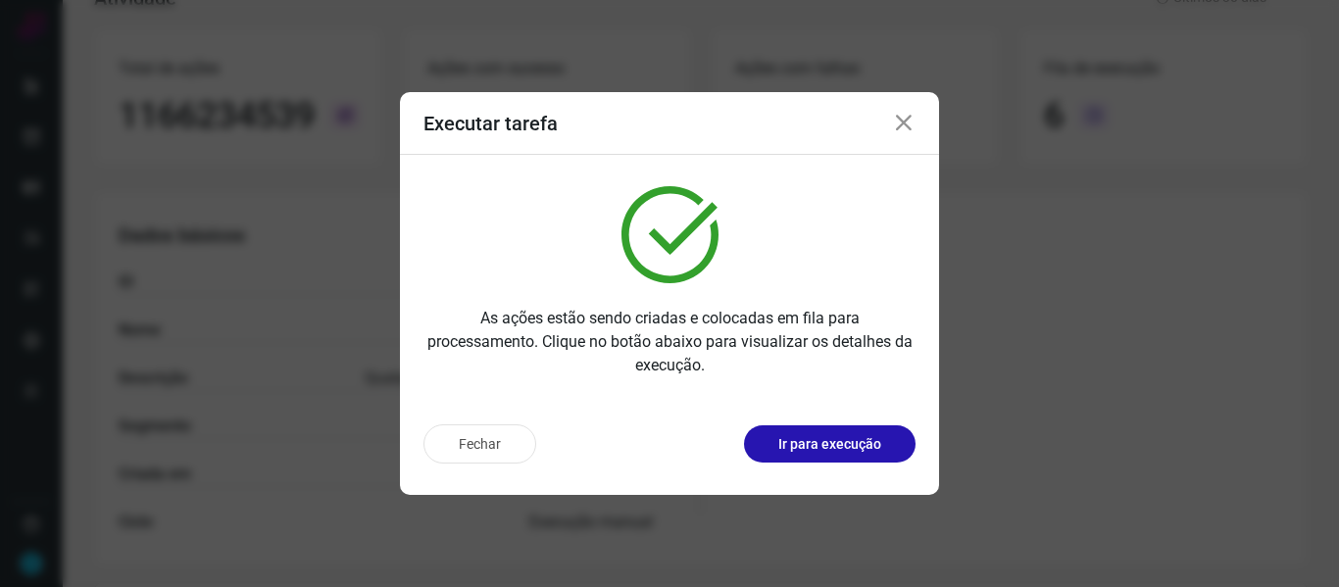
click at [905, 126] on icon at bounding box center [904, 124] width 24 height 24
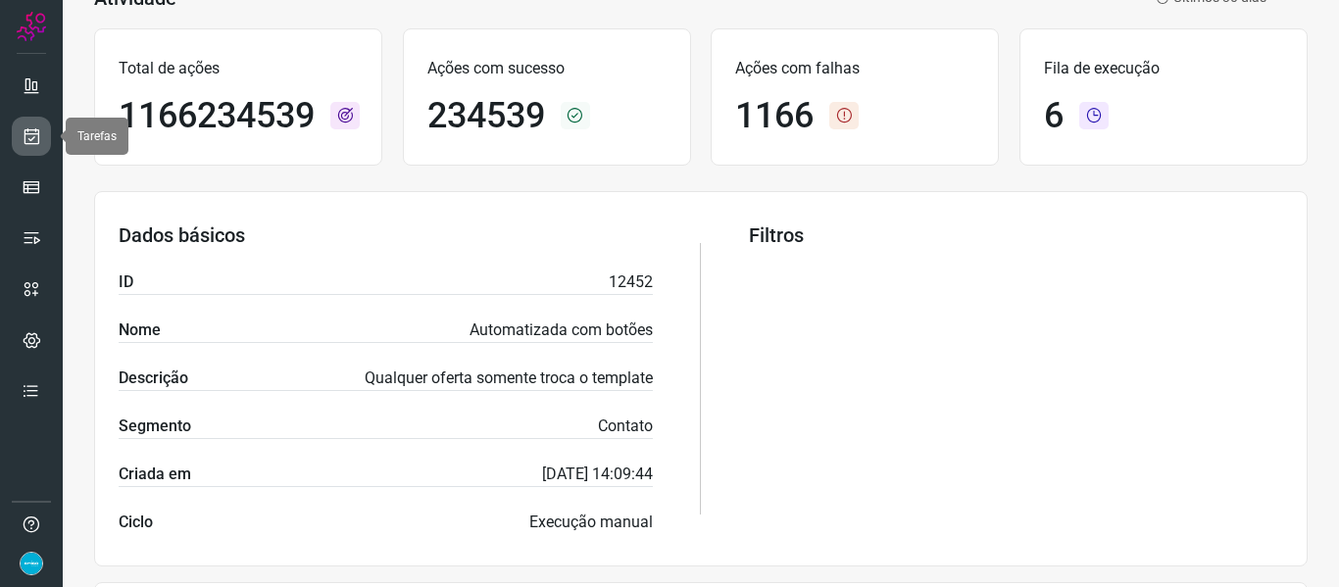
click at [30, 140] on icon at bounding box center [32, 136] width 21 height 20
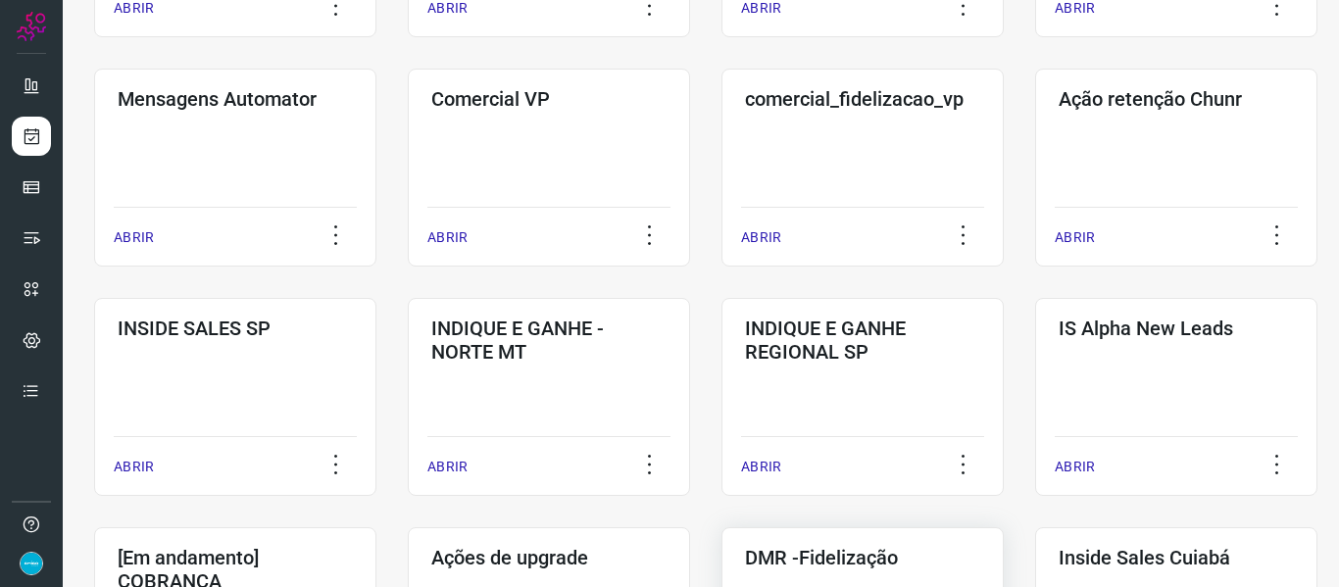
scroll to position [731, 0]
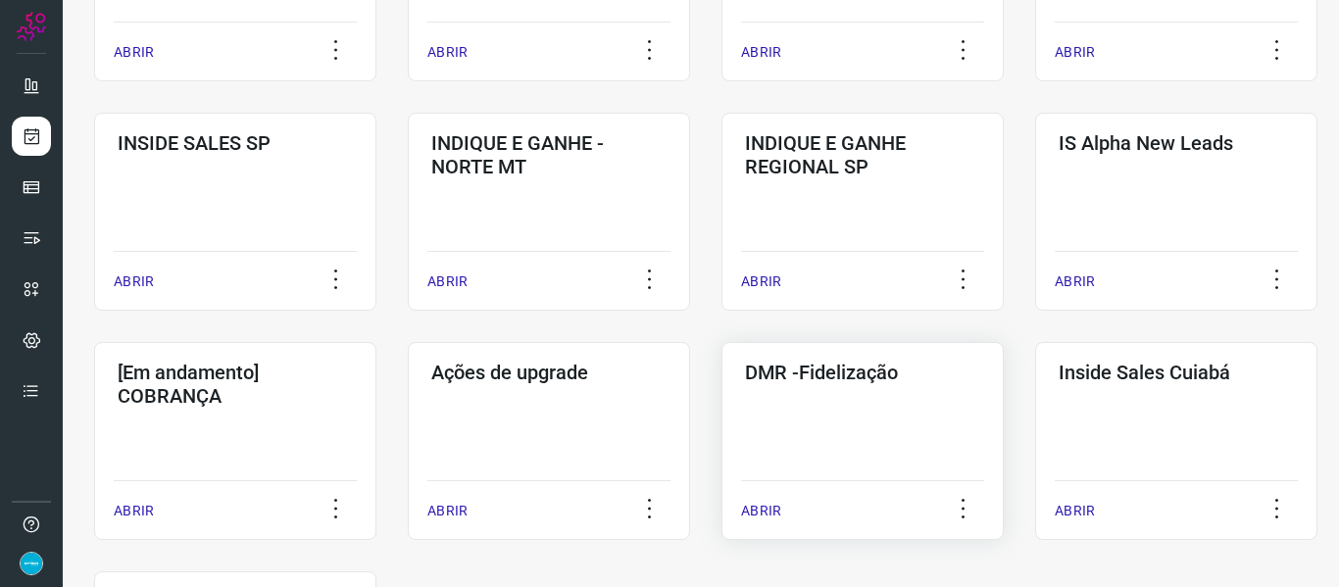
click at [761, 516] on p "ABRIR" at bounding box center [761, 511] width 40 height 21
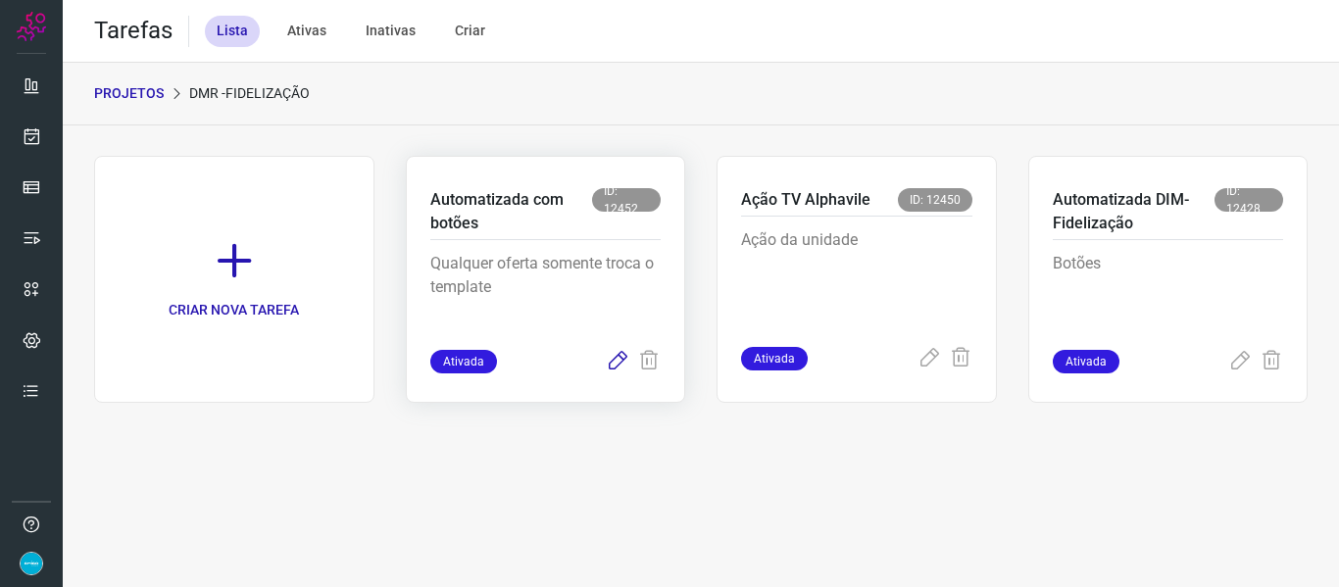
click at [617, 365] on icon at bounding box center [618, 362] width 24 height 24
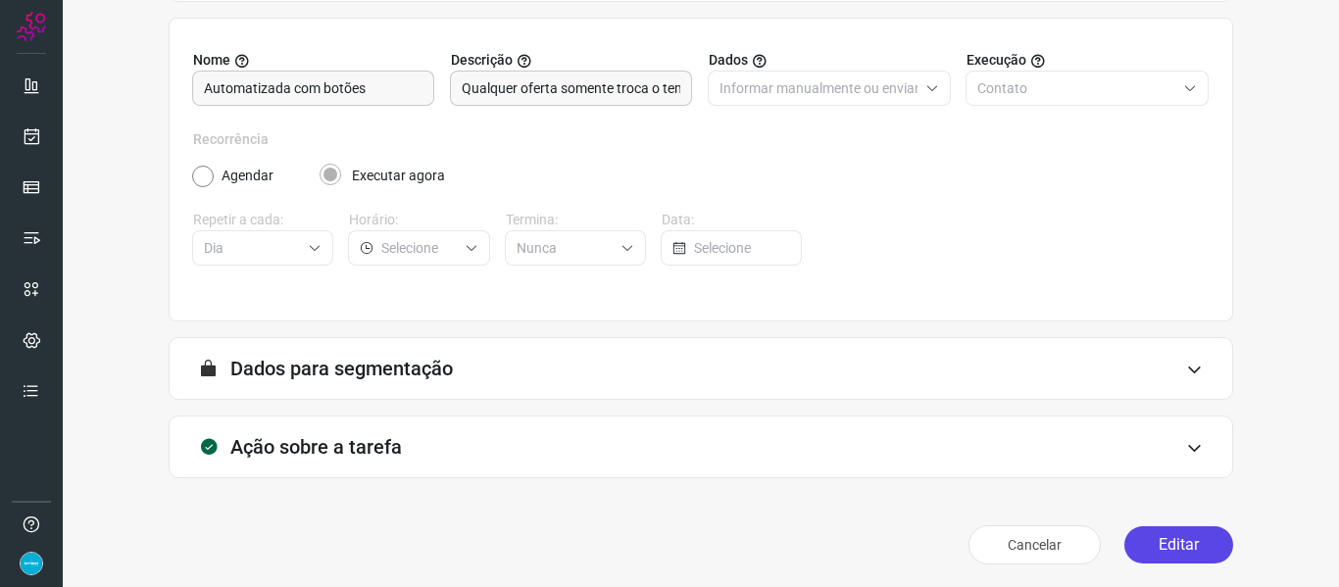
scroll to position [178, 0]
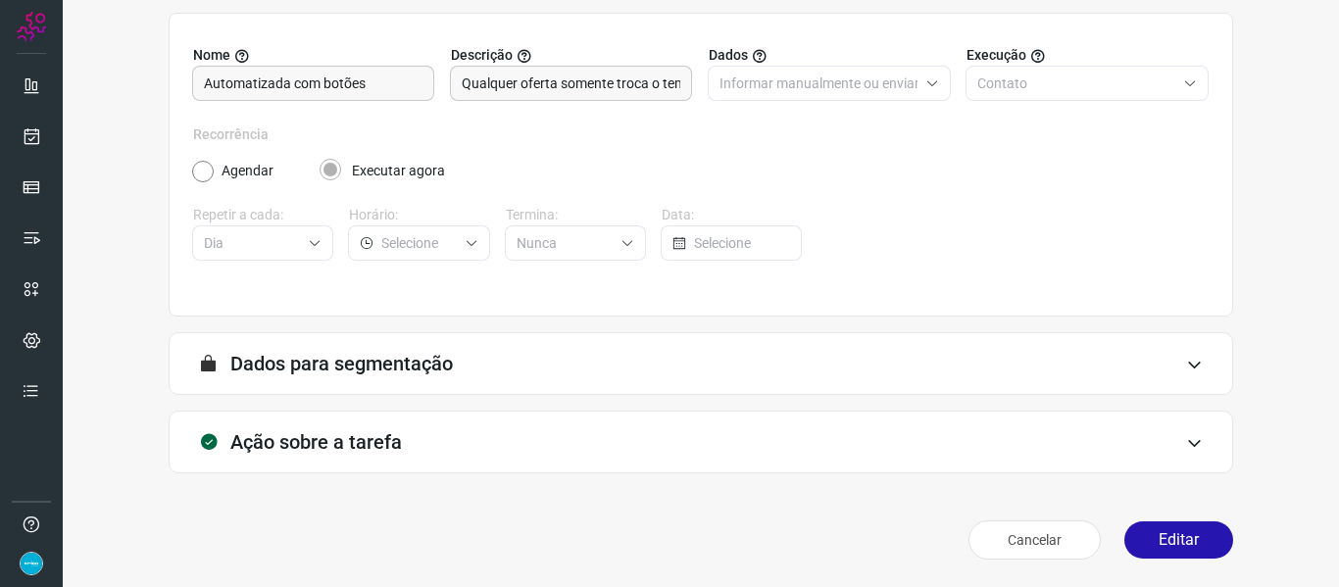
click at [1205, 544] on button "Editar" at bounding box center [1178, 539] width 109 height 37
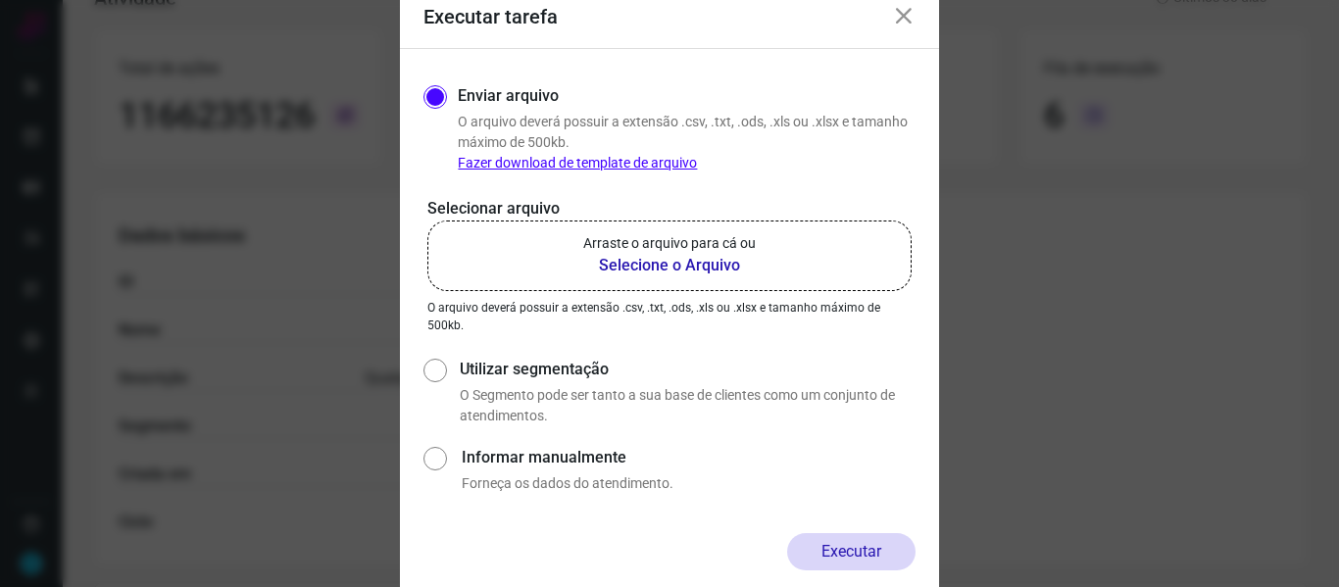
click at [674, 264] on b "Selecione o Arquivo" at bounding box center [669, 266] width 173 height 24
click at [0, 0] on input "Arraste o arquivo para cá ou Selecione o Arquivo" at bounding box center [0, 0] width 0 height 0
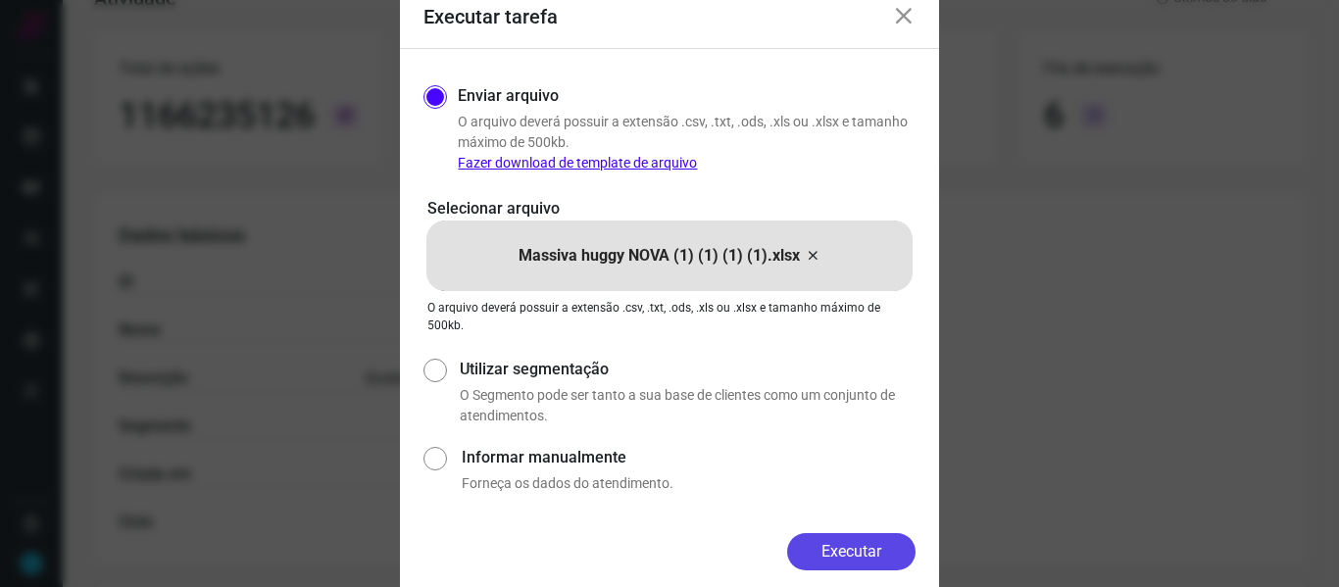
click at [863, 552] on button "Executar" at bounding box center [851, 551] width 128 height 37
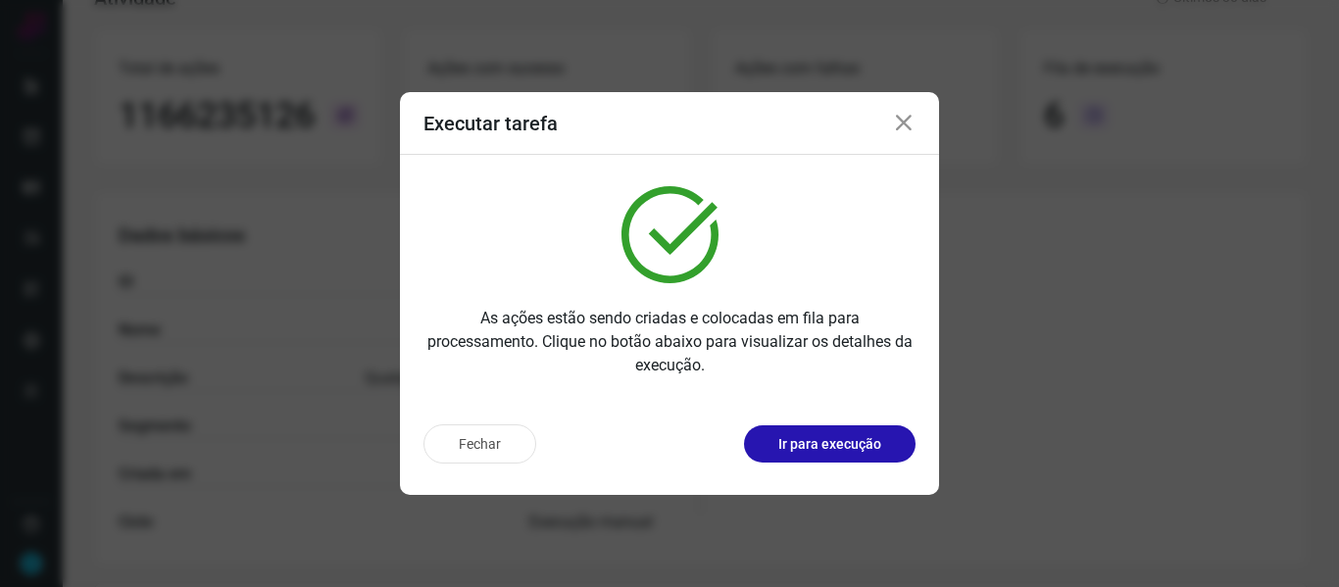
click at [901, 123] on icon at bounding box center [904, 124] width 24 height 24
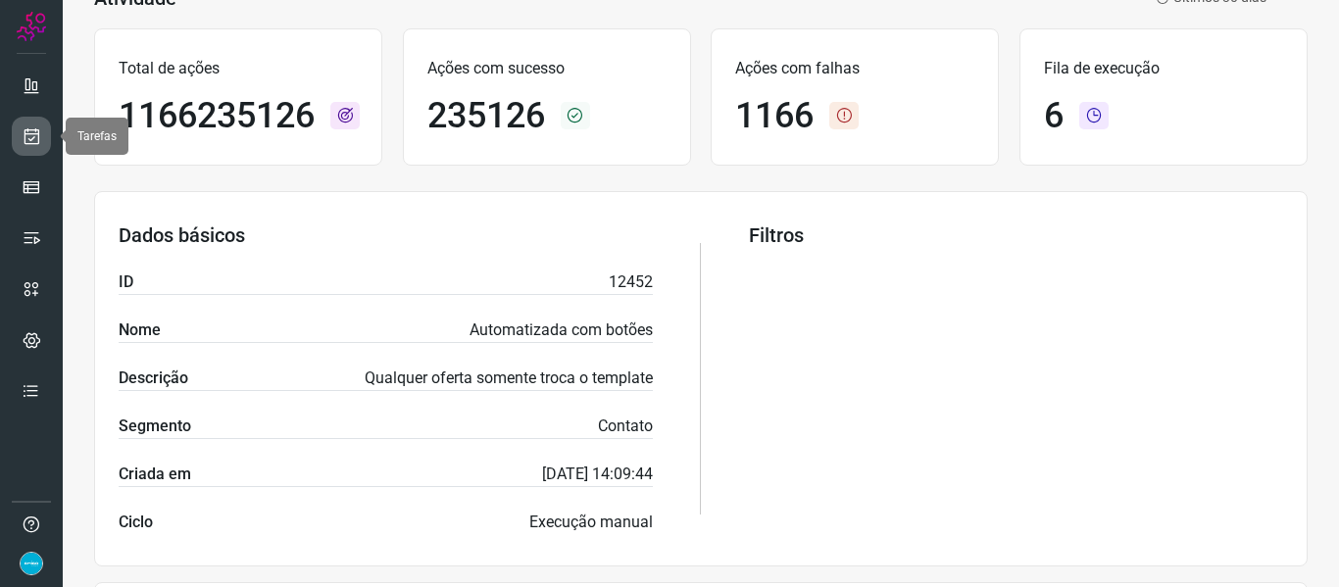
click at [30, 130] on icon at bounding box center [32, 136] width 21 height 20
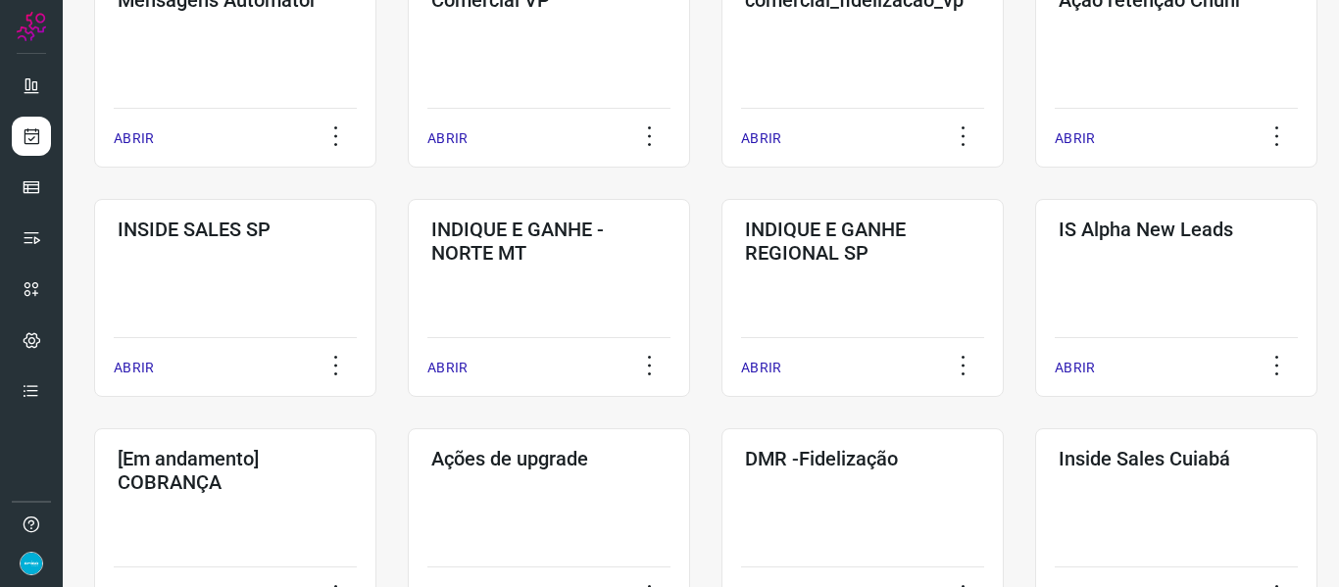
scroll to position [829, 0]
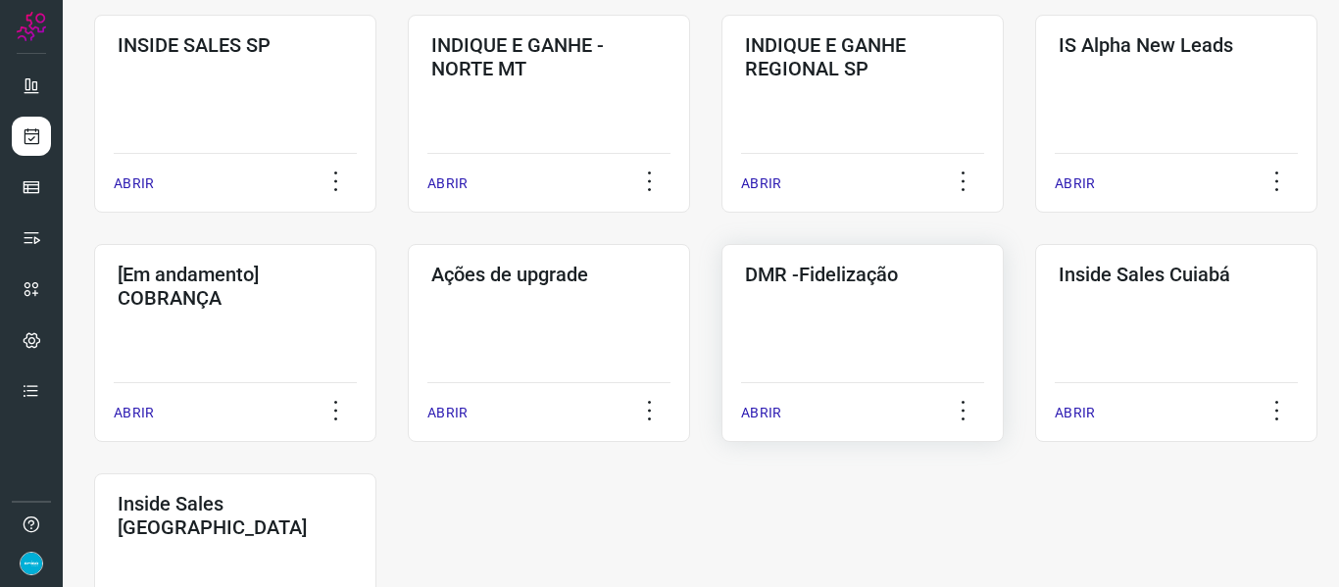
click at [756, 408] on p "ABRIR" at bounding box center [761, 413] width 40 height 21
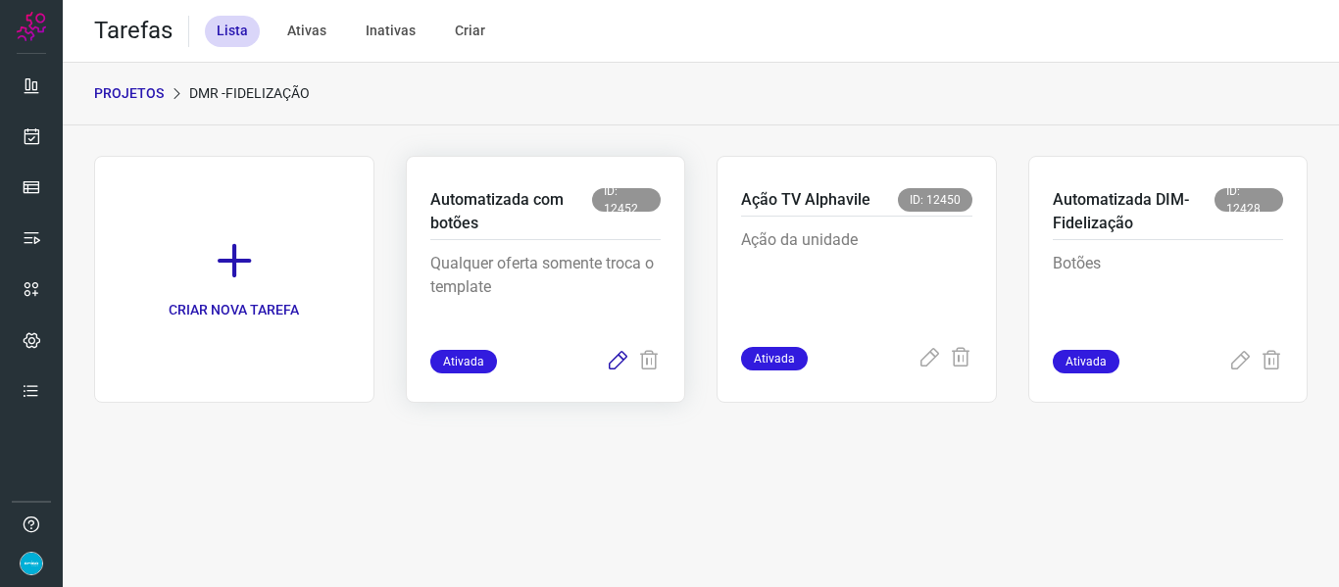
click at [617, 358] on icon at bounding box center [618, 362] width 24 height 24
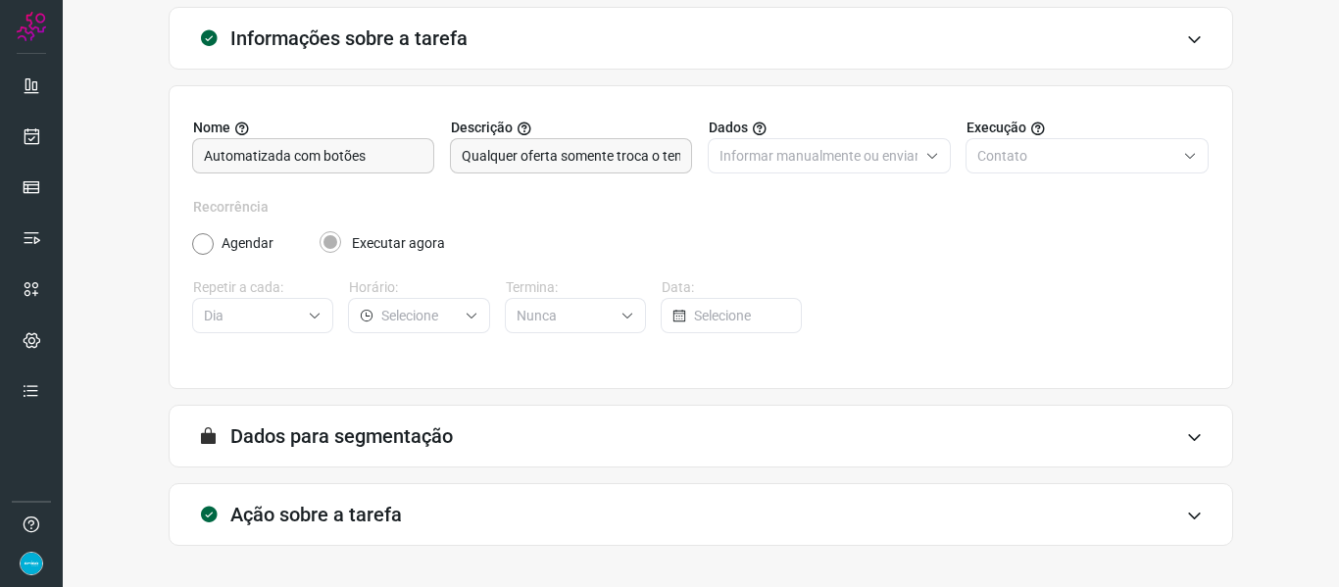
scroll to position [178, 0]
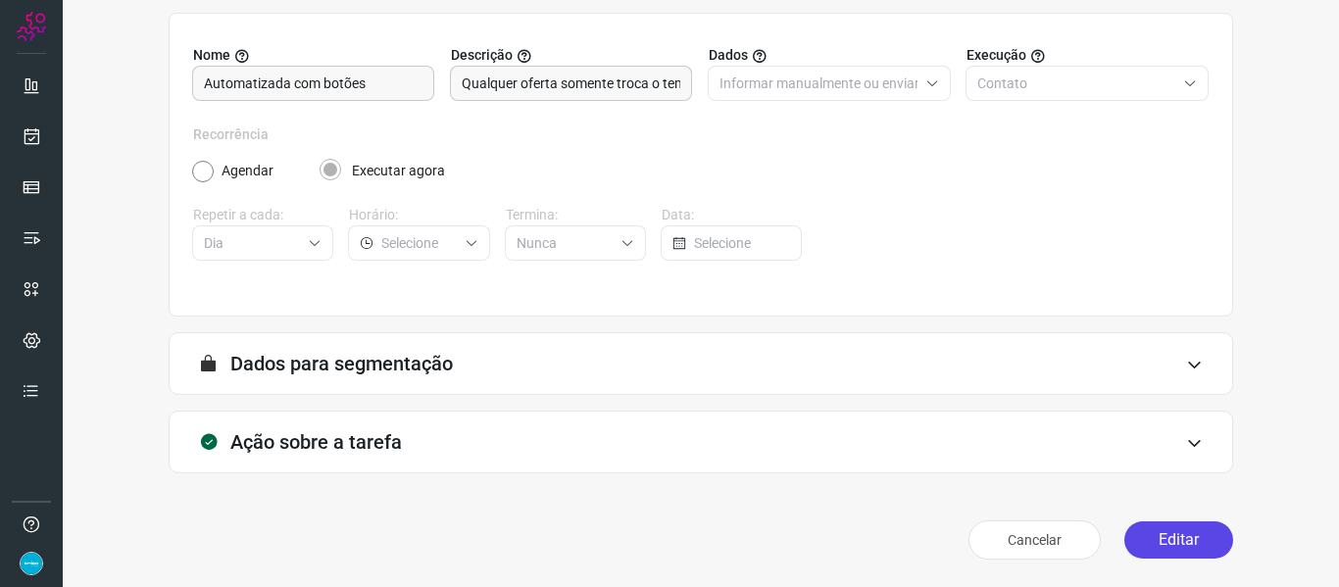
click at [1179, 540] on button "Editar" at bounding box center [1178, 539] width 109 height 37
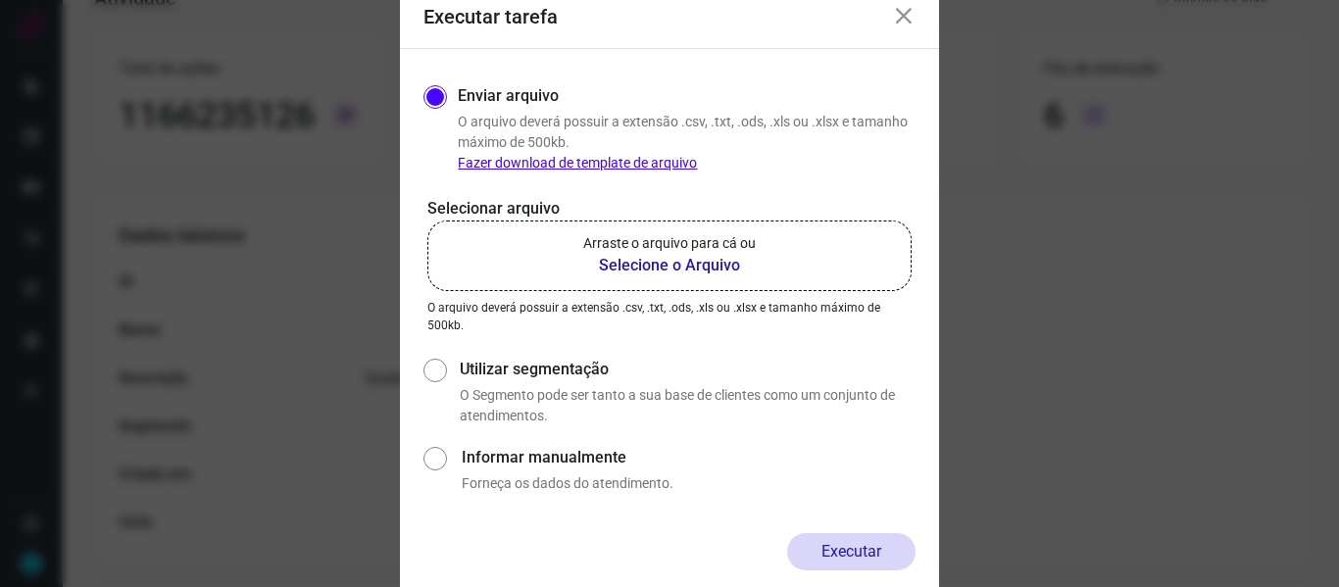
click at [686, 267] on b "Selecione o Arquivo" at bounding box center [669, 266] width 173 height 24
click at [0, 0] on input "Arraste o arquivo para cá ou Selecione o Arquivo" at bounding box center [0, 0] width 0 height 0
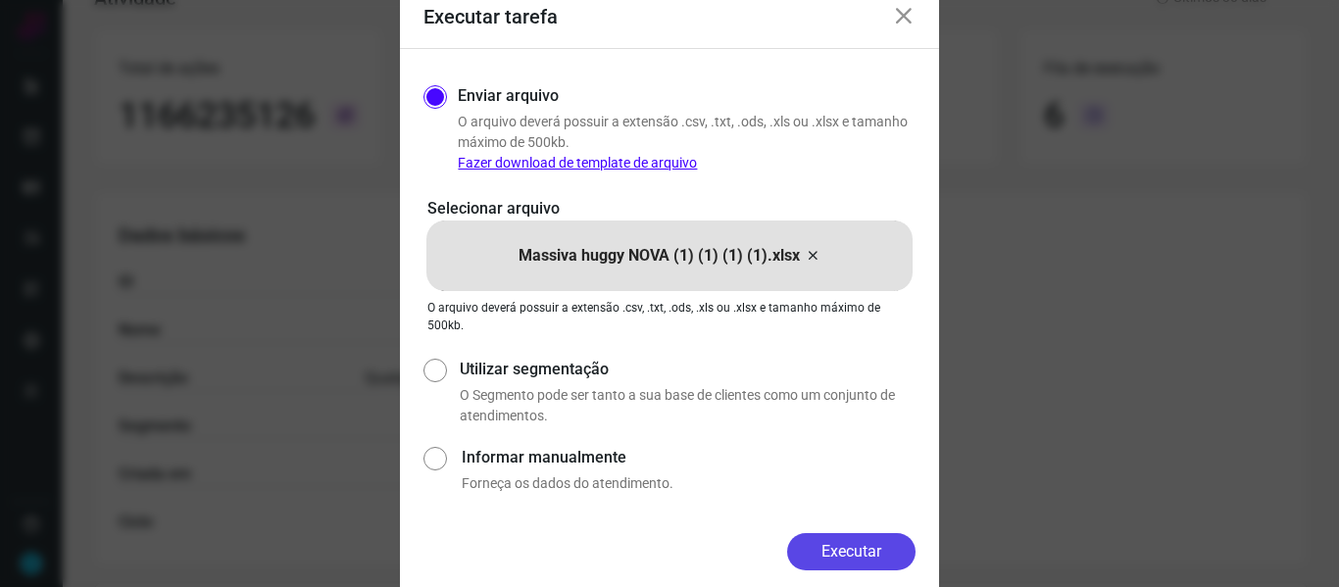
click at [864, 547] on button "Executar" at bounding box center [851, 551] width 128 height 37
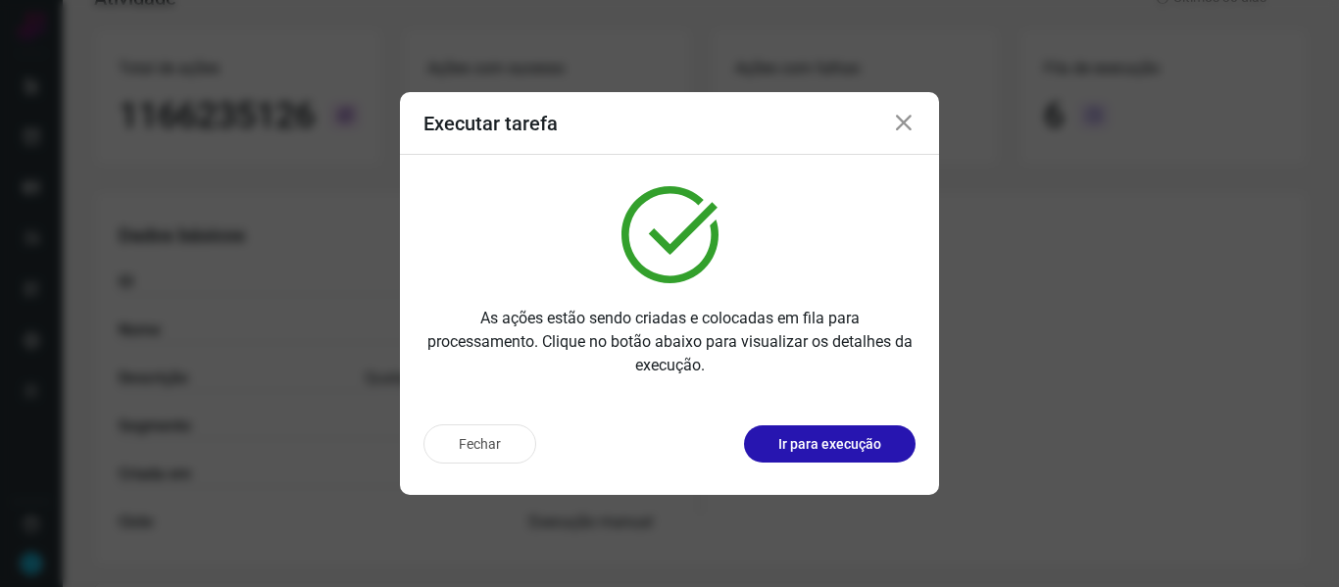
click at [912, 118] on icon at bounding box center [904, 124] width 24 height 24
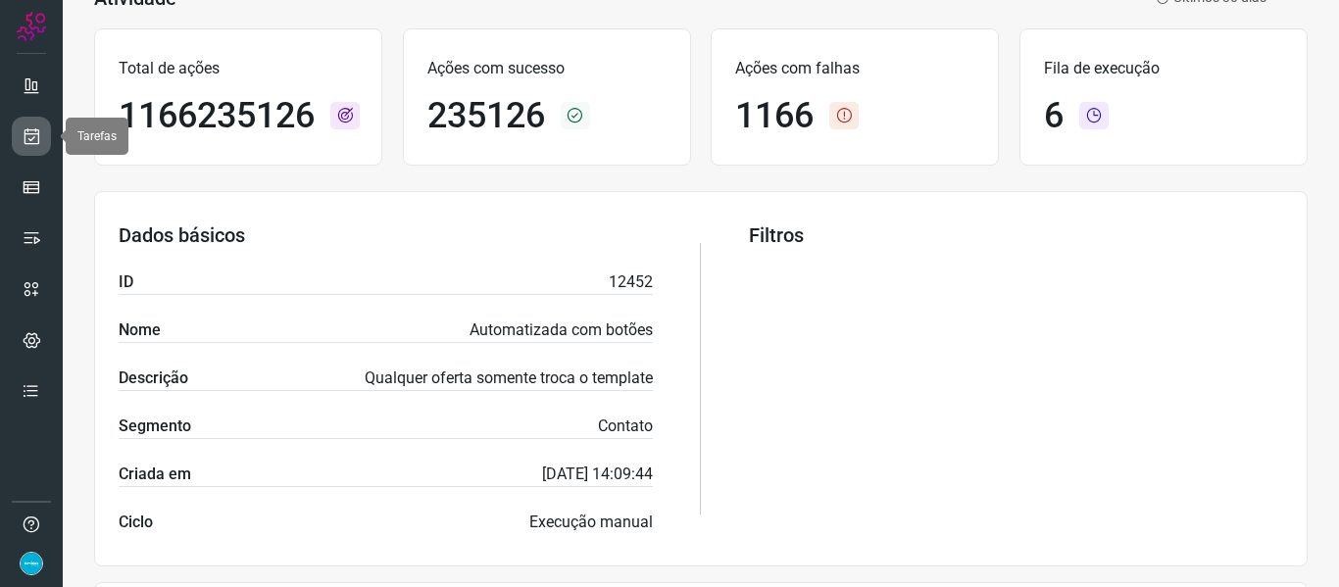
click at [39, 134] on icon at bounding box center [32, 136] width 21 height 20
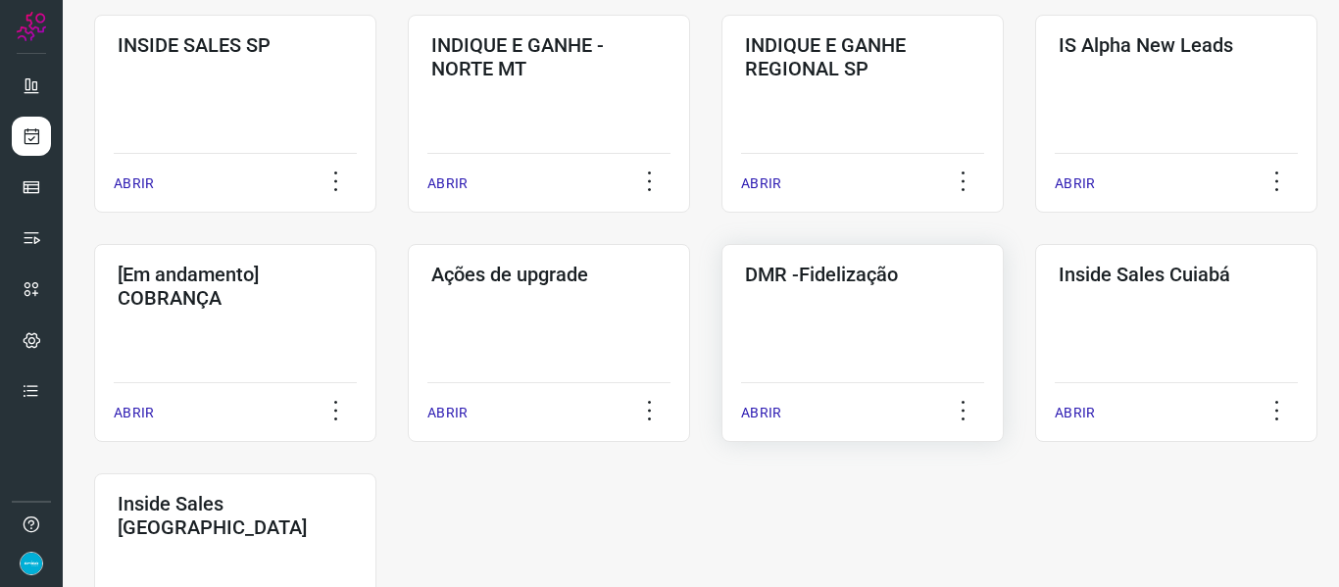
click at [765, 408] on p "ABRIR" at bounding box center [761, 413] width 40 height 21
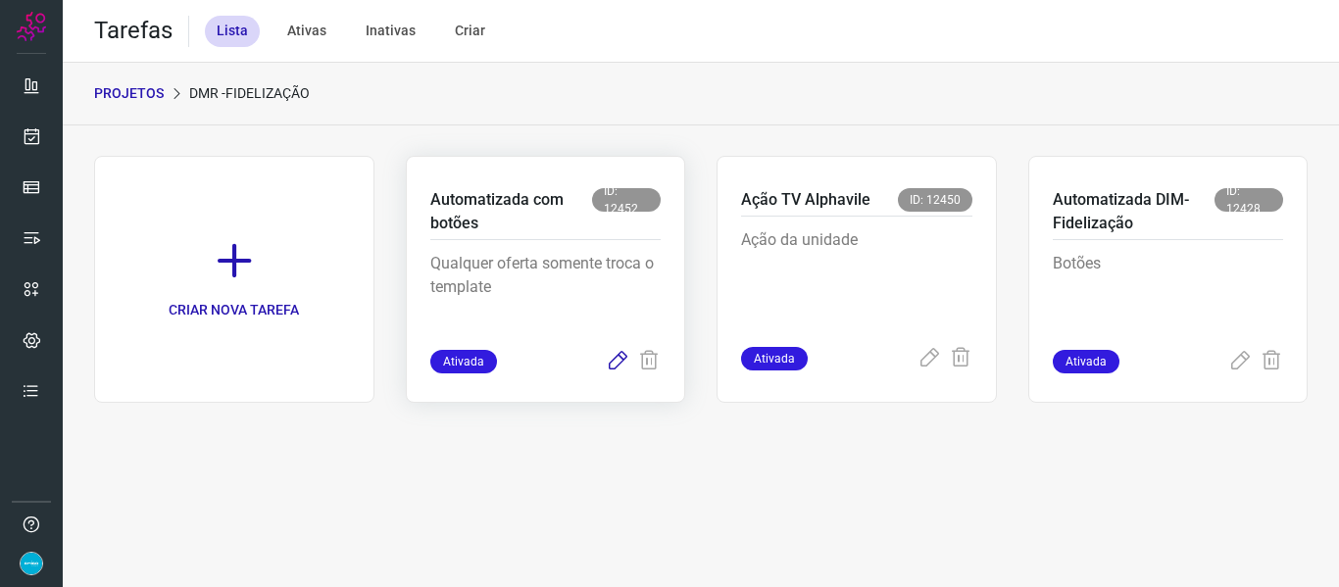
click at [614, 360] on icon at bounding box center [618, 362] width 24 height 24
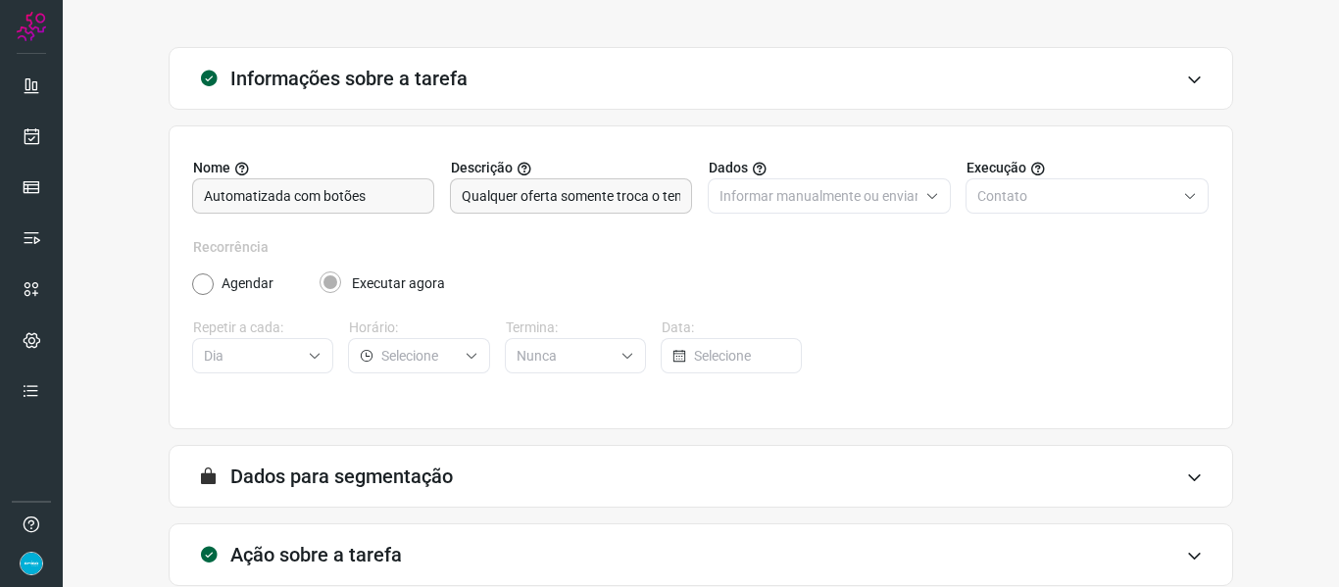
scroll to position [178, 0]
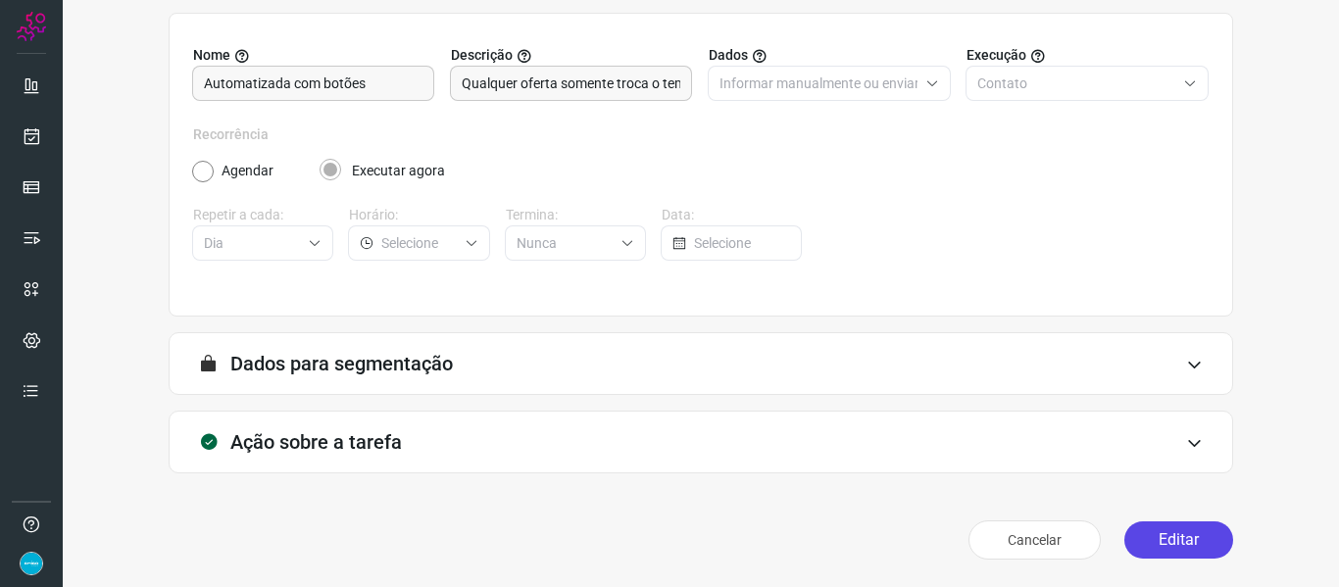
click at [1190, 545] on button "Editar" at bounding box center [1178, 539] width 109 height 37
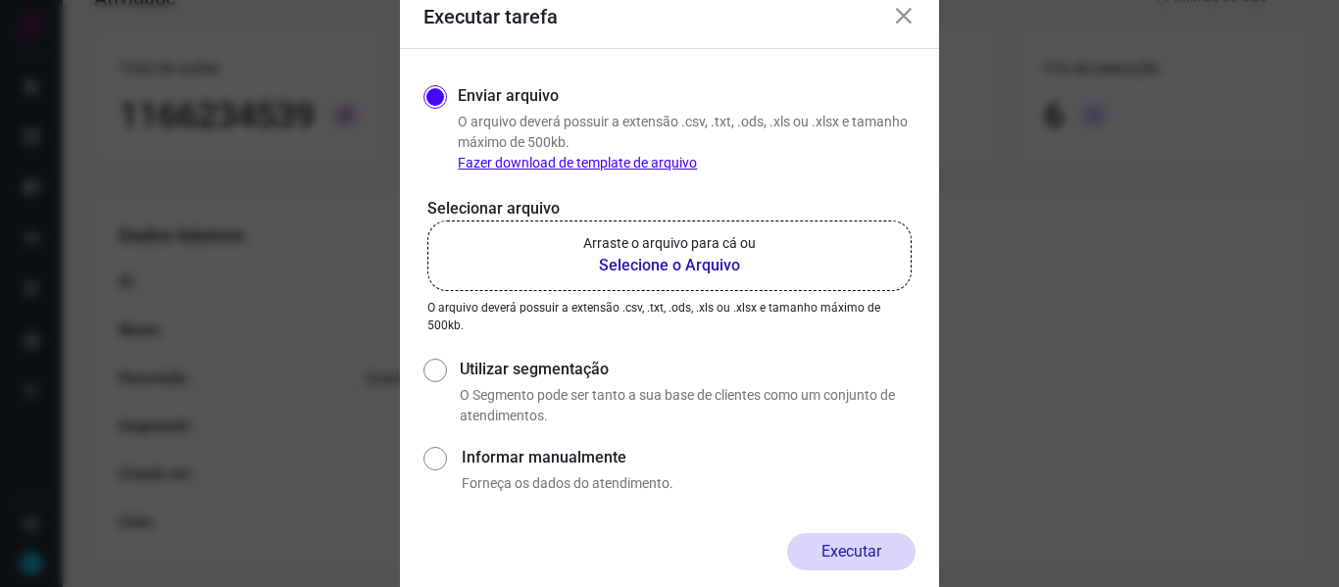
click at [673, 262] on b "Selecione o Arquivo" at bounding box center [669, 266] width 173 height 24
click at [0, 0] on input "Arraste o arquivo para cá ou Selecione o Arquivo" at bounding box center [0, 0] width 0 height 0
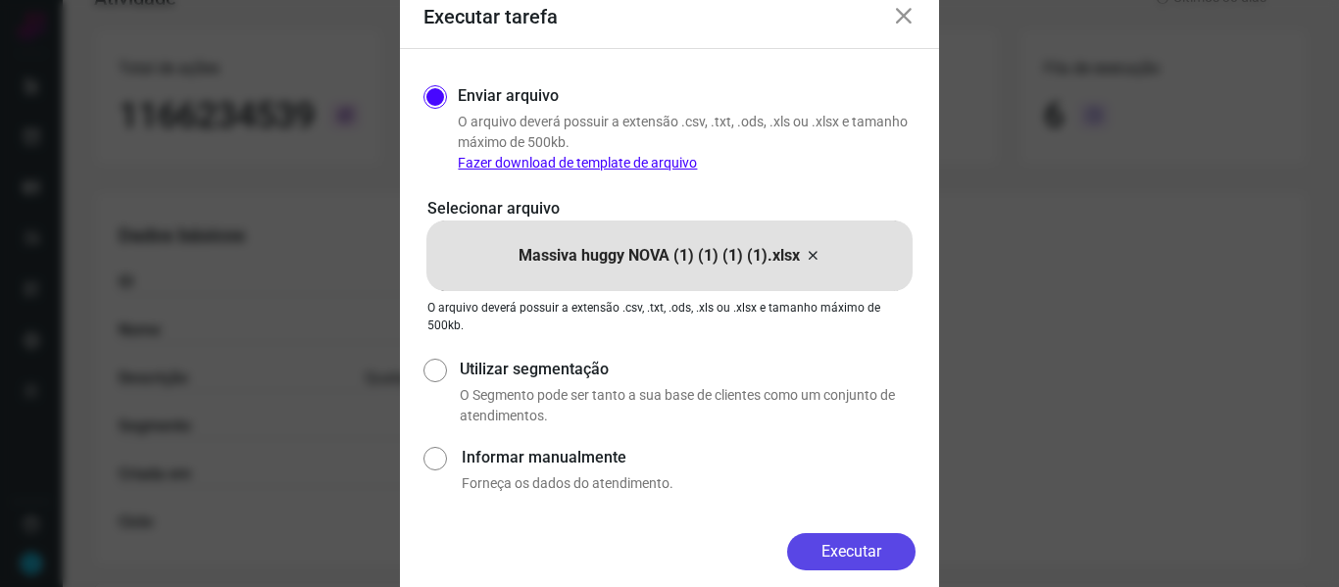
click at [875, 557] on button "Executar" at bounding box center [851, 551] width 128 height 37
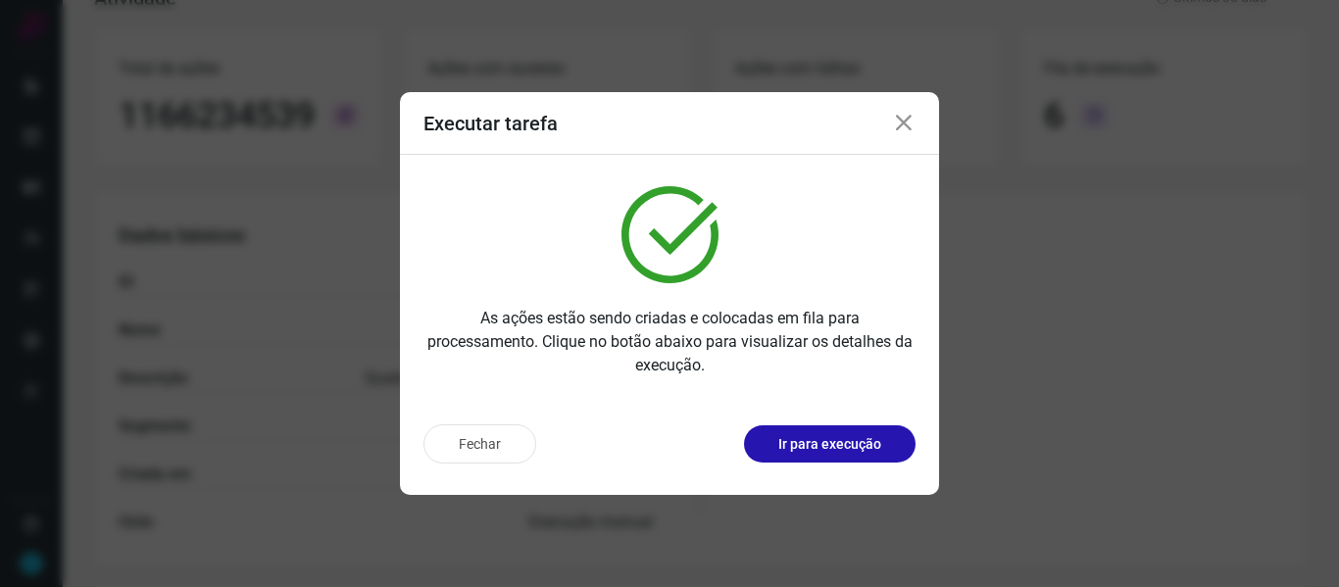
click at [913, 126] on icon at bounding box center [904, 124] width 24 height 24
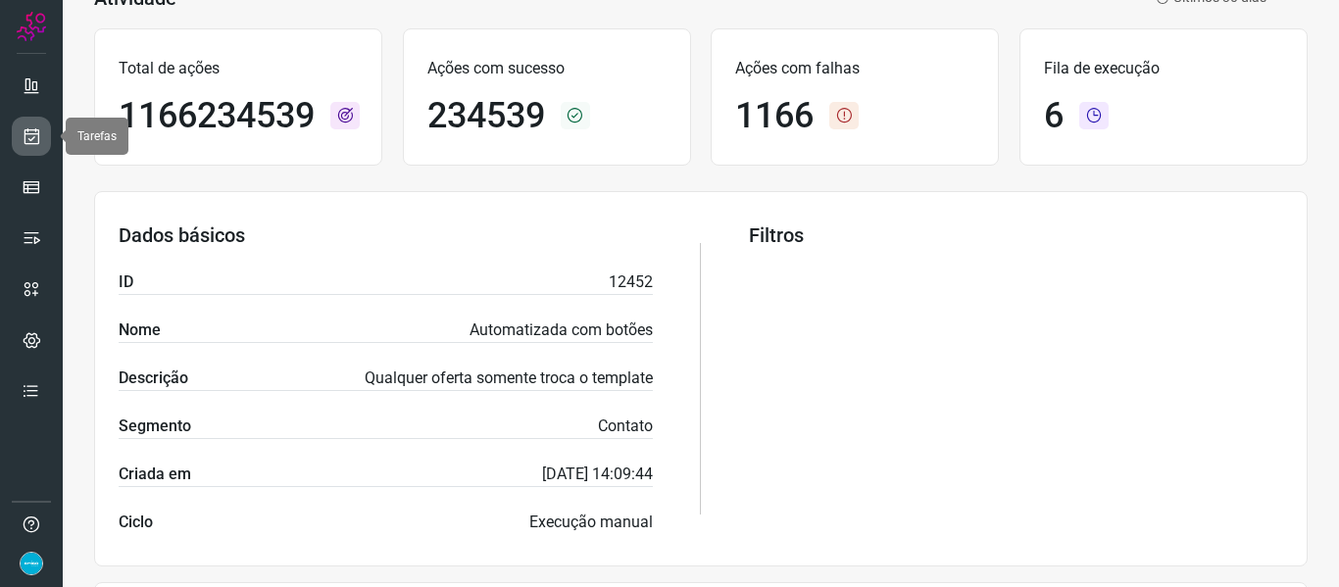
click at [25, 127] on icon at bounding box center [32, 136] width 21 height 20
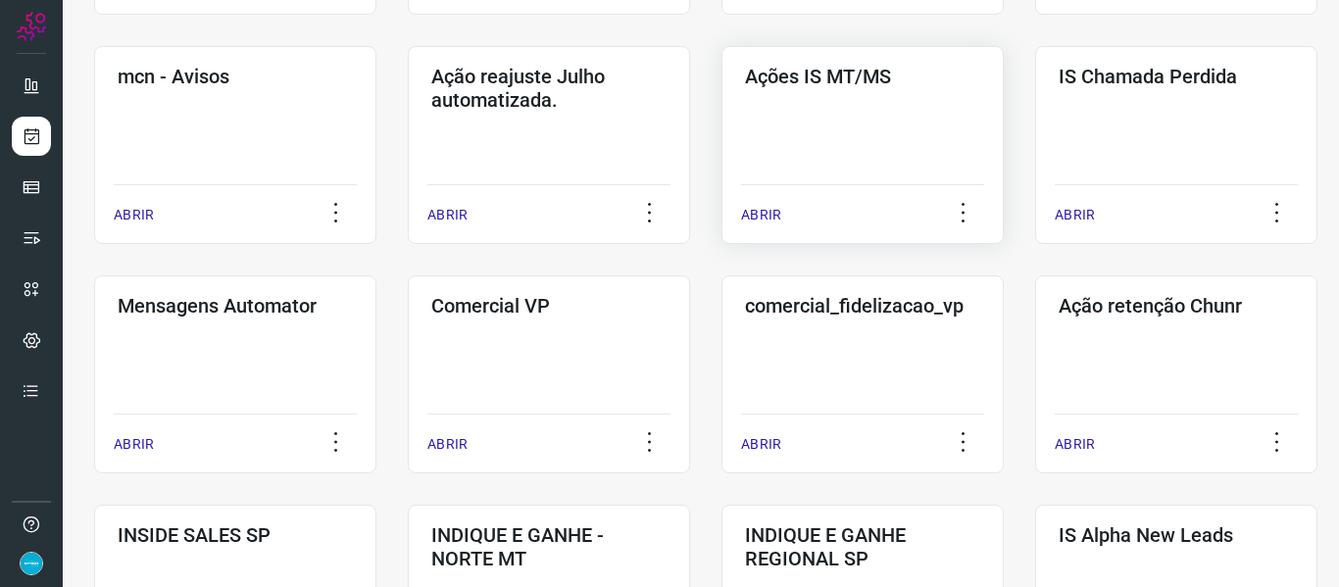
scroll to position [829, 0]
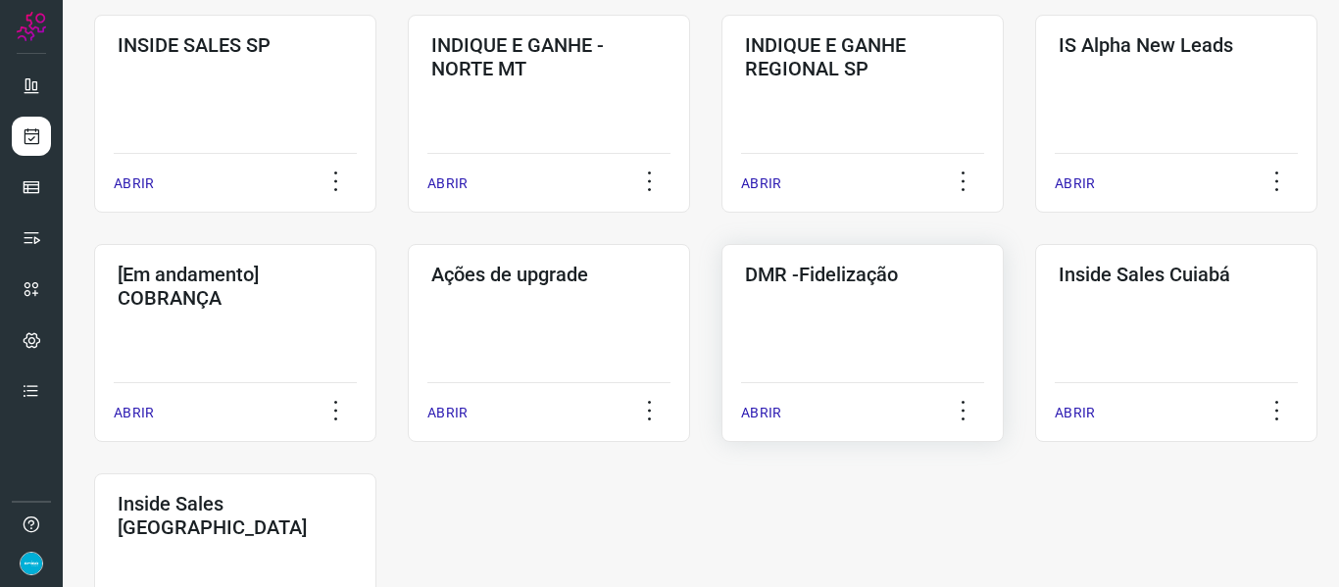
click at [761, 402] on div "ABRIR" at bounding box center [862, 406] width 243 height 49
click at [776, 415] on p "ABRIR" at bounding box center [761, 413] width 40 height 21
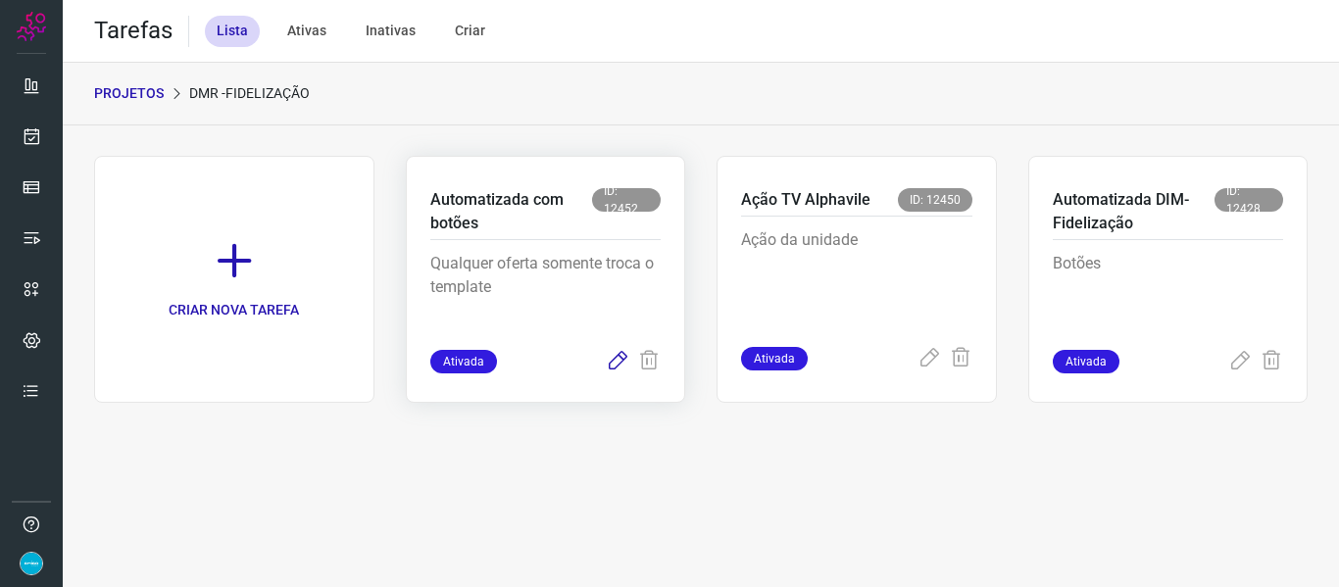
click at [617, 357] on icon at bounding box center [618, 362] width 24 height 24
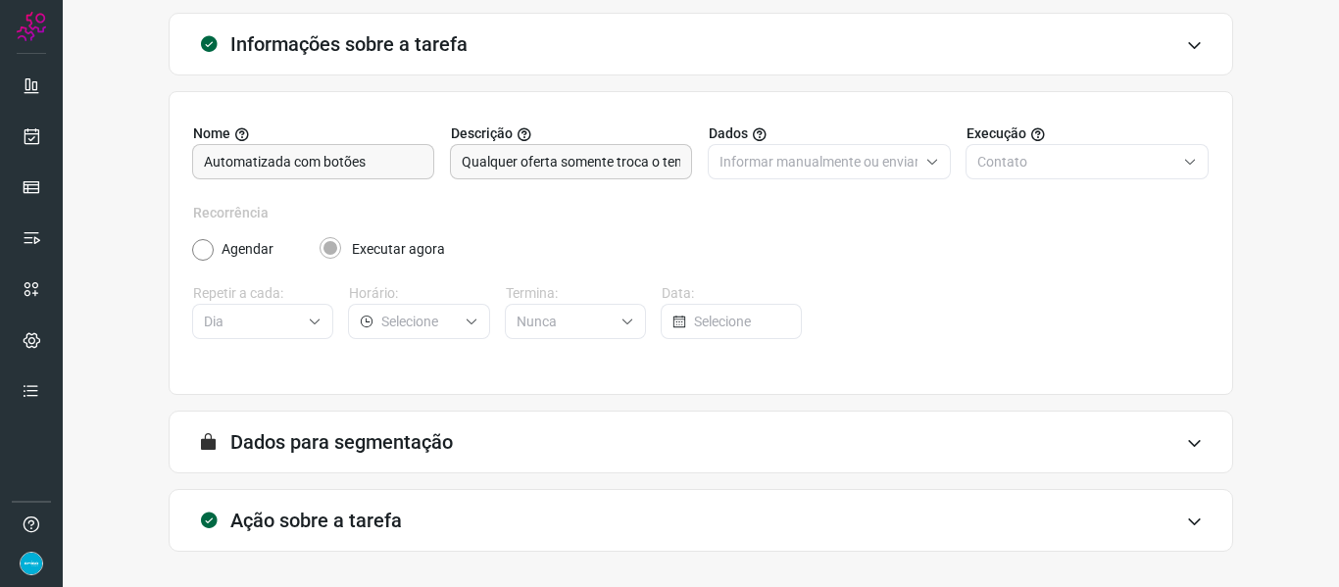
scroll to position [178, 0]
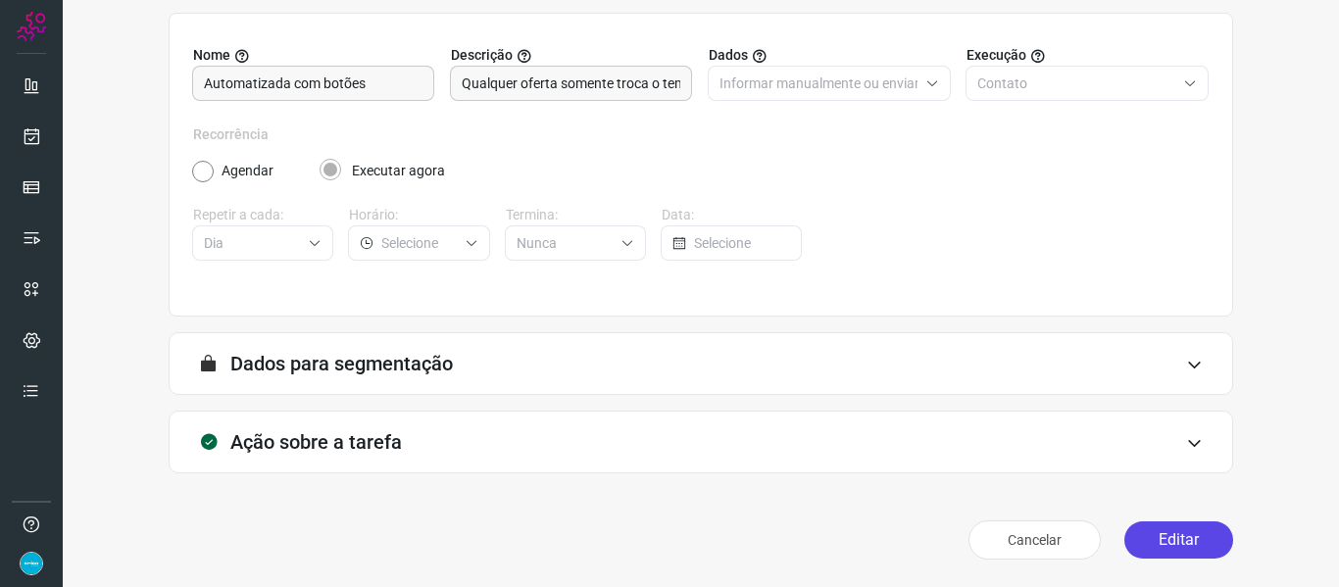
click at [1174, 547] on button "Editar" at bounding box center [1178, 539] width 109 height 37
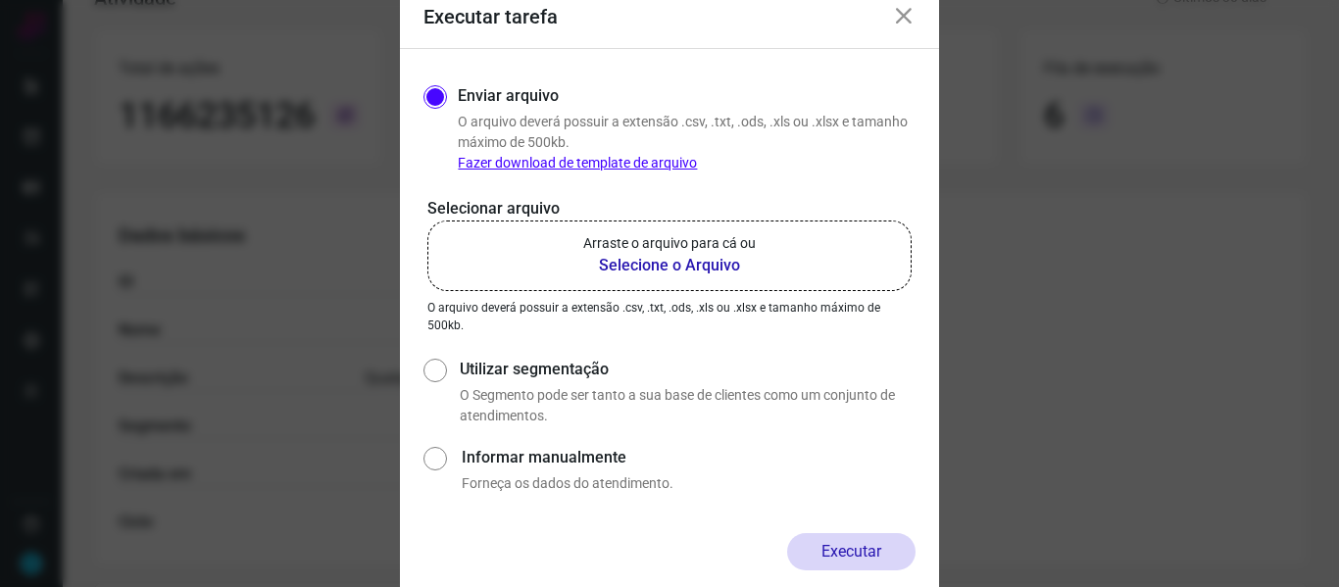
click at [658, 260] on b "Selecione o Arquivo" at bounding box center [669, 266] width 173 height 24
click at [0, 0] on input "Arraste o arquivo para cá ou Selecione o Arquivo" at bounding box center [0, 0] width 0 height 0
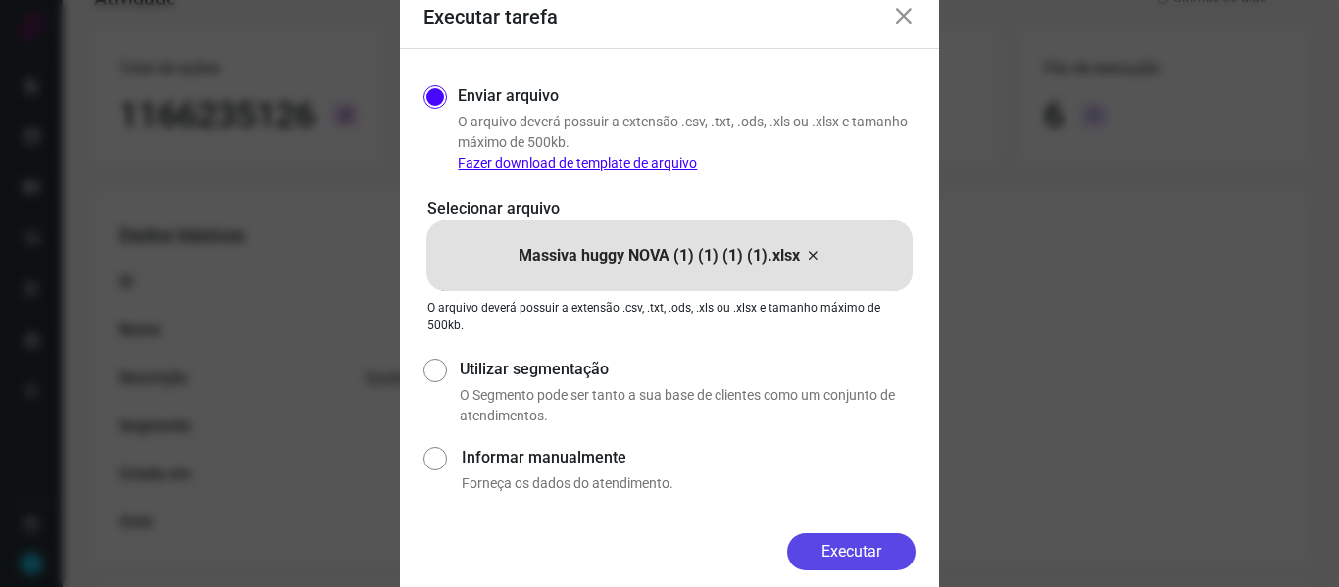
click at [875, 551] on button "Executar" at bounding box center [851, 551] width 128 height 37
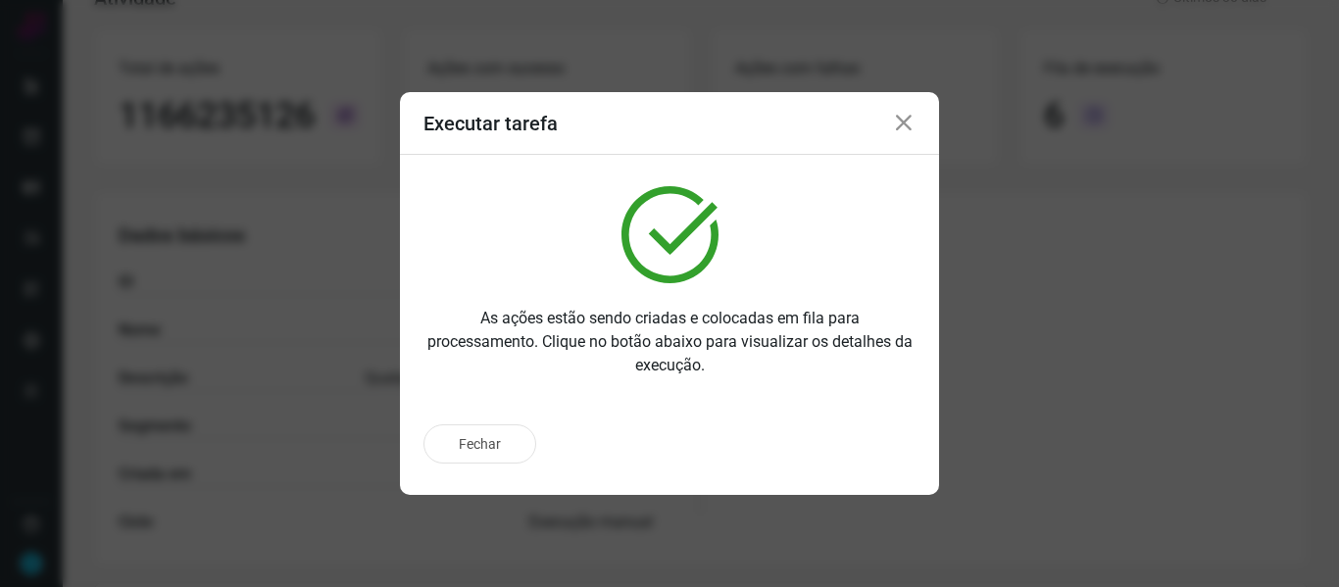
click at [903, 122] on icon at bounding box center [904, 124] width 24 height 24
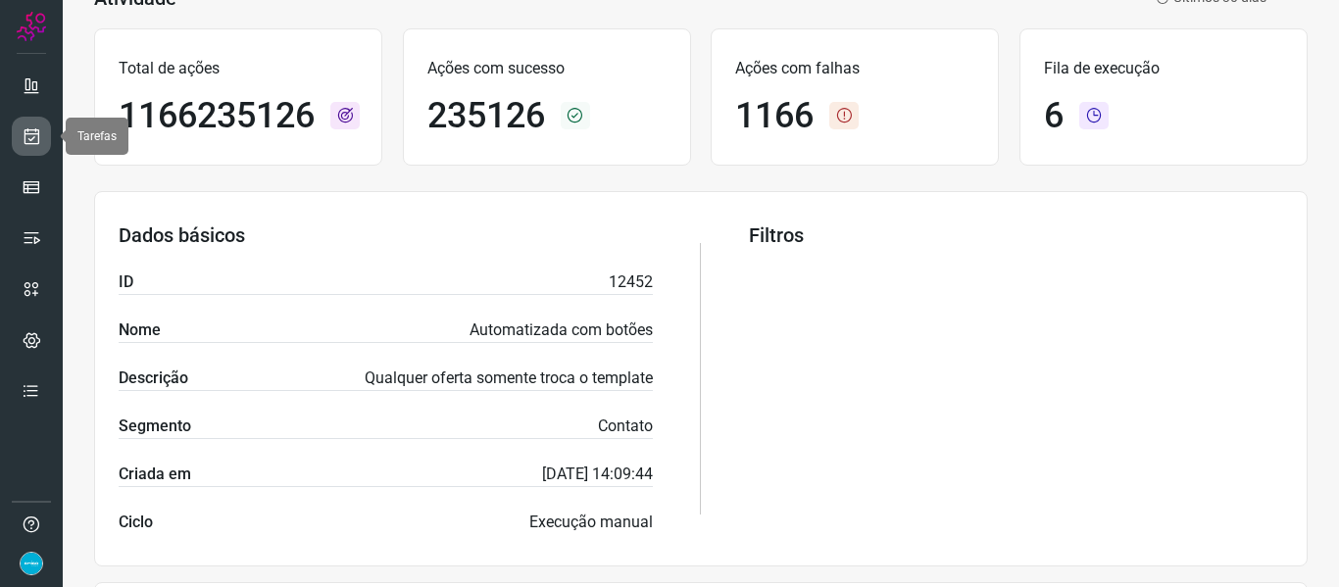
click at [41, 136] on link at bounding box center [31, 136] width 39 height 39
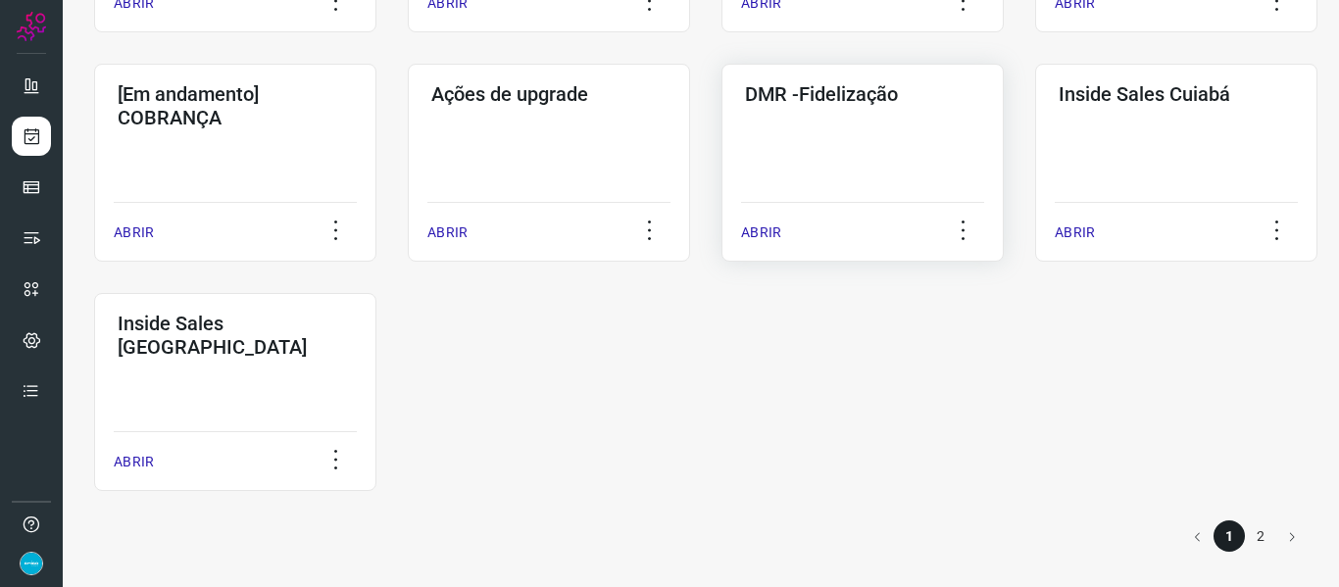
click at [760, 227] on p "ABRIR" at bounding box center [761, 232] width 40 height 21
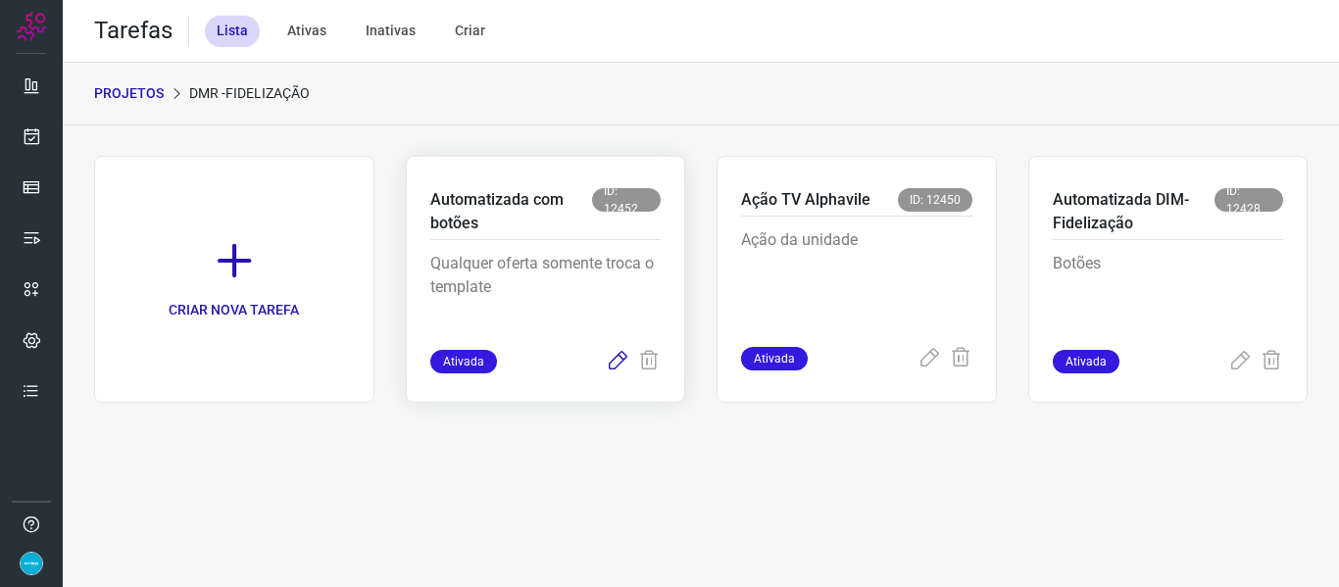
click at [612, 364] on icon at bounding box center [618, 362] width 24 height 24
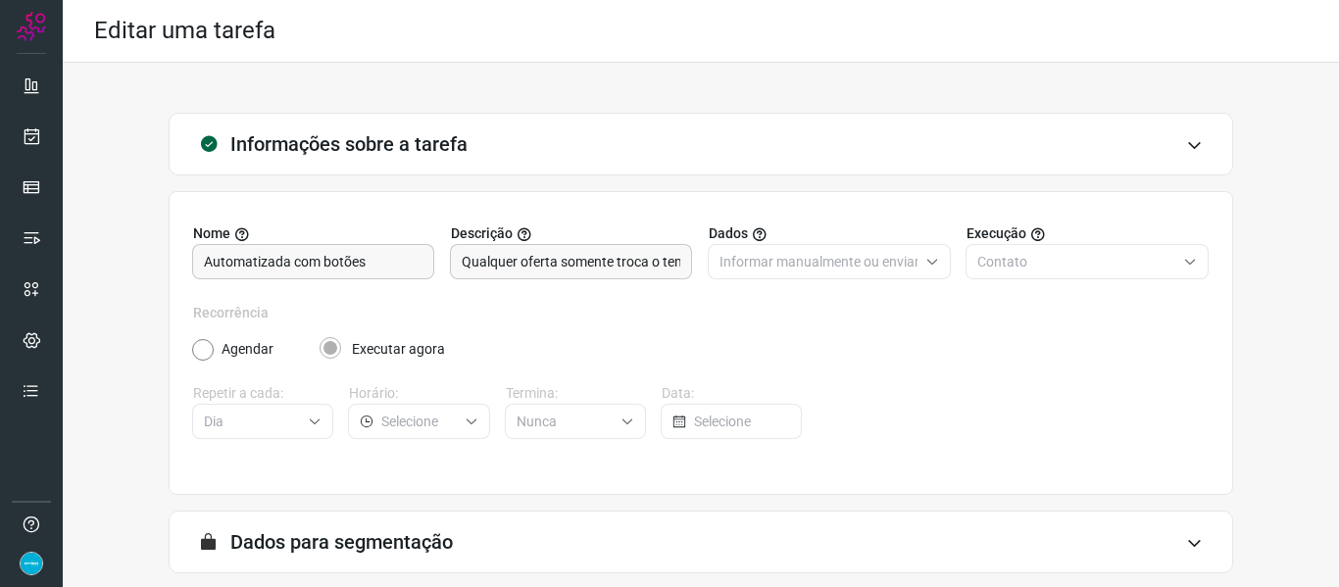
scroll to position [178, 0]
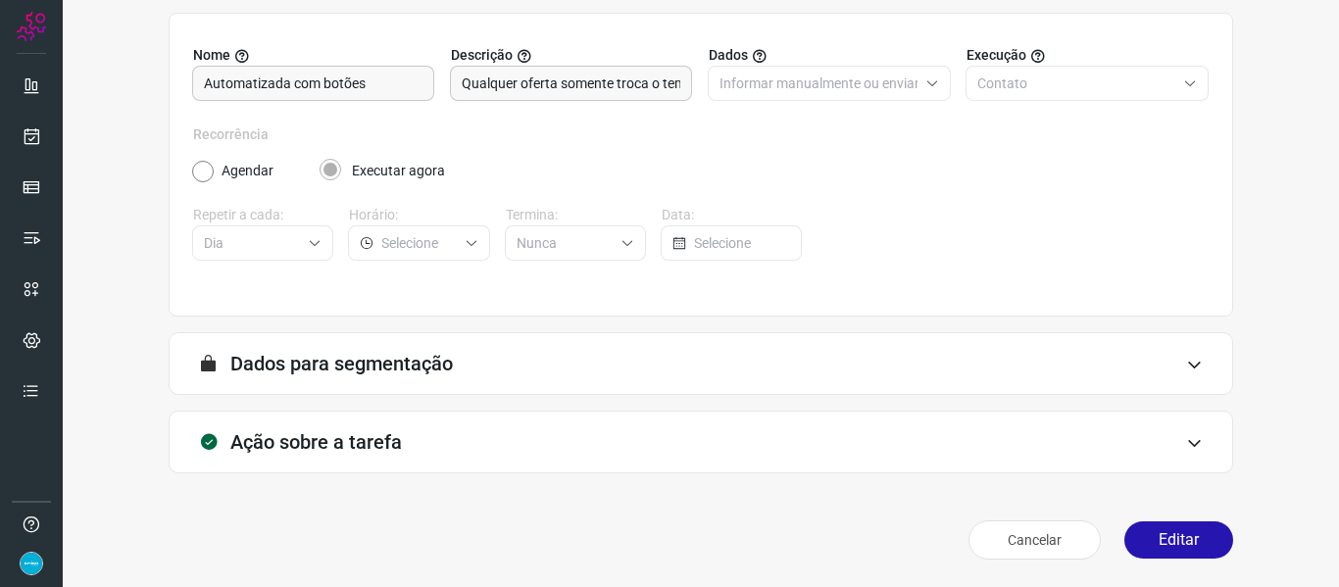
click at [1196, 519] on div "Cancelar Editar" at bounding box center [701, 540] width 1064 height 55
drag, startPoint x: 1196, startPoint y: 524, endPoint x: 1196, endPoint y: 459, distance: 65.7
click at [1196, 525] on button "Editar" at bounding box center [1178, 539] width 109 height 37
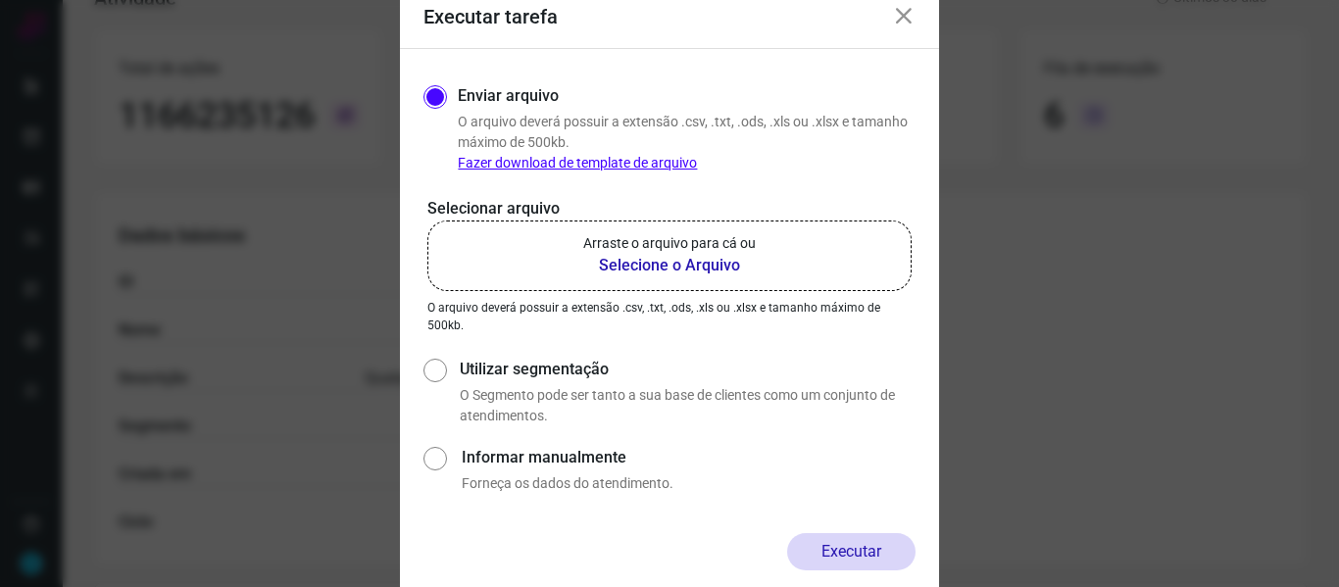
click at [719, 267] on b "Selecione o Arquivo" at bounding box center [669, 266] width 173 height 24
click at [0, 0] on input "Arraste o arquivo para cá ou Selecione o Arquivo" at bounding box center [0, 0] width 0 height 0
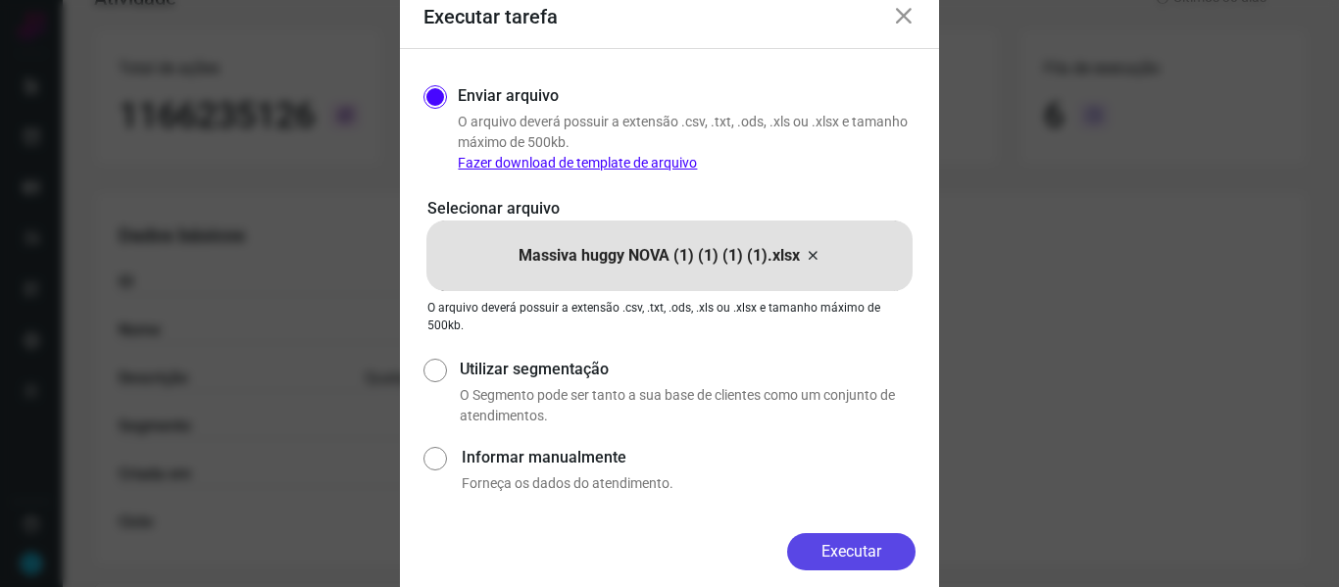
click at [845, 556] on button "Executar" at bounding box center [851, 551] width 128 height 37
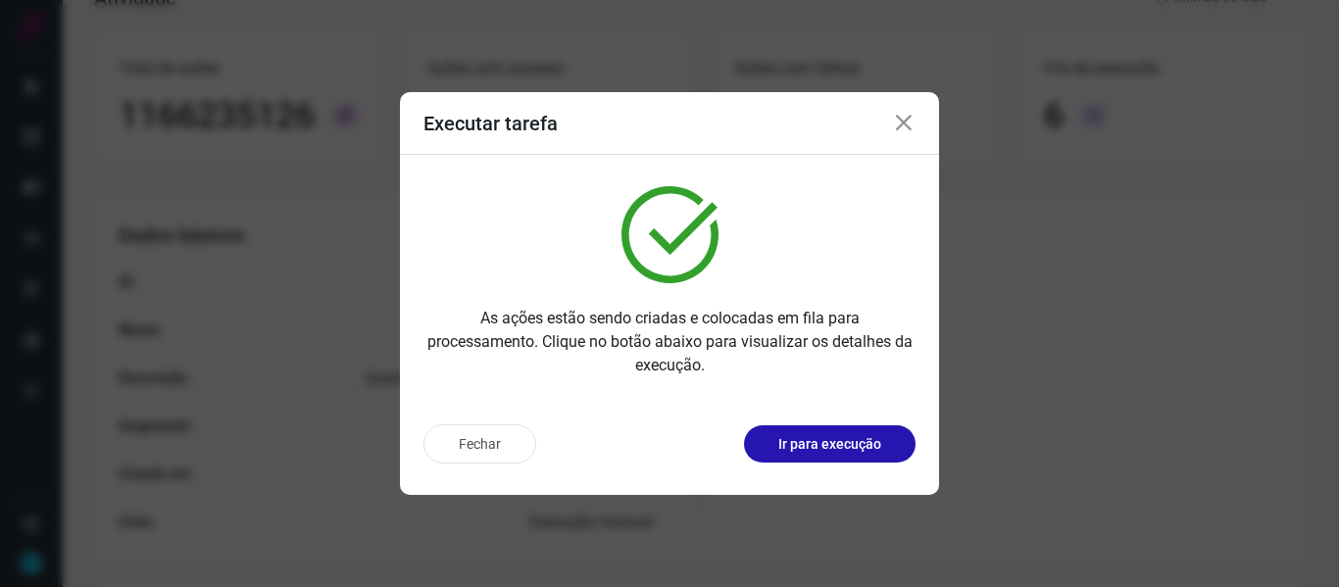
click at [905, 131] on icon at bounding box center [904, 124] width 24 height 24
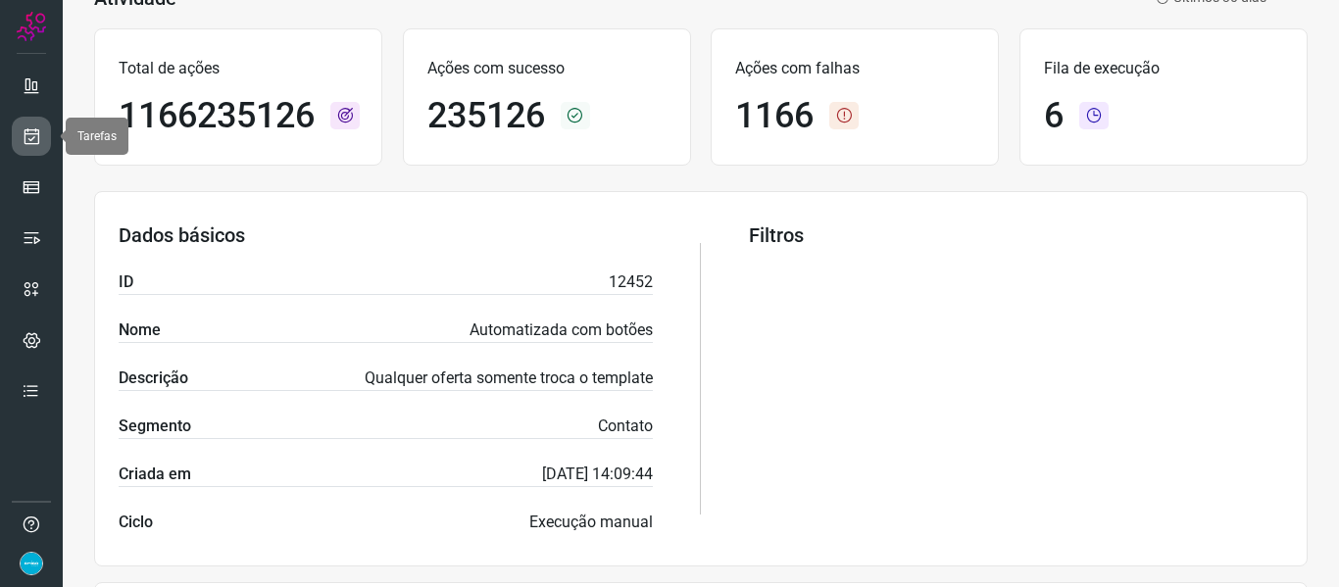
click at [31, 136] on icon at bounding box center [32, 136] width 21 height 20
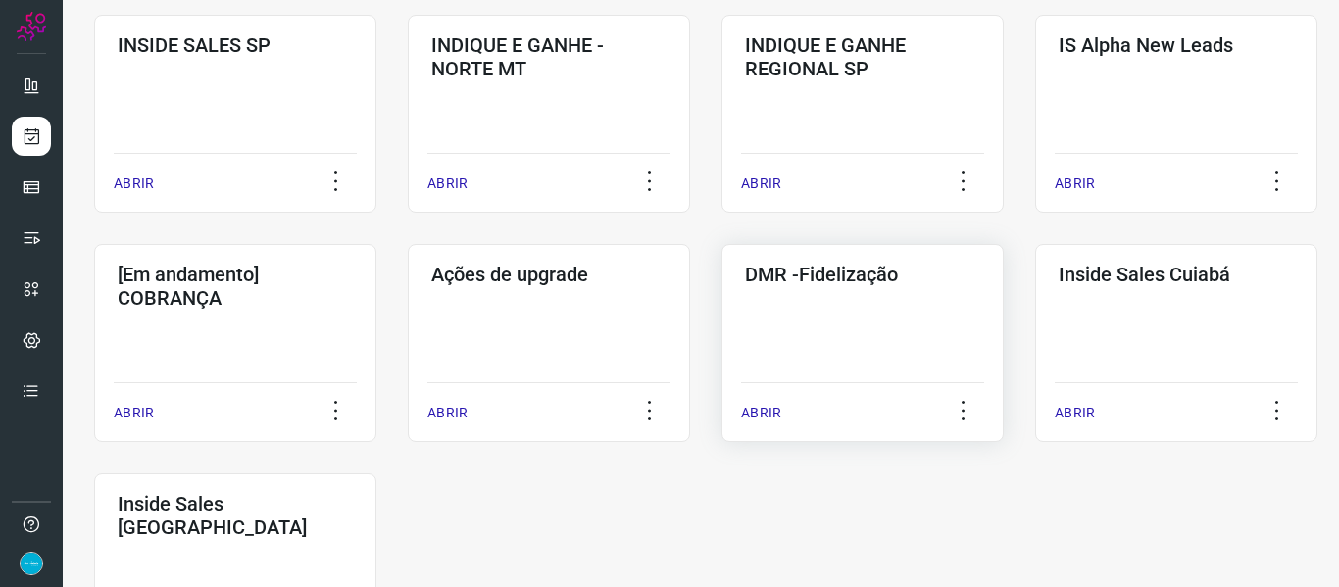
click at [767, 417] on p "ABRIR" at bounding box center [761, 413] width 40 height 21
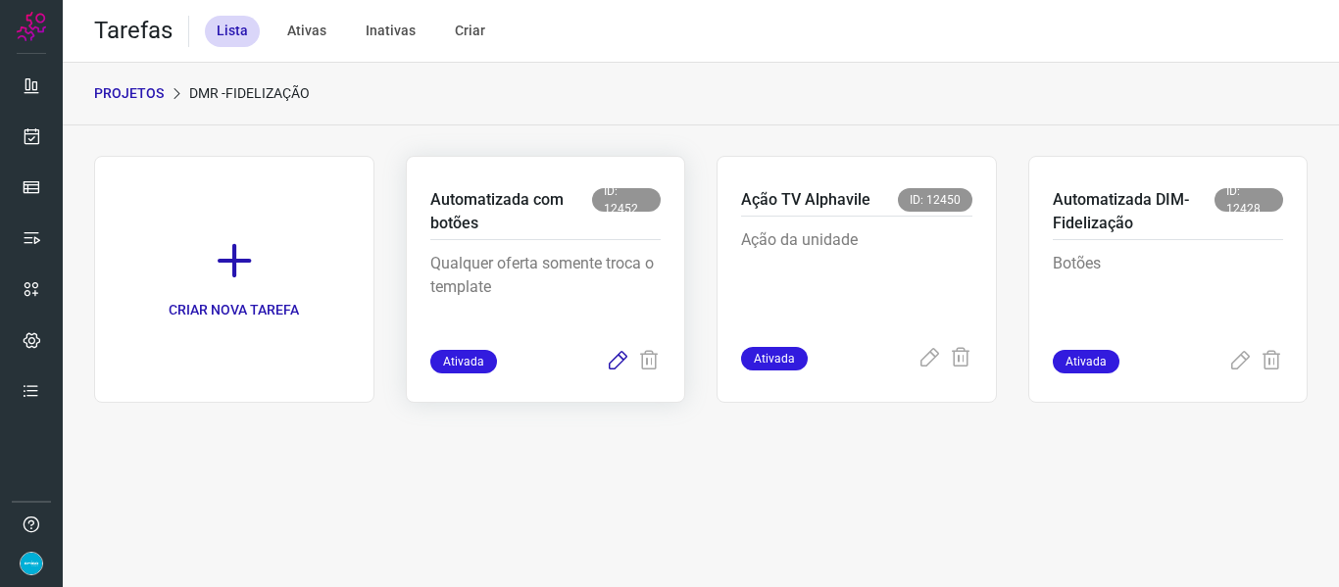
click at [618, 368] on icon at bounding box center [618, 362] width 24 height 24
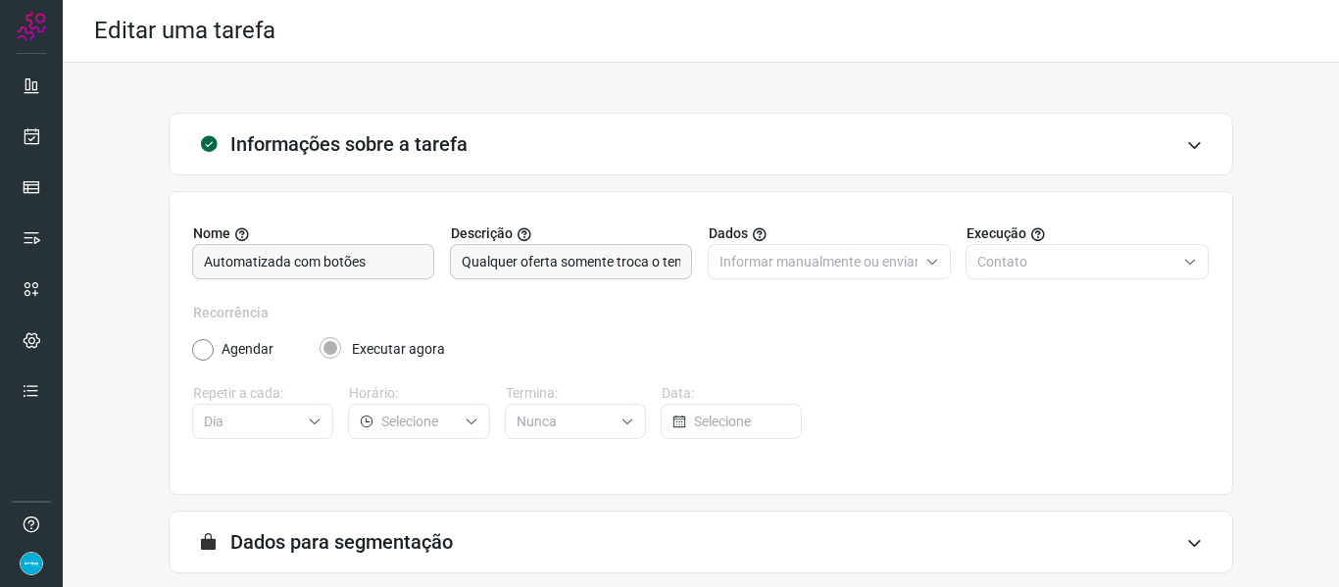
scroll to position [178, 0]
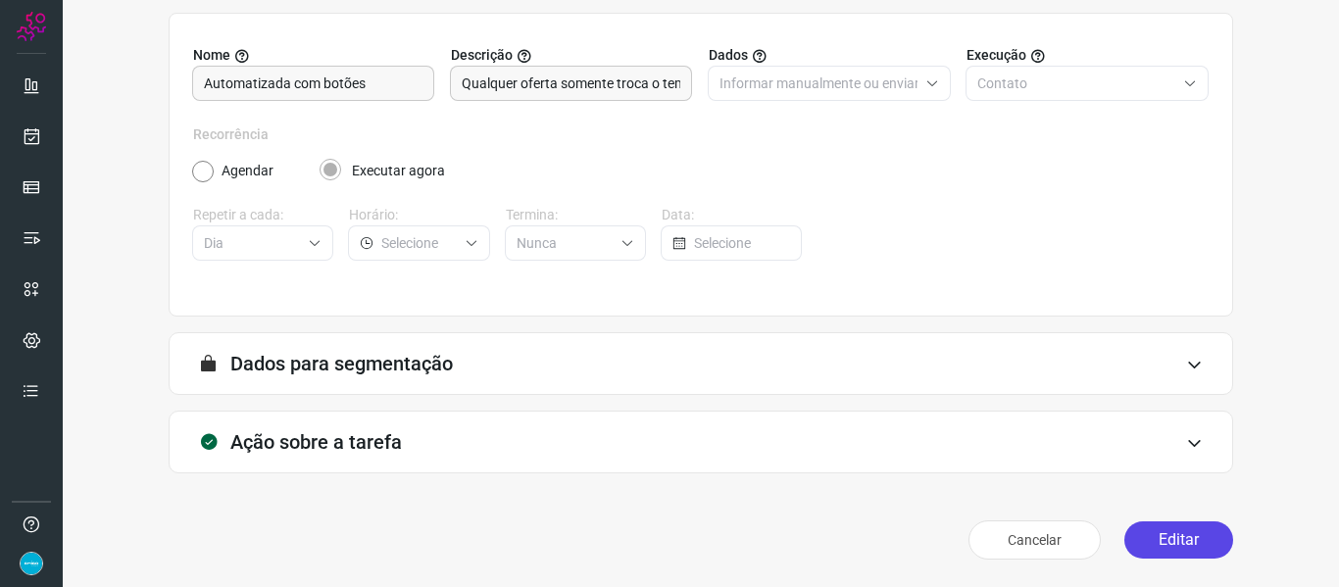
click at [1205, 551] on button "Editar" at bounding box center [1178, 539] width 109 height 37
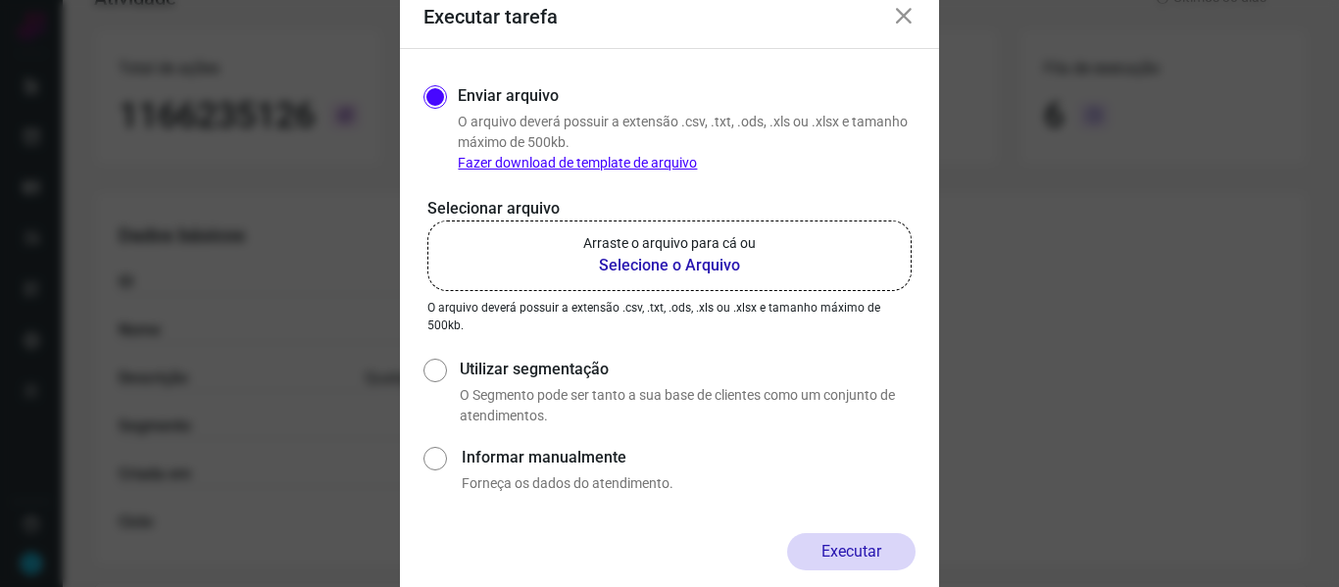
click at [685, 261] on b "Selecione o Arquivo" at bounding box center [669, 266] width 173 height 24
click at [0, 0] on input "Arraste o arquivo para cá ou Selecione o Arquivo" at bounding box center [0, 0] width 0 height 0
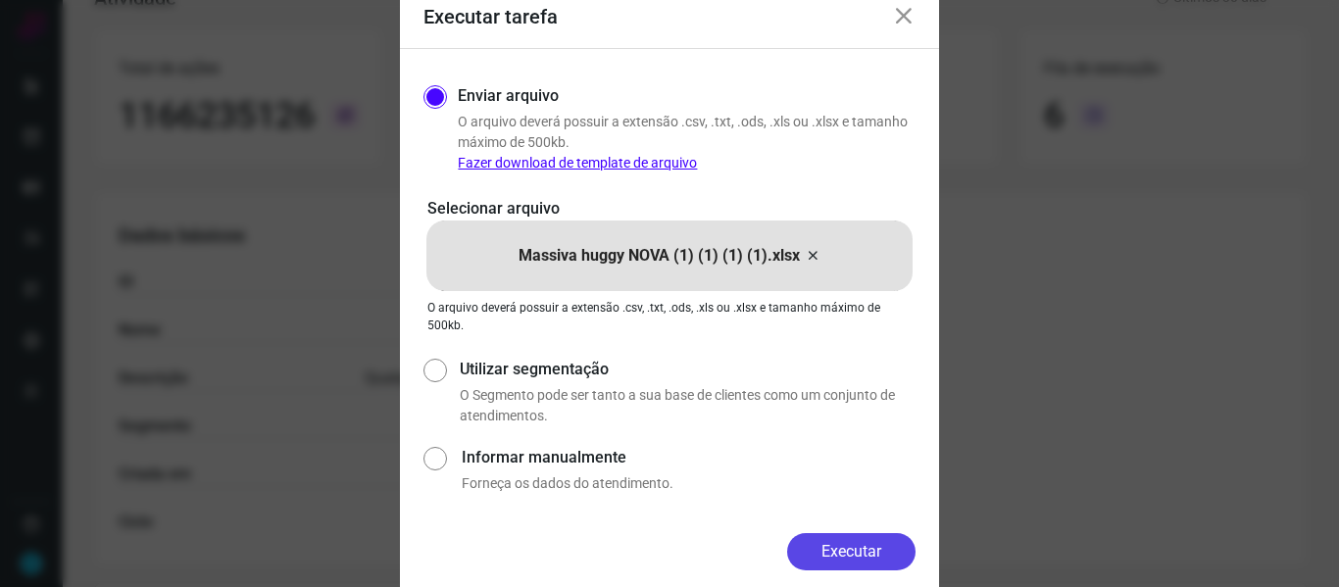
click at [857, 553] on button "Executar" at bounding box center [851, 551] width 128 height 37
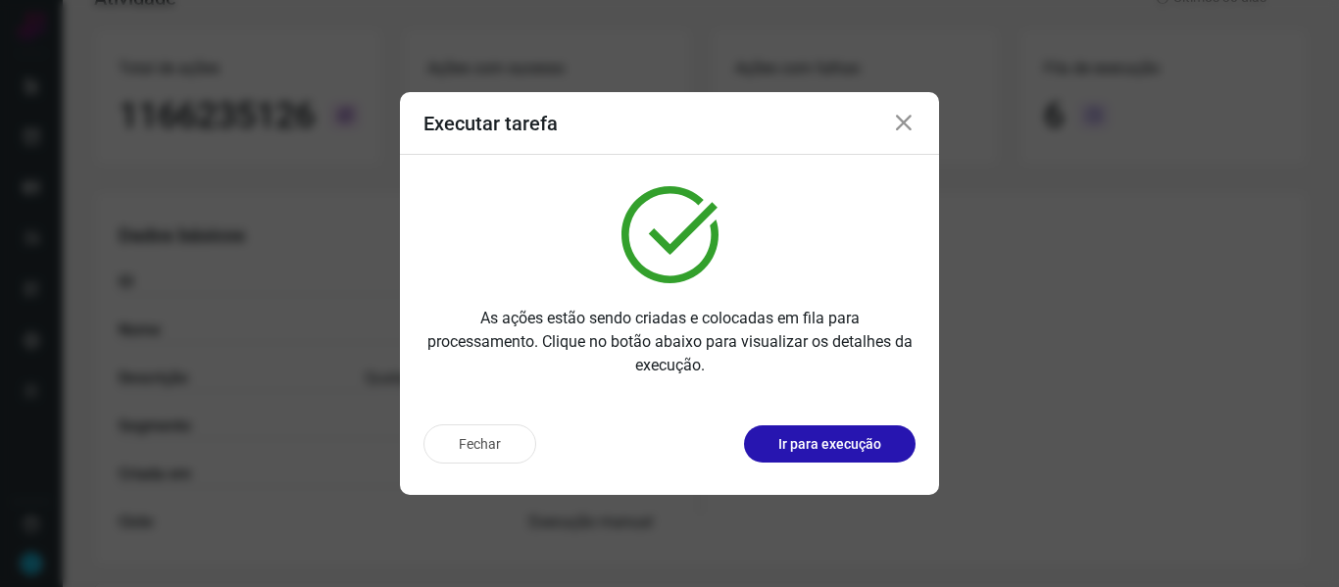
drag, startPoint x: 900, startPoint y: 127, endPoint x: 509, endPoint y: 153, distance: 391.9
click at [901, 127] on icon at bounding box center [904, 124] width 24 height 24
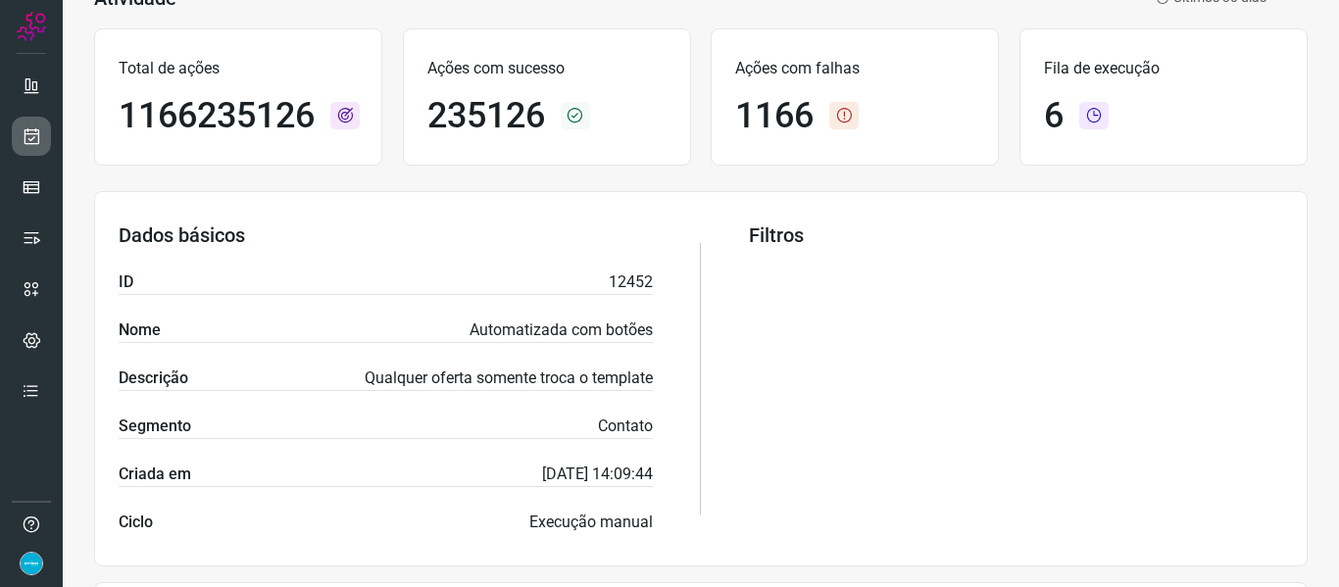
click at [30, 135] on icon at bounding box center [32, 136] width 21 height 20
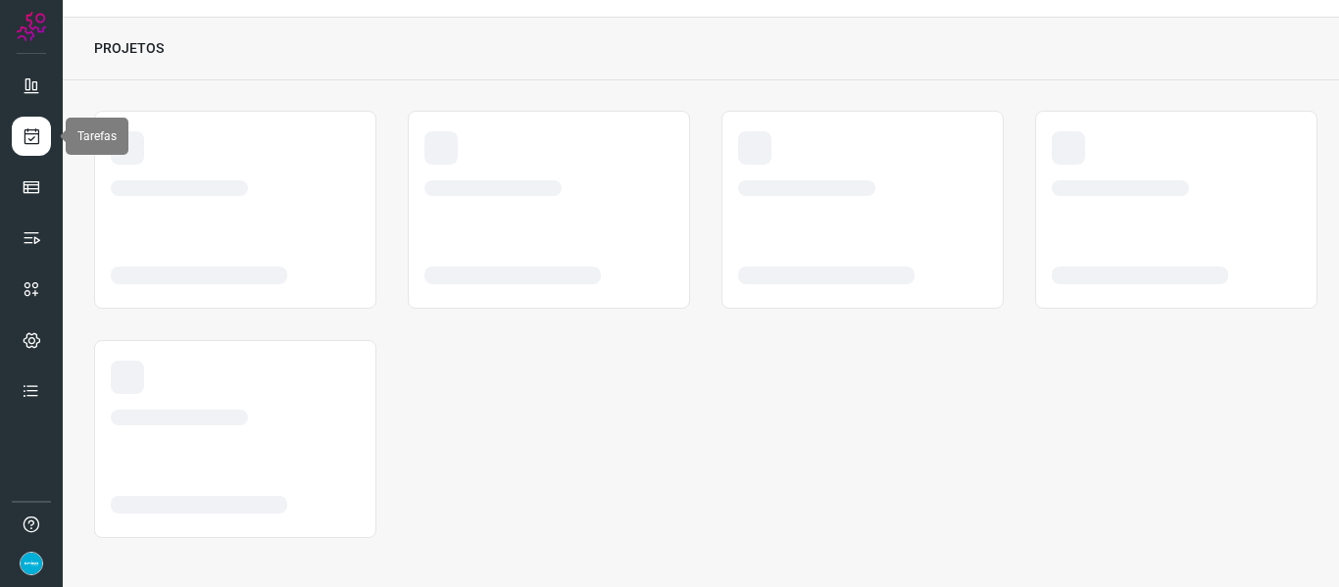
scroll to position [45, 0]
